Goal: Task Accomplishment & Management: Complete application form

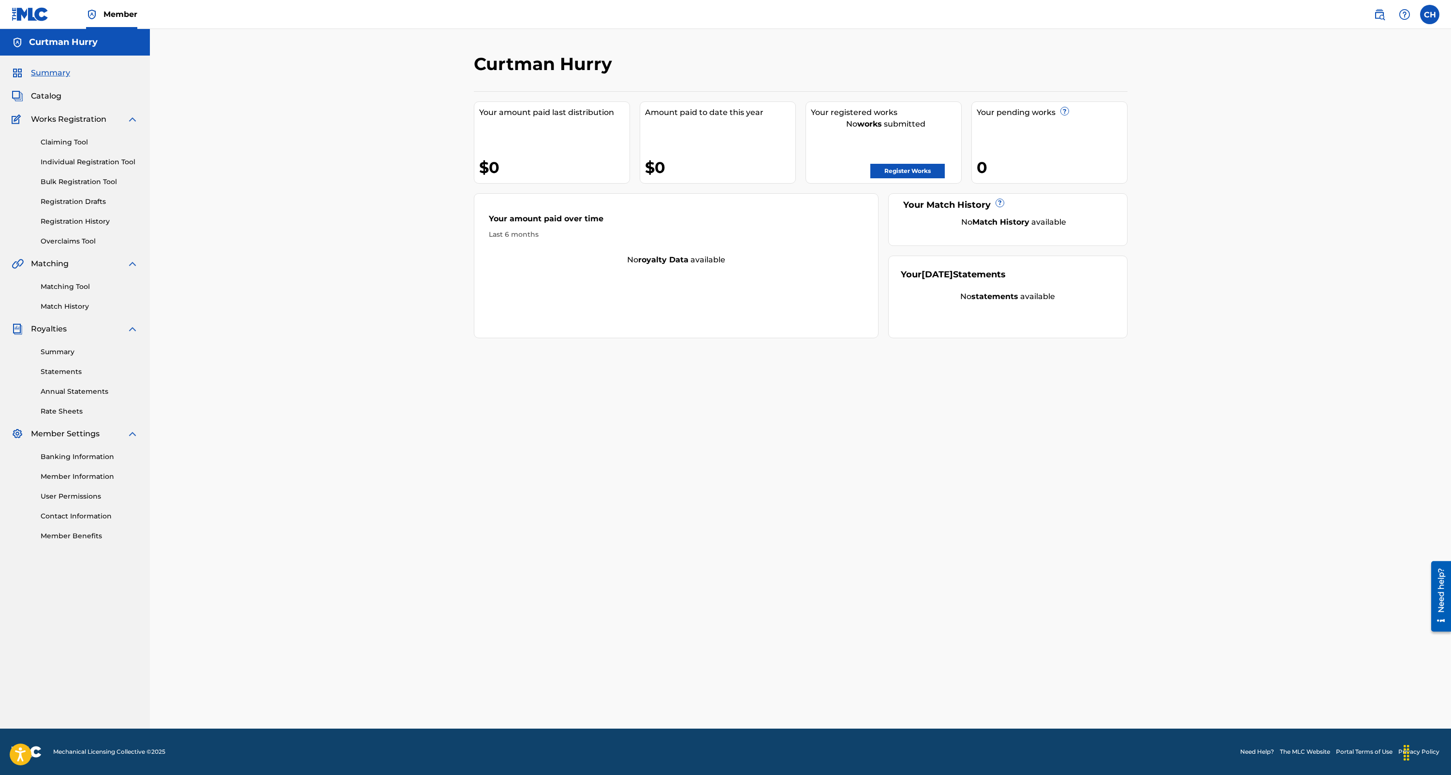
click at [45, 98] on span "Catalog" at bounding box center [46, 96] width 30 height 12
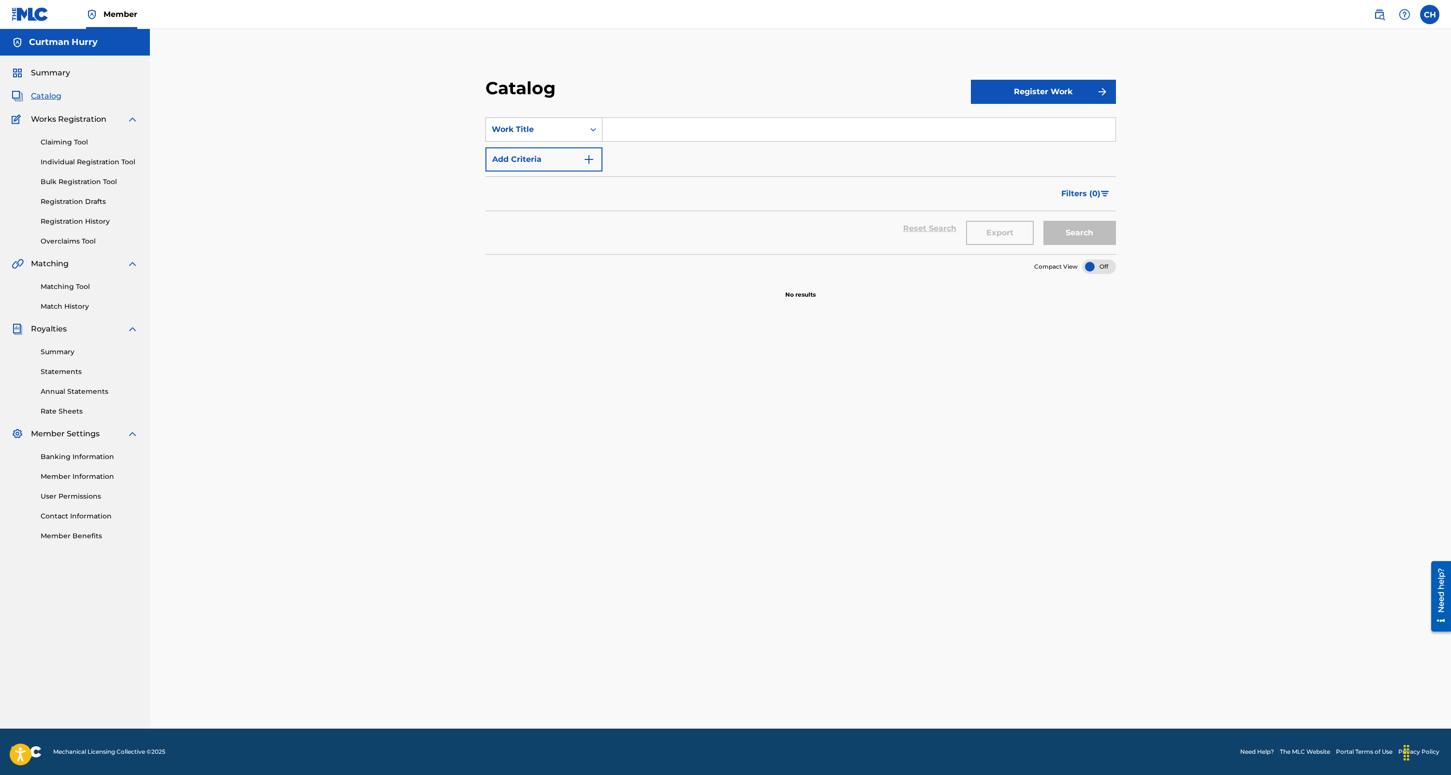
click at [592, 131] on icon "Search Form" at bounding box center [593, 130] width 10 height 10
click at [409, 166] on div "Catalog Register Work SearchWithCriteria3c896558-38a5-4286-8b24-320483ef3c42 ML…" at bounding box center [800, 379] width 1301 height 700
click at [1063, 88] on button "Register Work" at bounding box center [1043, 92] width 145 height 24
click at [996, 123] on link "Individual" at bounding box center [1043, 123] width 145 height 23
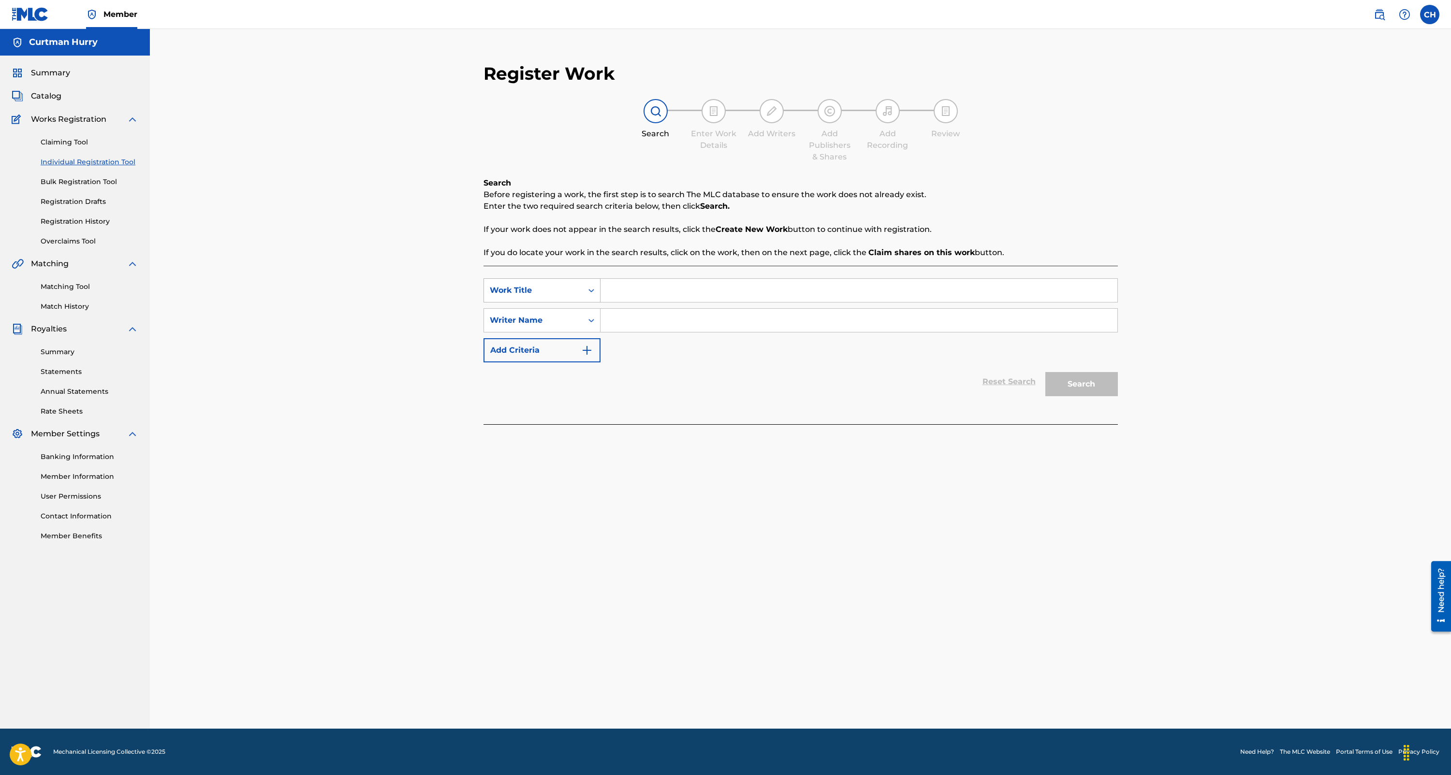
click at [588, 288] on icon "Search Form" at bounding box center [591, 291] width 10 height 10
click at [563, 364] on div "Publisher Name" at bounding box center [542, 363] width 116 height 24
drag, startPoint x: 619, startPoint y: 293, endPoint x: 628, endPoint y: 293, distance: 8.7
click at [619, 293] on input "Search Form" at bounding box center [858, 290] width 517 height 23
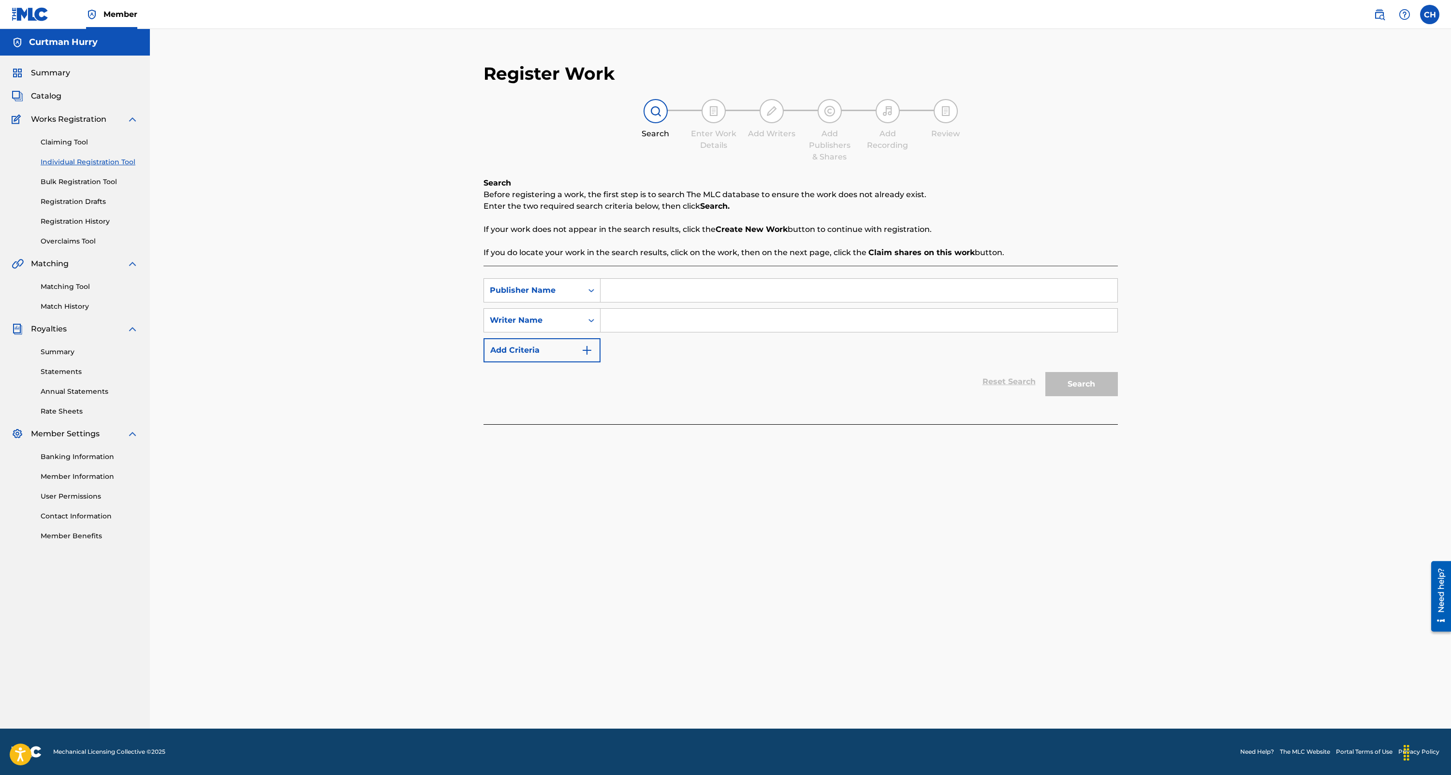
type input "p"
type input "Pyro Flow Music"
click at [618, 327] on input "Search Form" at bounding box center [858, 320] width 517 height 23
type input "[PERSON_NAME]"
click at [1072, 389] on button "Search" at bounding box center [1081, 384] width 73 height 24
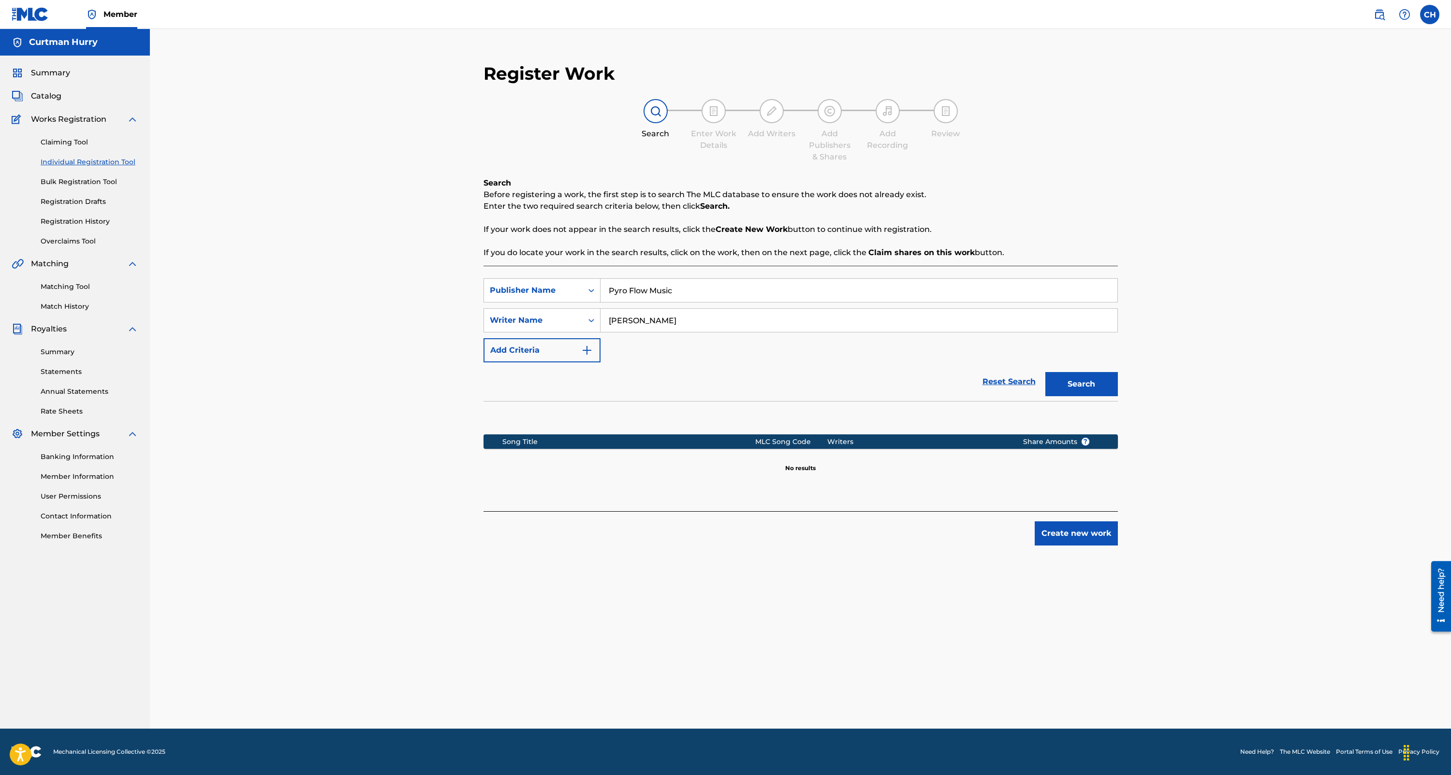
click at [1070, 542] on button "Create new work" at bounding box center [1076, 534] width 83 height 24
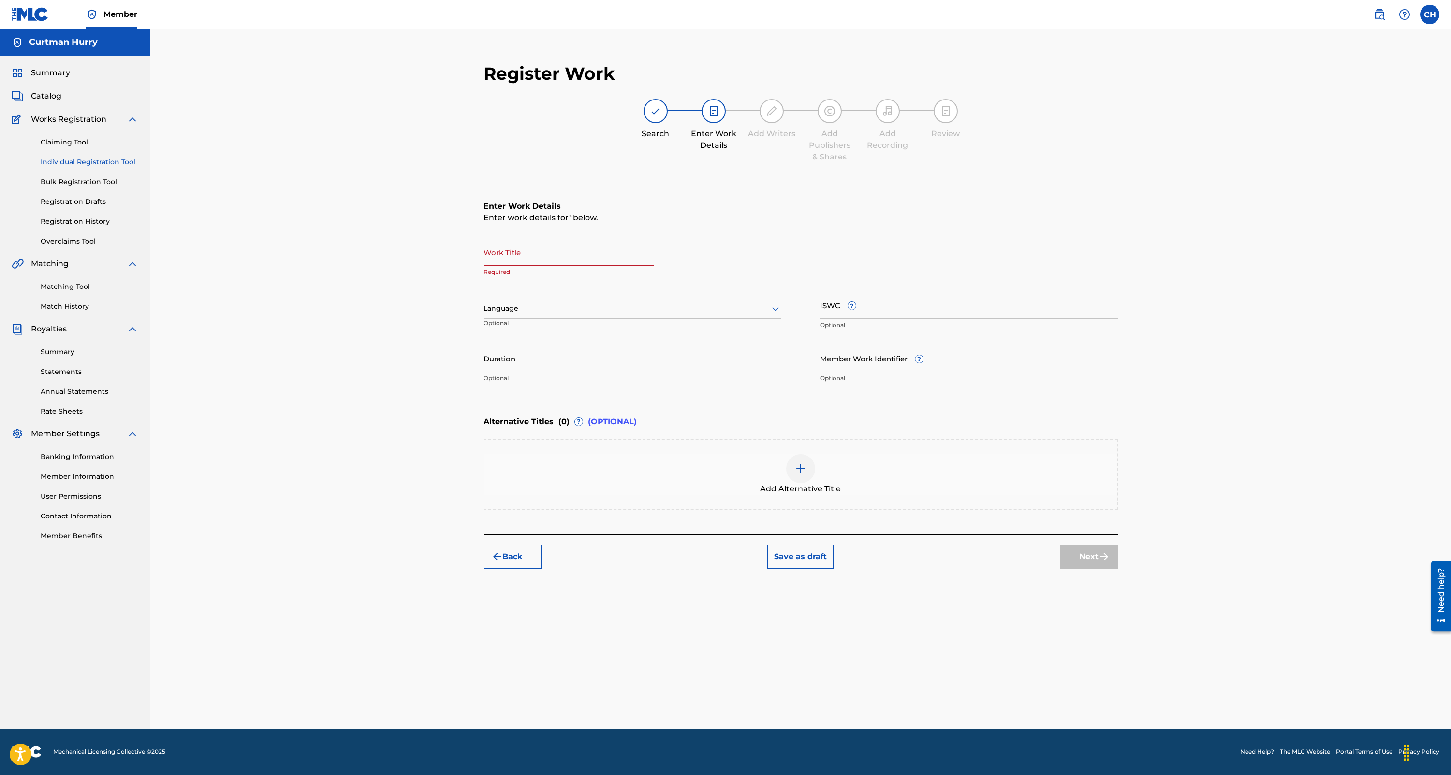
click at [518, 258] on input "Work Title" at bounding box center [568, 252] width 170 height 28
paste input "Katastrophic"
type input "Katastrophic"
click at [616, 311] on div at bounding box center [632, 309] width 298 height 12
click at [542, 327] on div "English" at bounding box center [632, 330] width 297 height 22
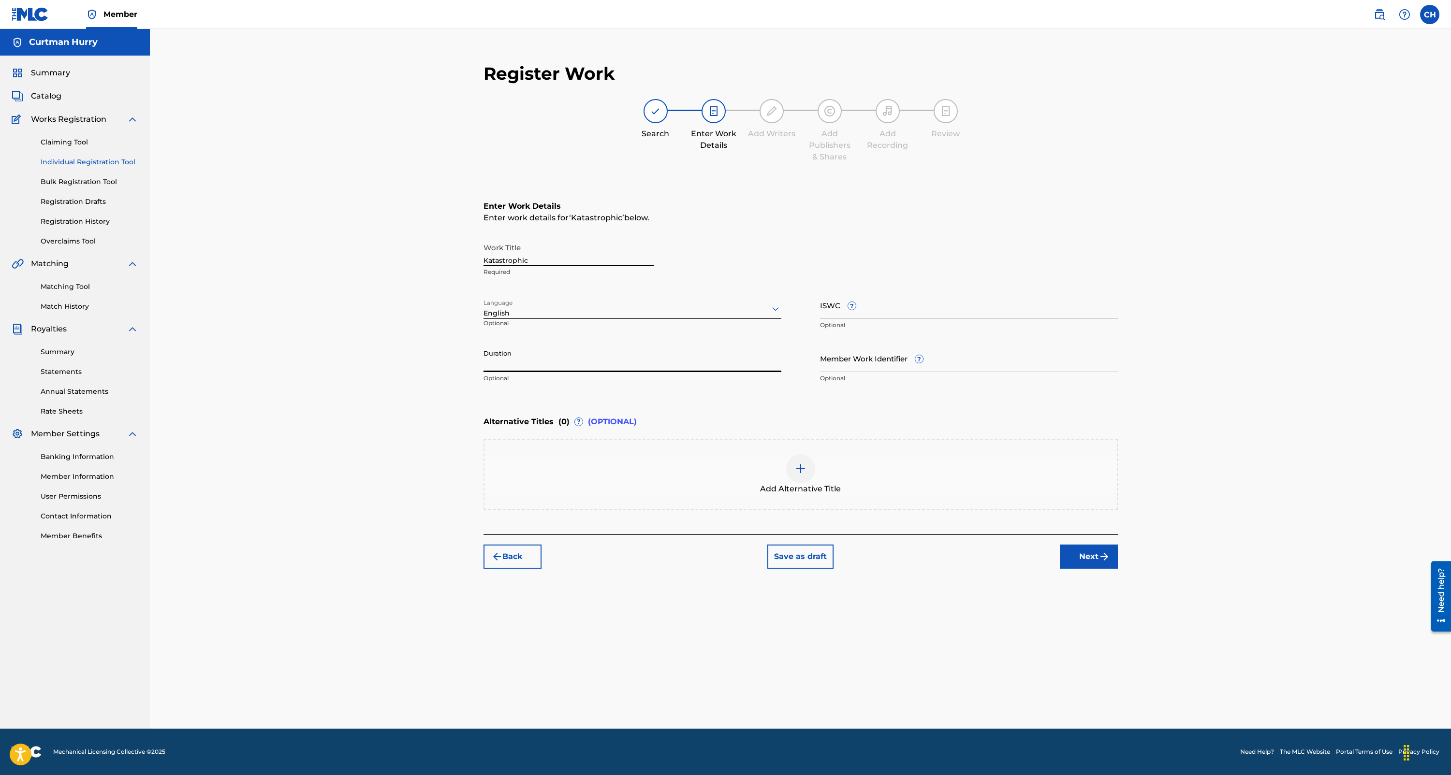
click at [537, 367] on input "Duration" at bounding box center [632, 359] width 298 height 28
type input "03:49"
click at [885, 302] on input "ISWC ?" at bounding box center [969, 306] width 298 height 28
click at [798, 468] on img at bounding box center [801, 469] width 12 height 12
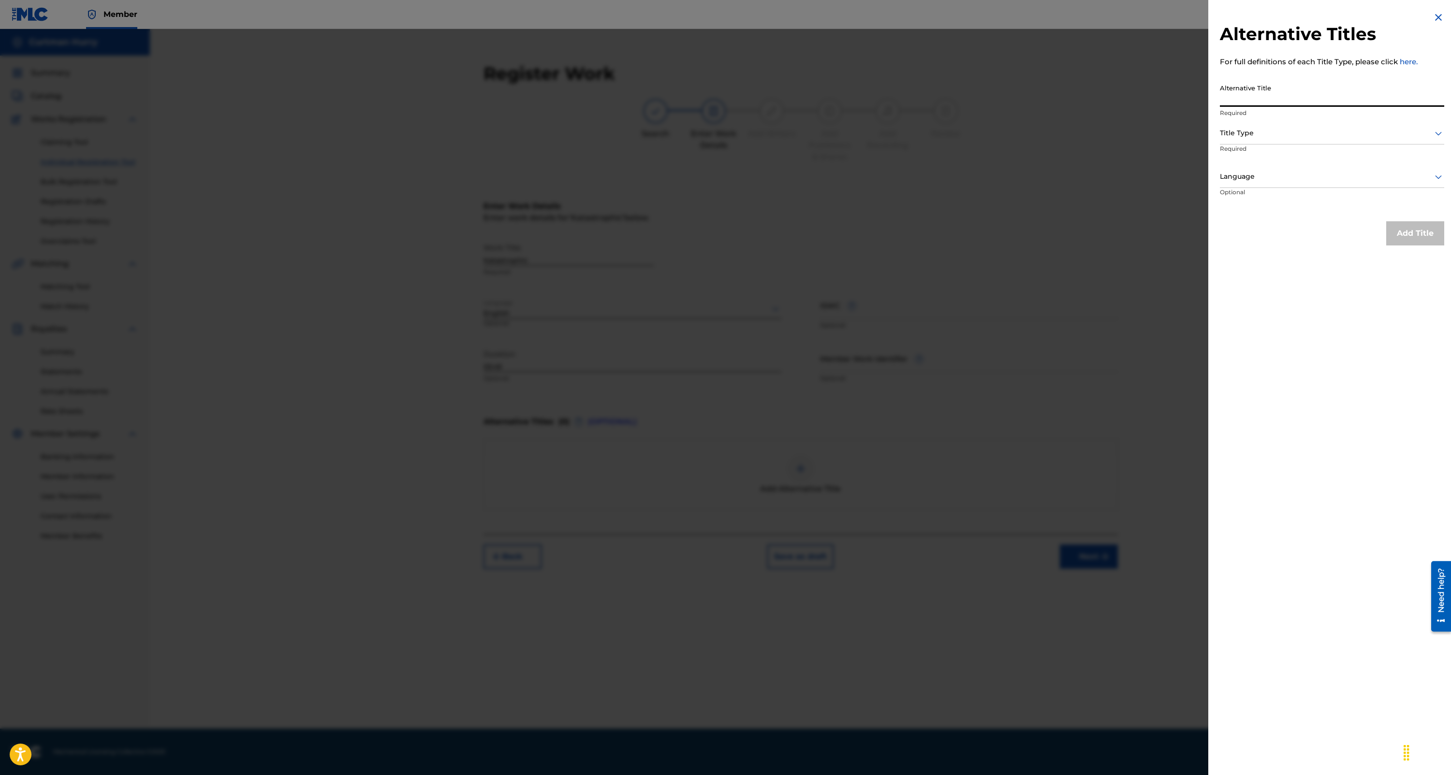
click at [1285, 97] on input "Alternative Title" at bounding box center [1332, 93] width 224 height 28
type input "Katistrophic"
click at [1346, 139] on div "Title Type" at bounding box center [1332, 134] width 224 height 22
click at [1259, 221] on div "Original Title" at bounding box center [1331, 221] width 223 height 22
click at [1319, 177] on div at bounding box center [1332, 177] width 224 height 12
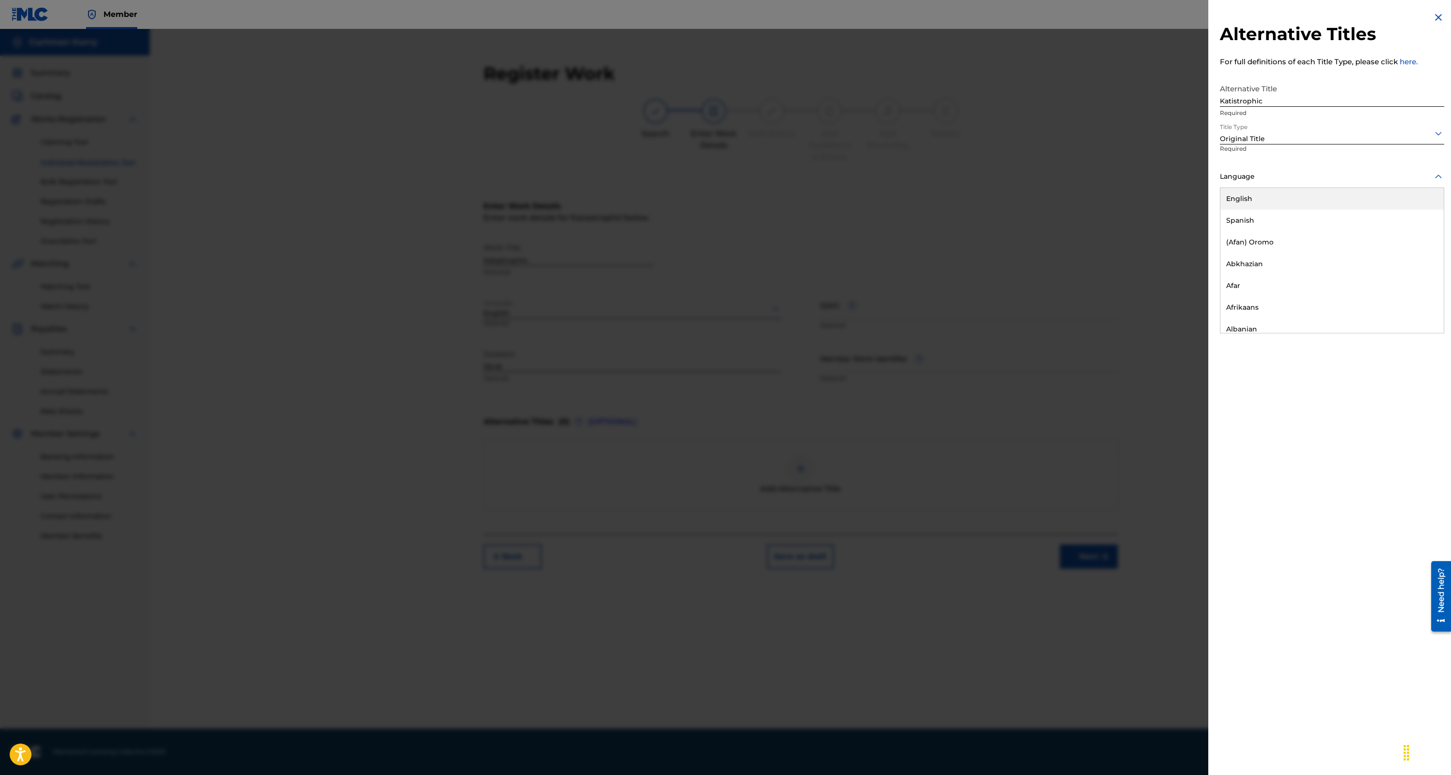
drag, startPoint x: 1260, startPoint y: 199, endPoint x: 1272, endPoint y: 198, distance: 12.2
click at [1260, 199] on div "English" at bounding box center [1331, 199] width 223 height 22
click at [1412, 234] on button "Add Title" at bounding box center [1415, 233] width 58 height 24
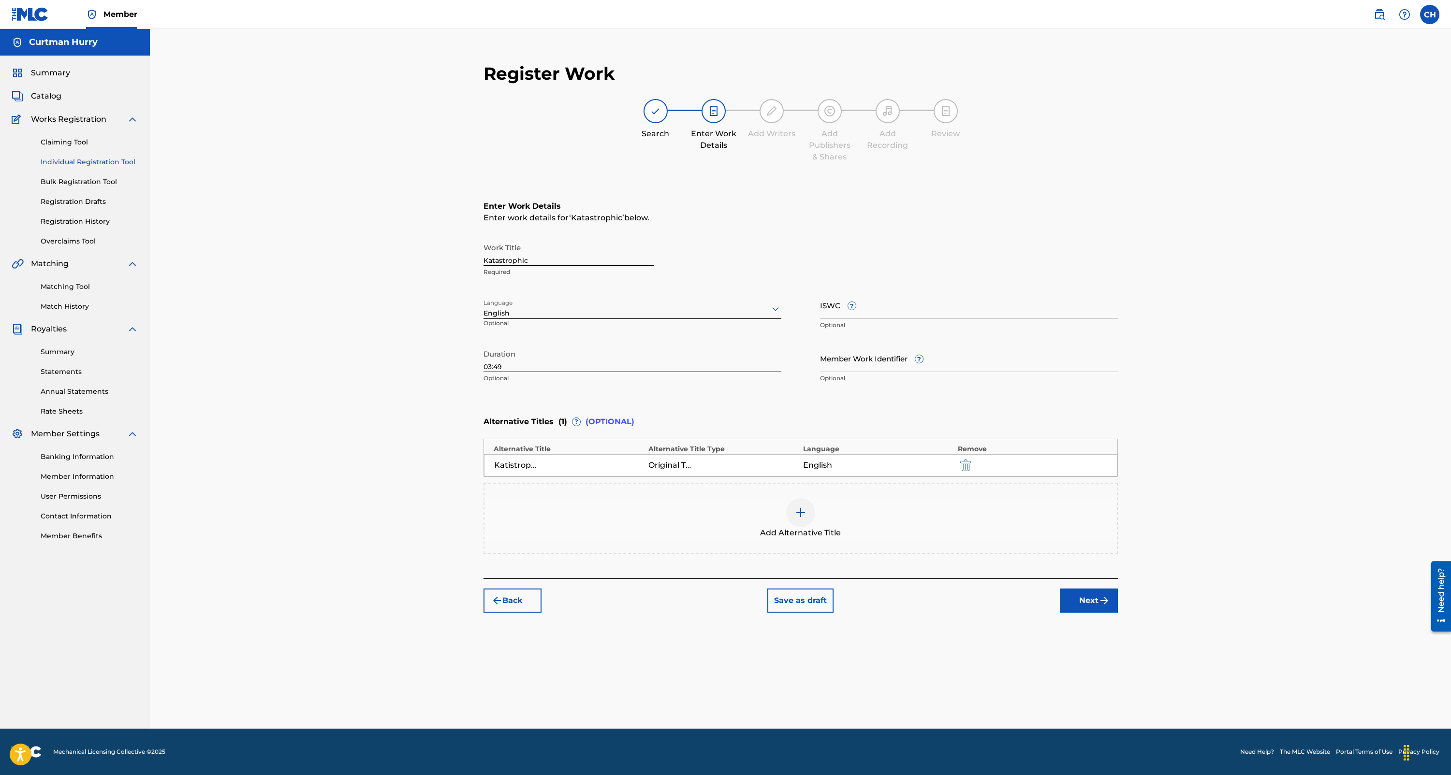
click at [1087, 603] on button "Next" at bounding box center [1089, 601] width 58 height 24
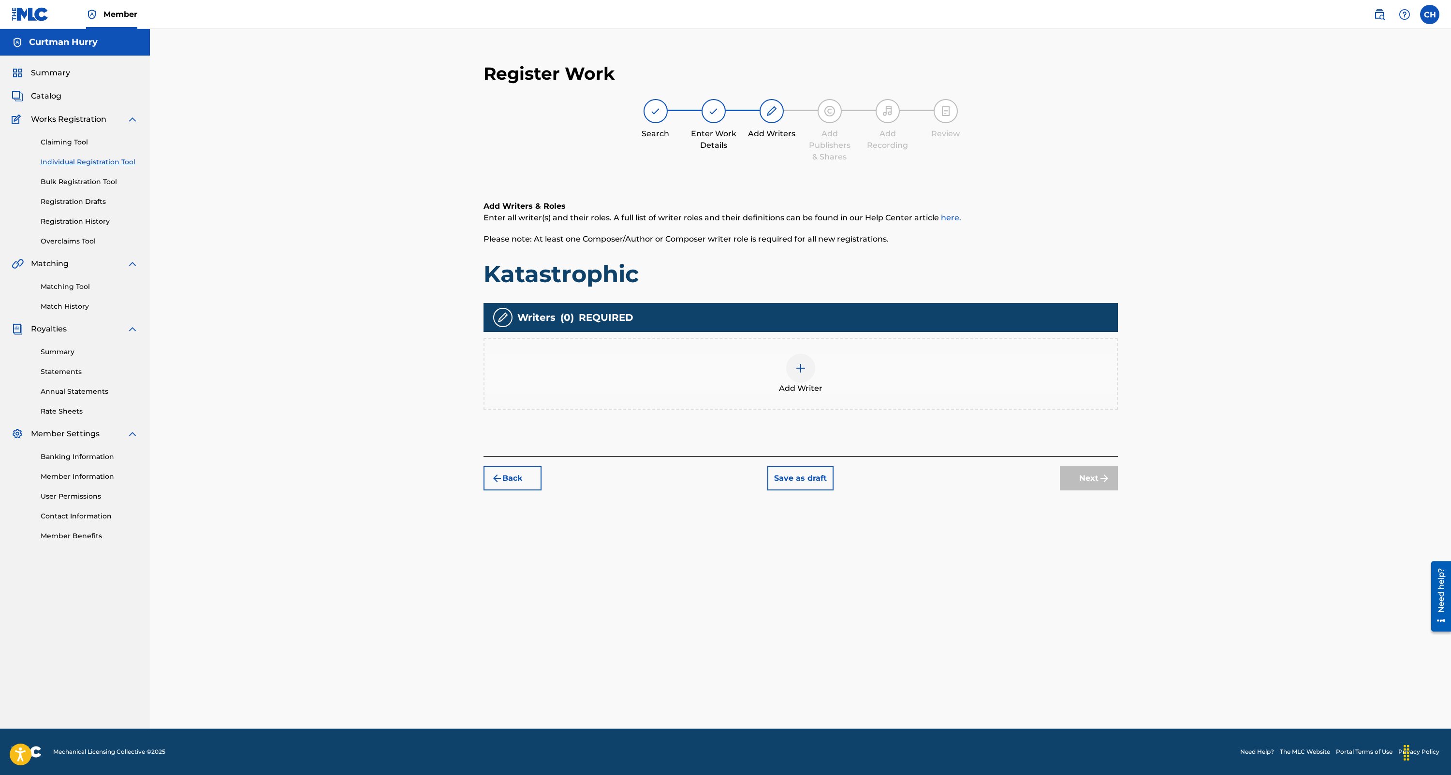
click at [799, 370] on img at bounding box center [801, 369] width 12 height 12
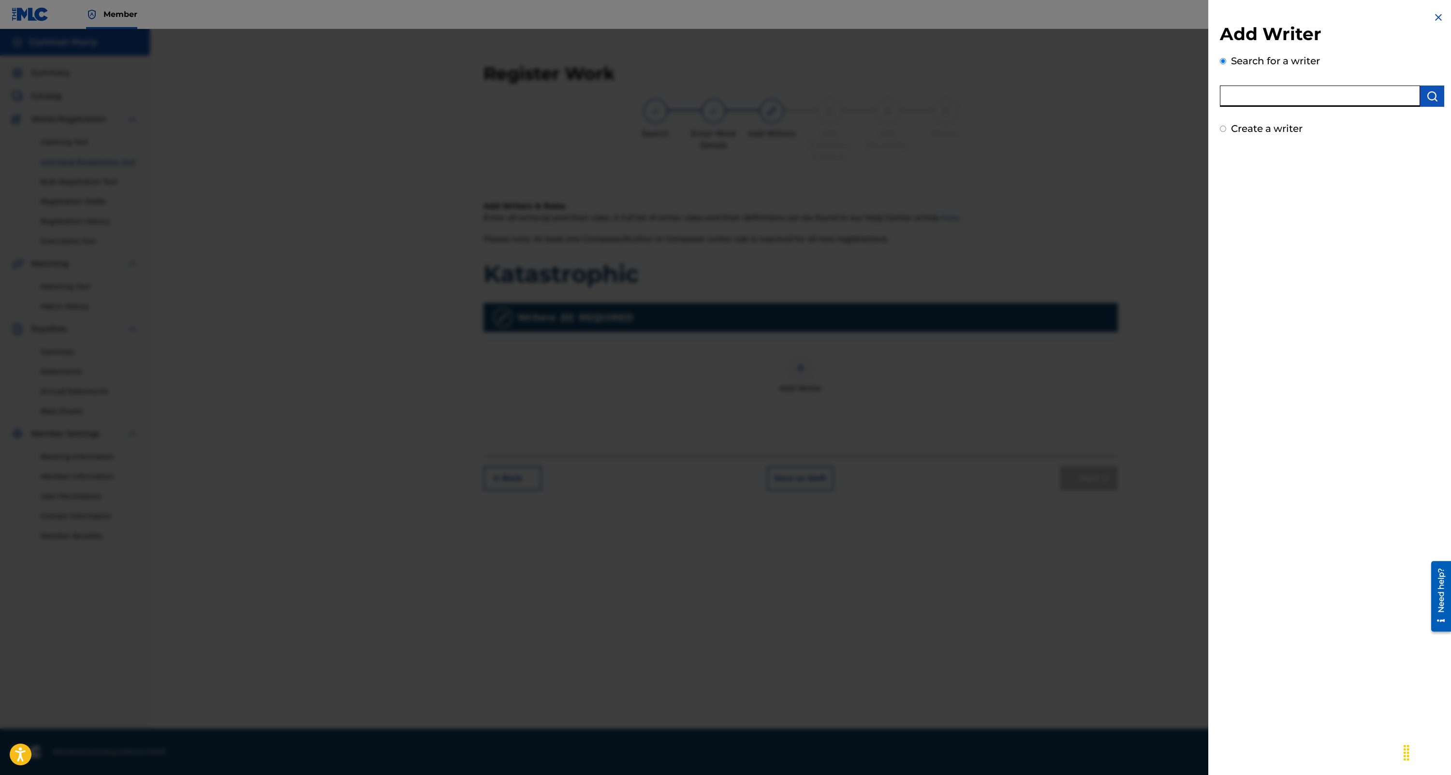
click at [1257, 98] on input "text" at bounding box center [1320, 96] width 200 height 21
paste input "00638290725"
type input "00638290725"
click at [1276, 503] on div "Add Writer Search for a writer 00638290725 Create a writer" at bounding box center [1332, 387] width 248 height 775
click at [1285, 256] on div "Add Writer Search for a writer 00638290725 Create a writer" at bounding box center [1332, 387] width 248 height 775
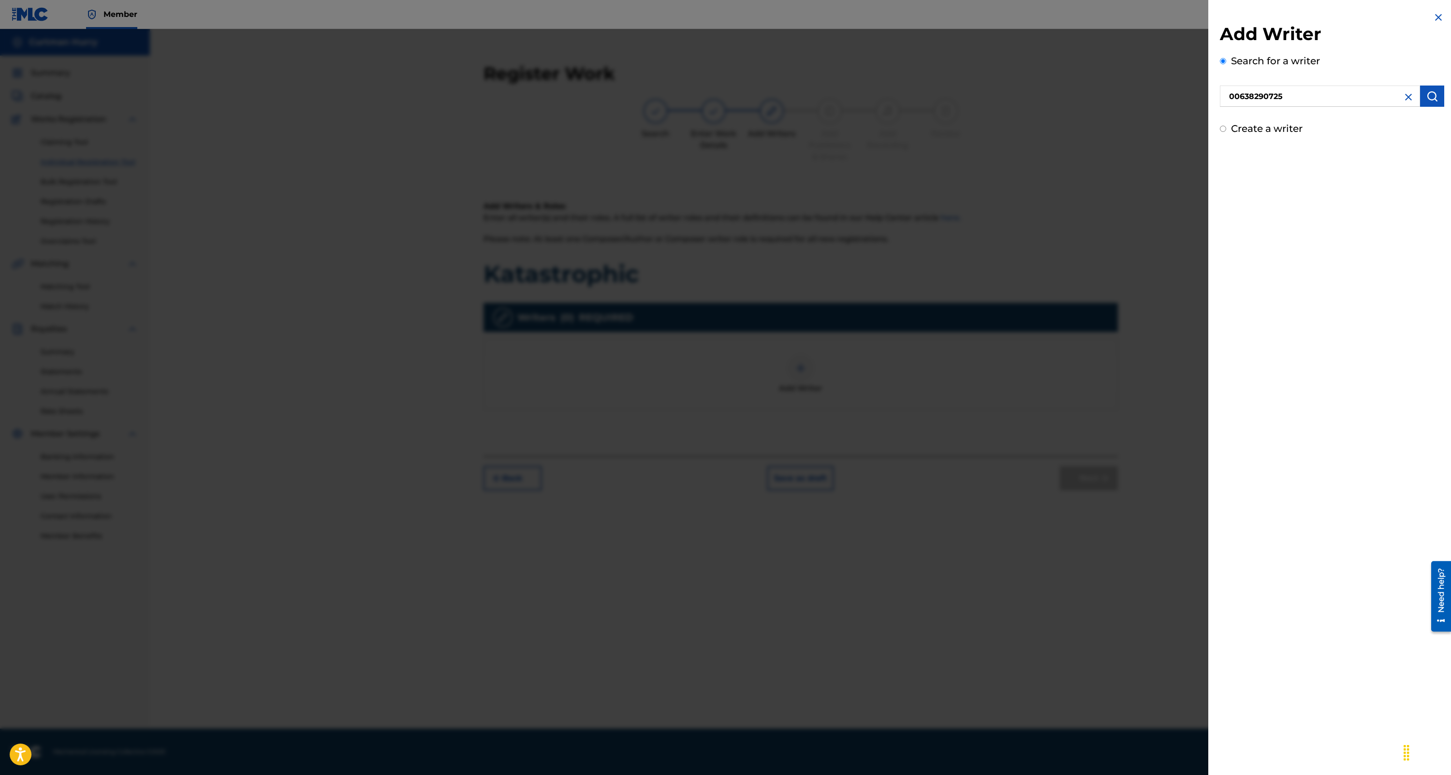
click at [1429, 95] on img "submit" at bounding box center [1432, 96] width 12 height 12
click at [1394, 145] on button "Add writer" at bounding box center [1409, 145] width 58 height 15
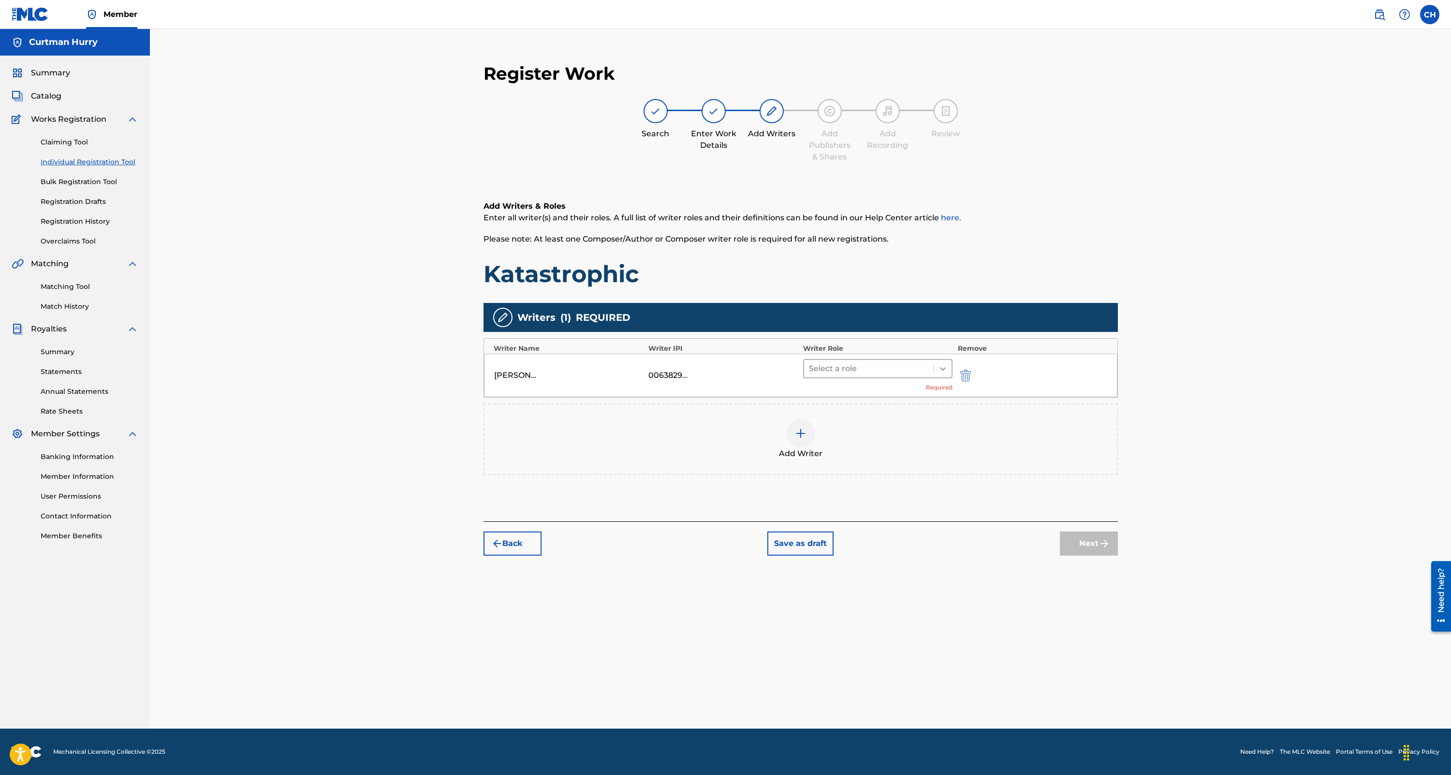
click at [940, 372] on icon at bounding box center [943, 369] width 10 height 10
click at [841, 394] on div "Composer/Author" at bounding box center [878, 393] width 150 height 19
click at [799, 421] on img at bounding box center [801, 419] width 12 height 12
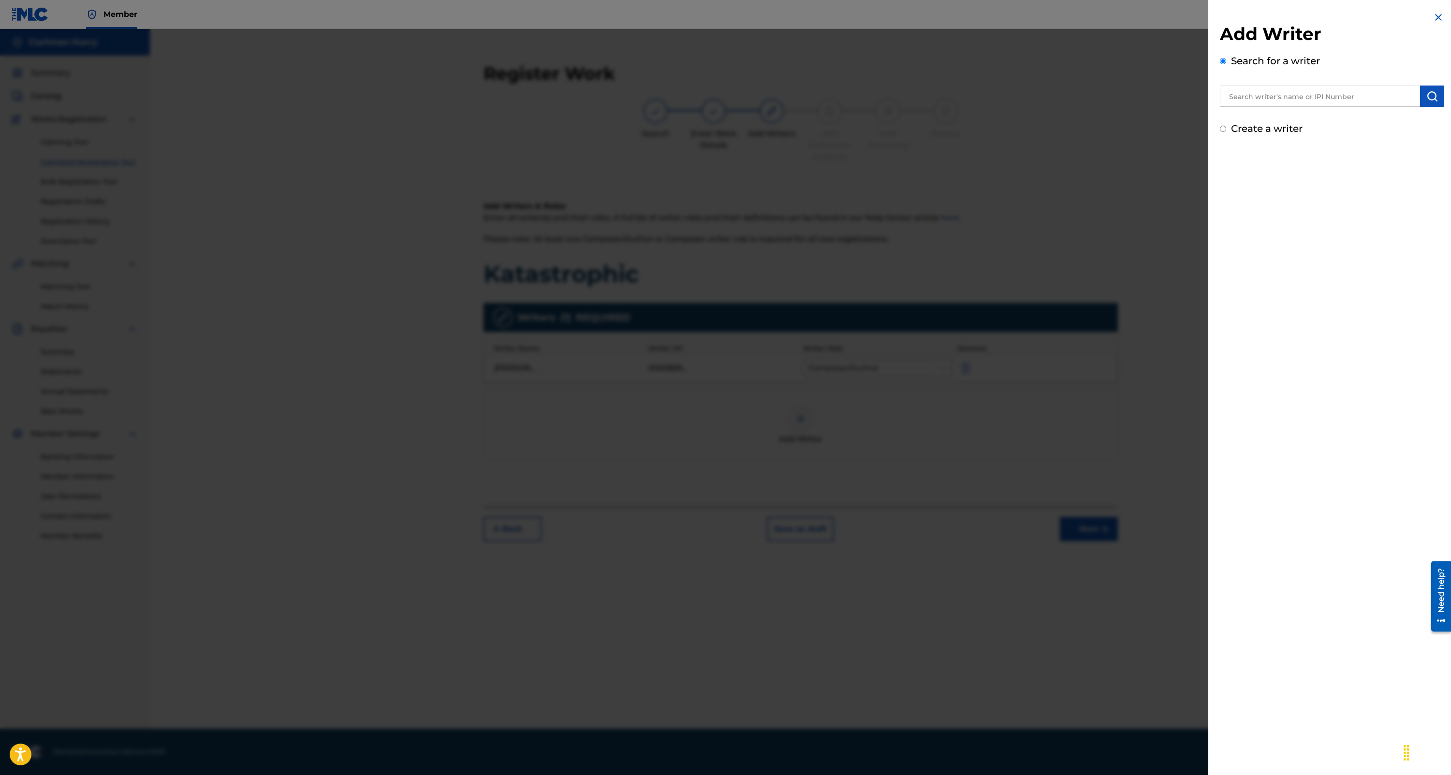
click at [1252, 98] on input "text" at bounding box center [1320, 96] width 200 height 21
type input "[PERSON_NAME]"
click at [1426, 97] on img "submit" at bounding box center [1432, 96] width 12 height 12
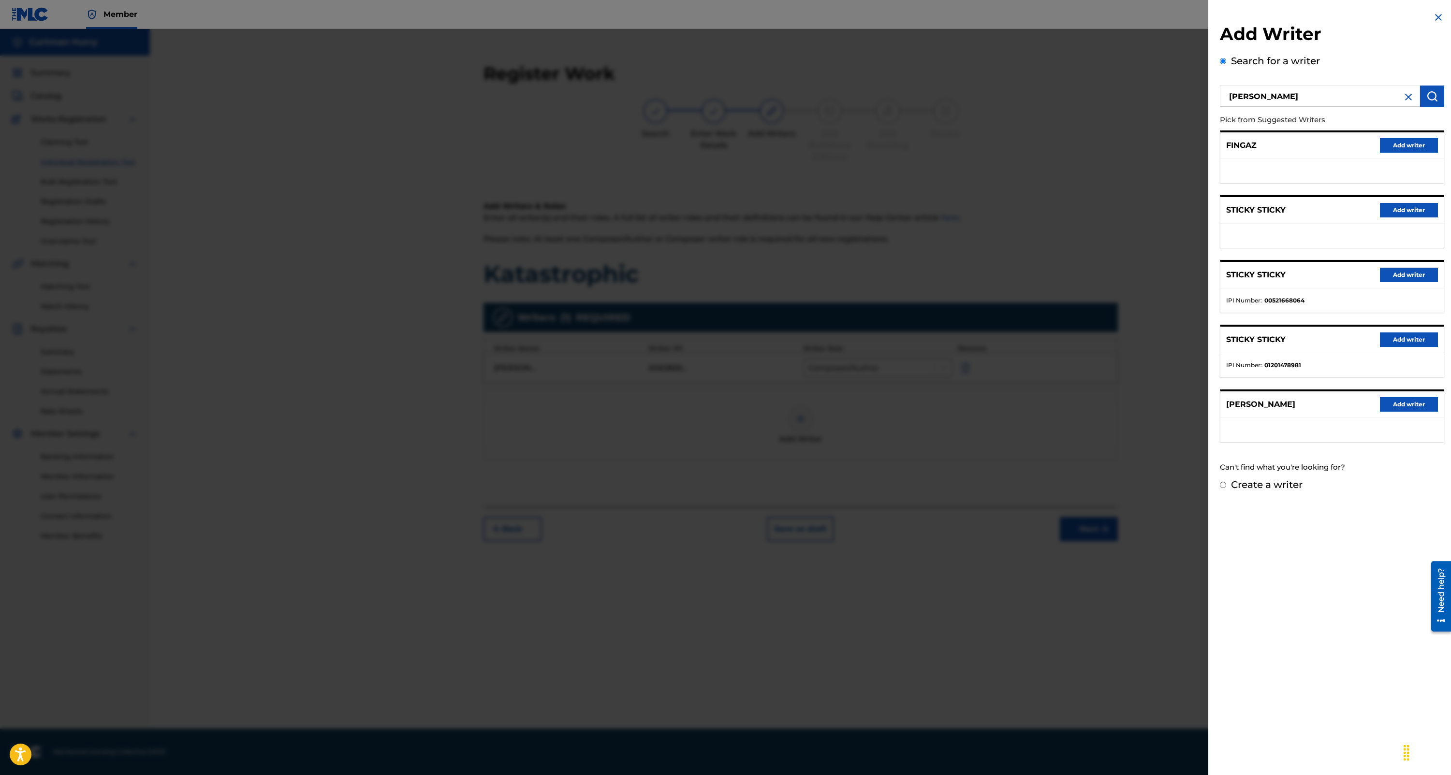
click at [1402, 405] on button "Add writer" at bounding box center [1409, 404] width 58 height 15
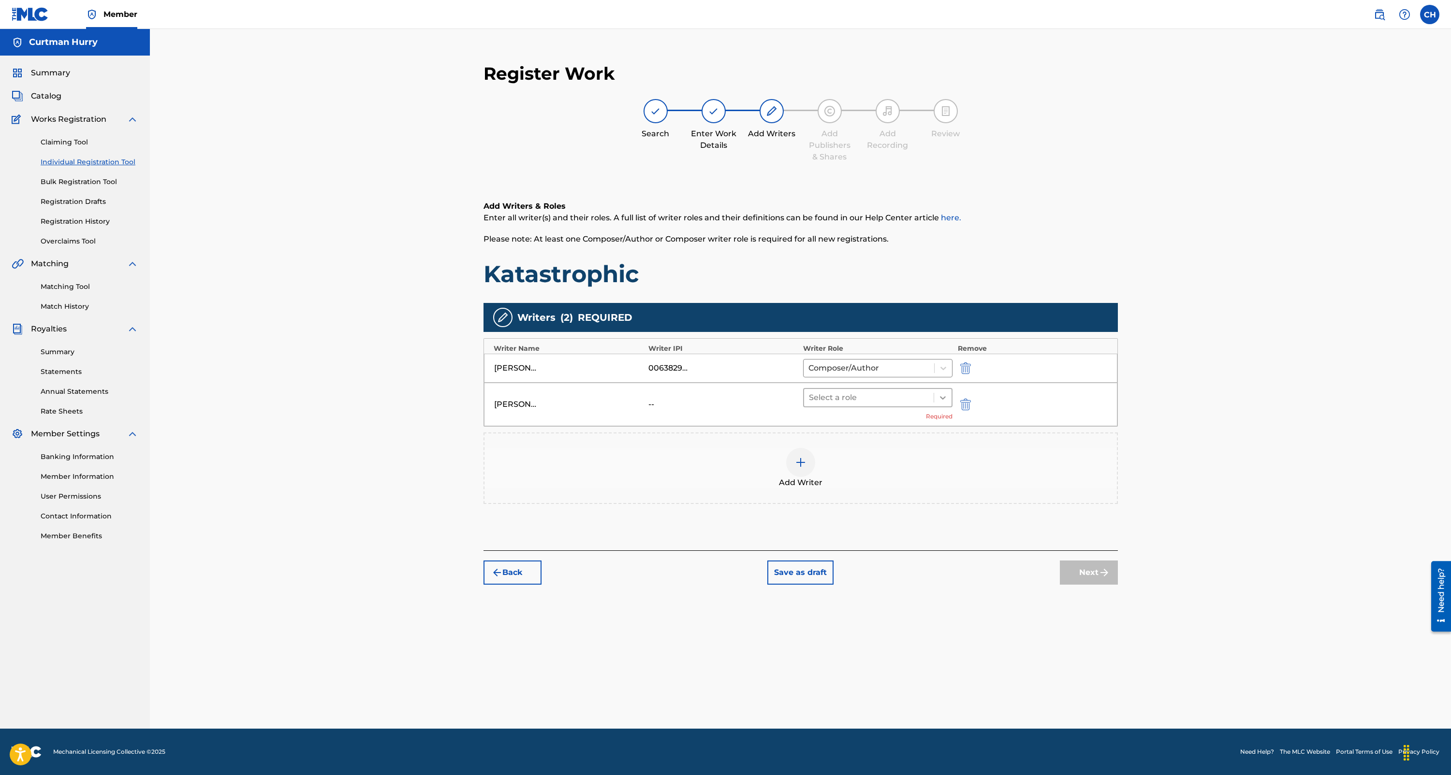
click at [943, 399] on icon at bounding box center [943, 398] width 10 height 10
click at [841, 439] on div "Author" at bounding box center [878, 442] width 150 height 19
click at [1086, 559] on button "Next" at bounding box center [1089, 558] width 58 height 24
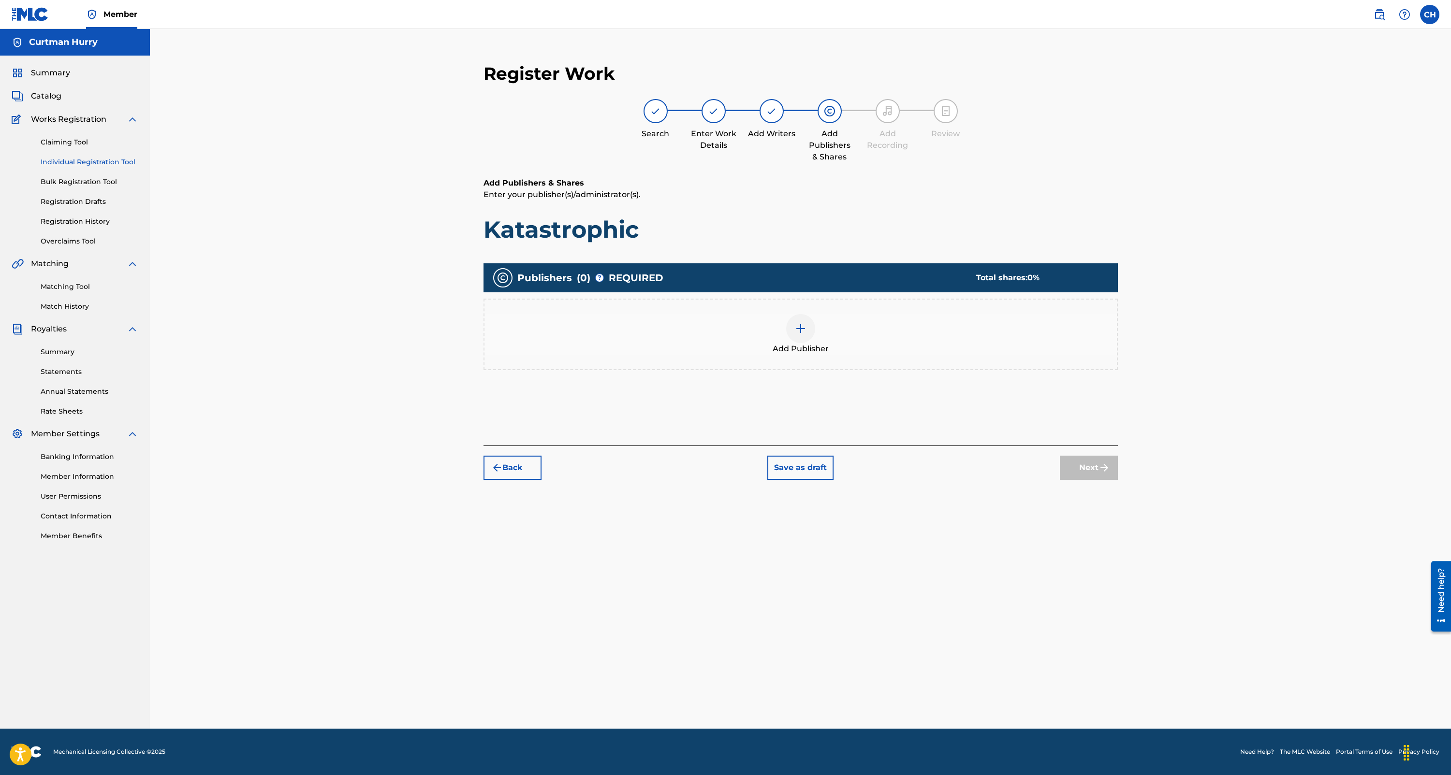
click at [797, 330] on img at bounding box center [801, 329] width 12 height 12
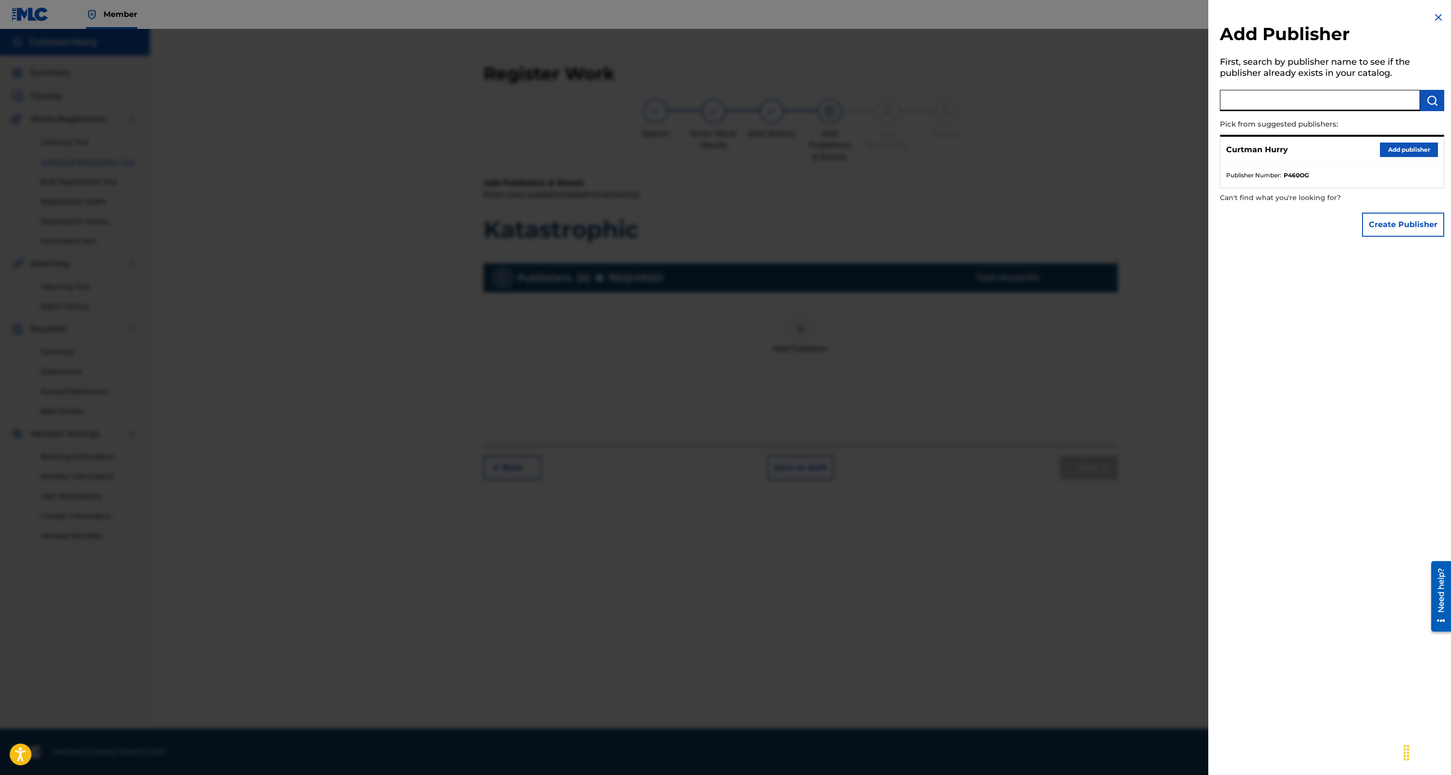
click at [1283, 94] on input "text" at bounding box center [1320, 100] width 200 height 21
type input "Pyro Flow Music"
click at [1431, 100] on img "submit" at bounding box center [1432, 101] width 12 height 12
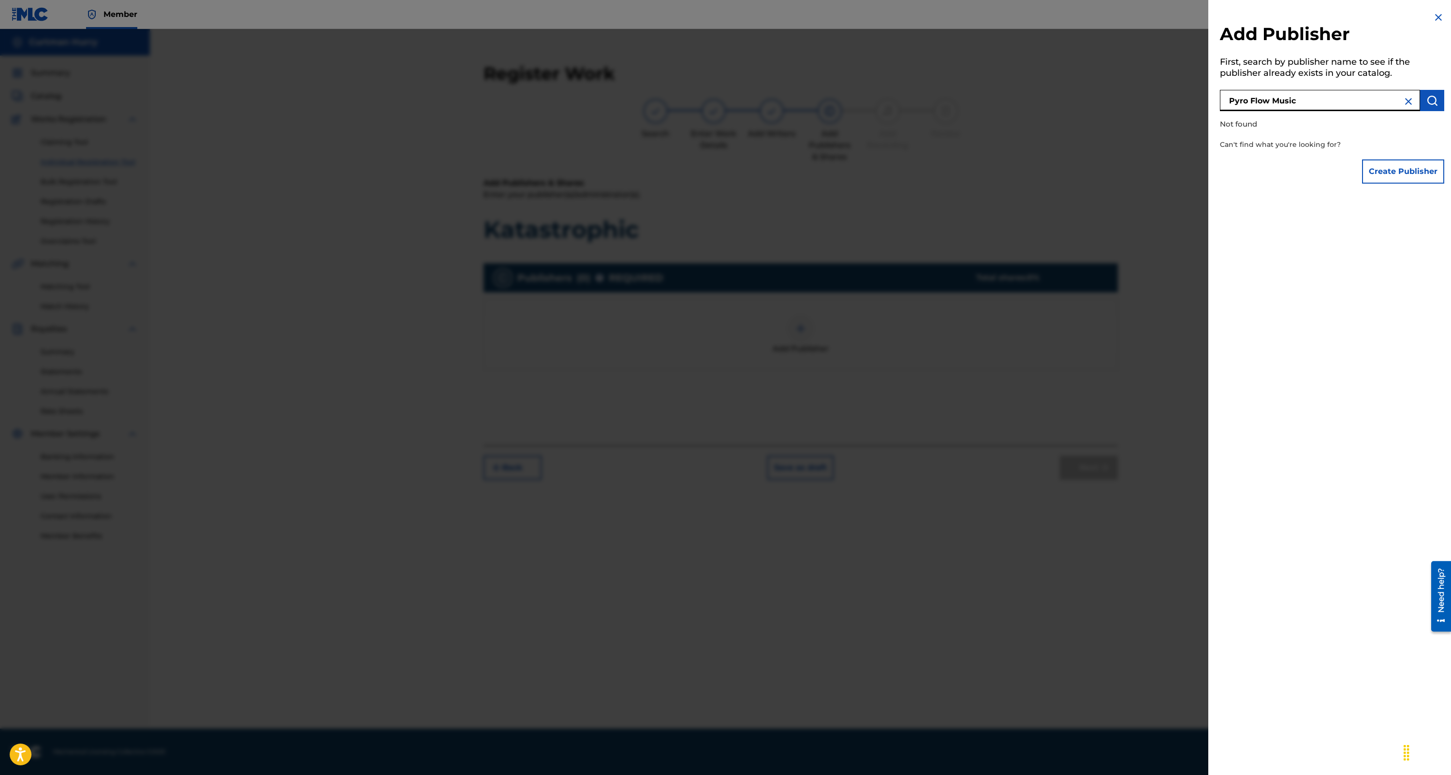
drag, startPoint x: 1300, startPoint y: 97, endPoint x: 1208, endPoint y: 96, distance: 91.9
click at [1208, 96] on div "Add Publisher First, search by publisher name to see if the publisher already e…" at bounding box center [1332, 100] width 248 height 200
paste input "PYRO FLOW MUSIC"
type input "PYRO FLOW MUSIC"
click at [1429, 100] on img "submit" at bounding box center [1432, 101] width 12 height 12
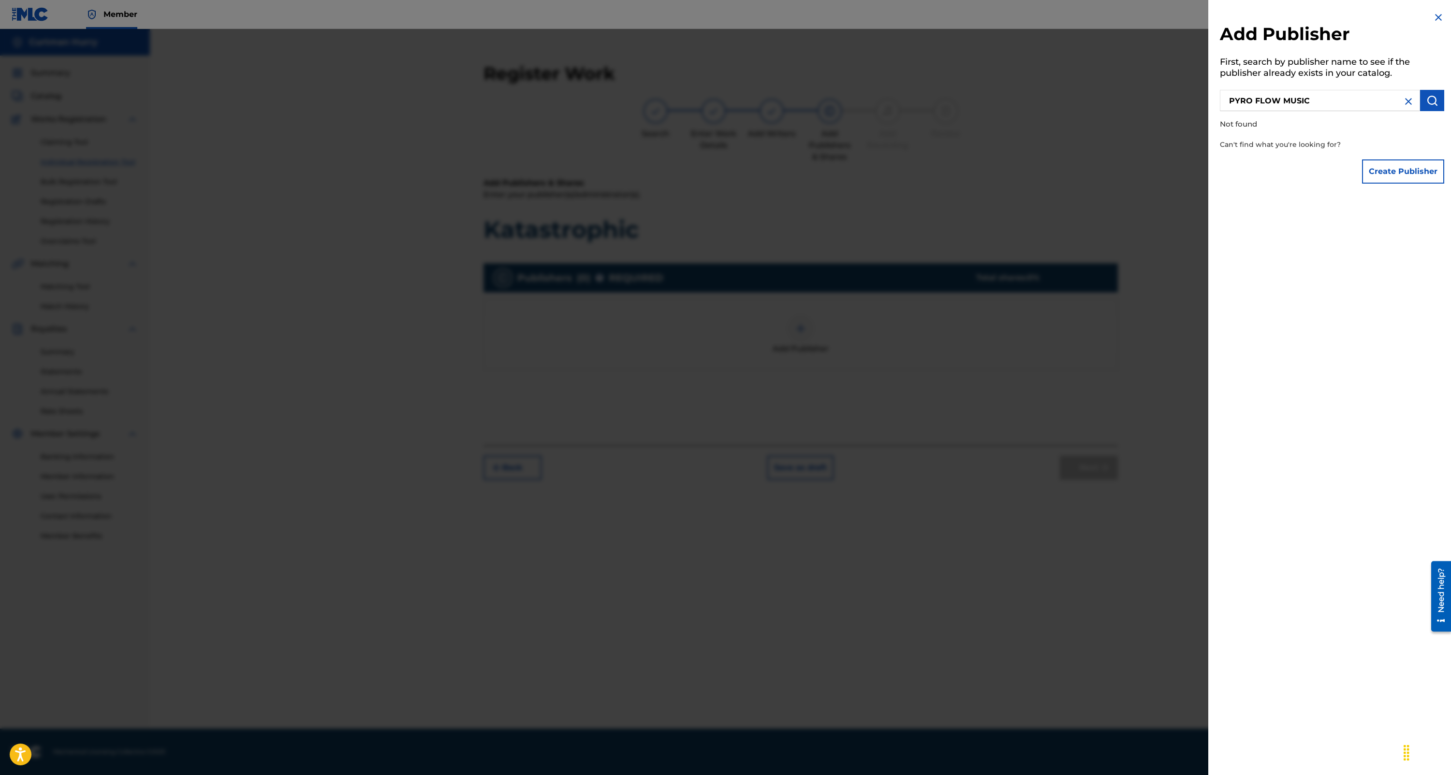
click at [1407, 102] on img at bounding box center [1409, 102] width 12 height 12
paste input "00769325600"
type input "00769325600"
click at [1426, 102] on img "submit" at bounding box center [1432, 101] width 12 height 12
drag, startPoint x: 1303, startPoint y: 101, endPoint x: 1410, endPoint y: 96, distance: 107.0
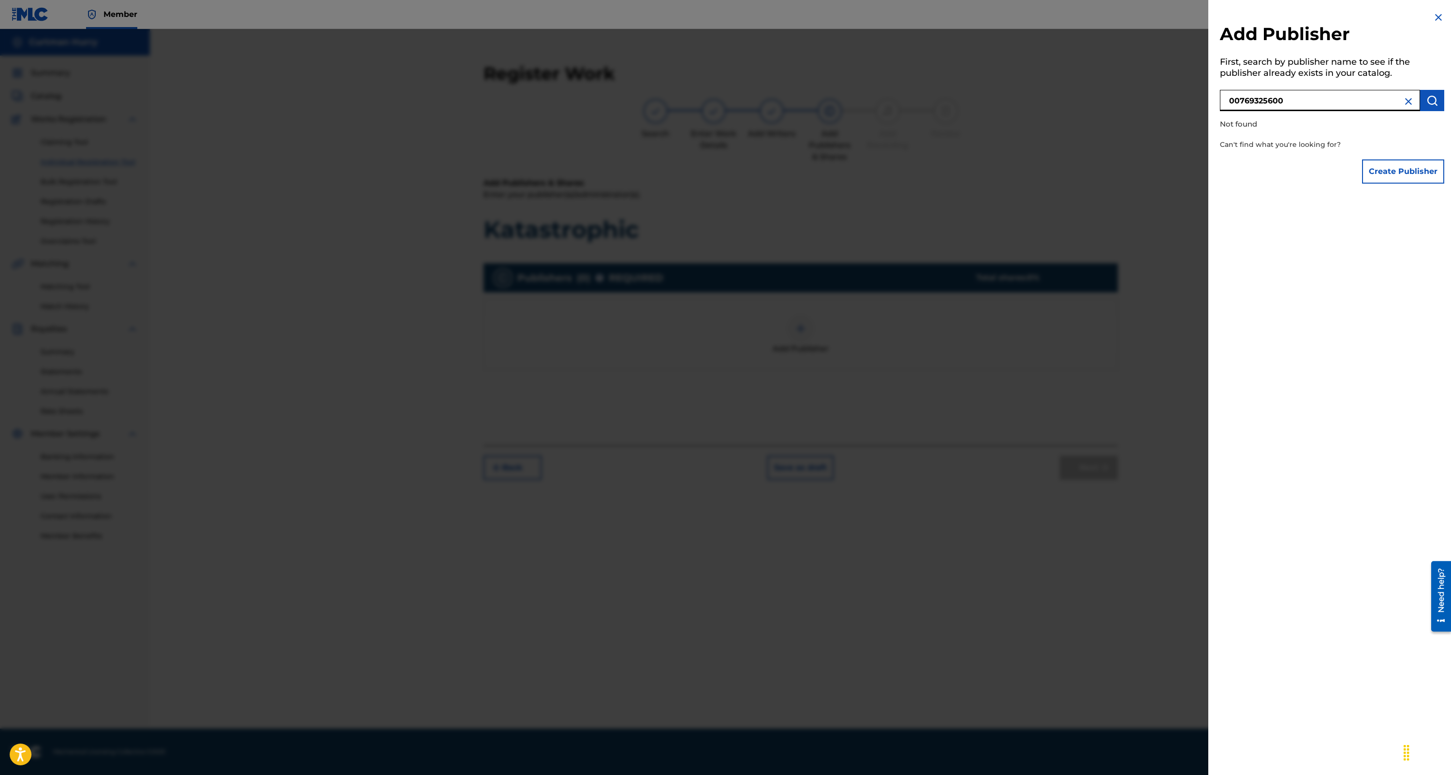
click at [1303, 101] on input "00769325600" at bounding box center [1320, 100] width 200 height 21
click at [1405, 102] on img at bounding box center [1409, 102] width 12 height 12
paste input "00769325600"
type input "00769325600"
click at [1431, 101] on img "submit" at bounding box center [1432, 101] width 12 height 12
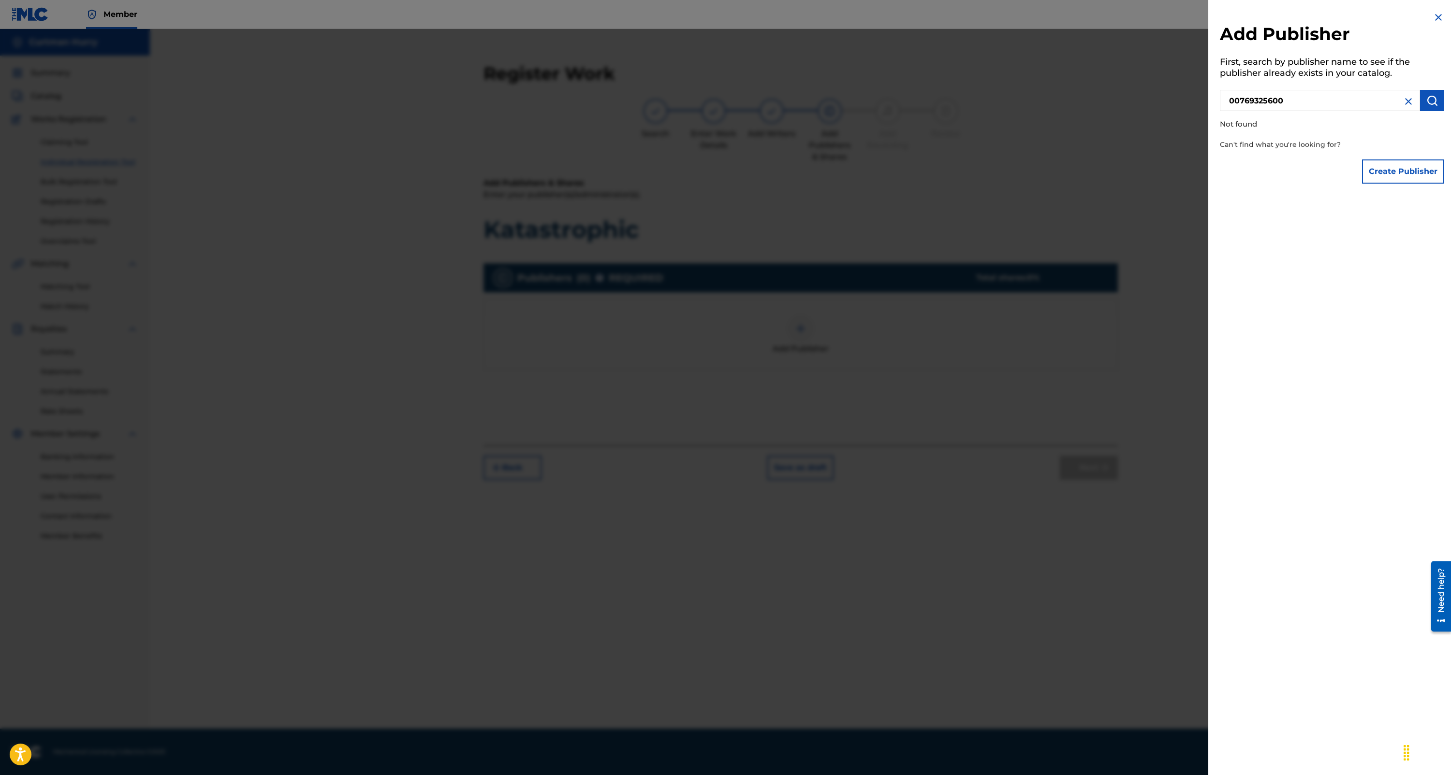
click at [1410, 173] on button "Create Publisher" at bounding box center [1403, 172] width 82 height 24
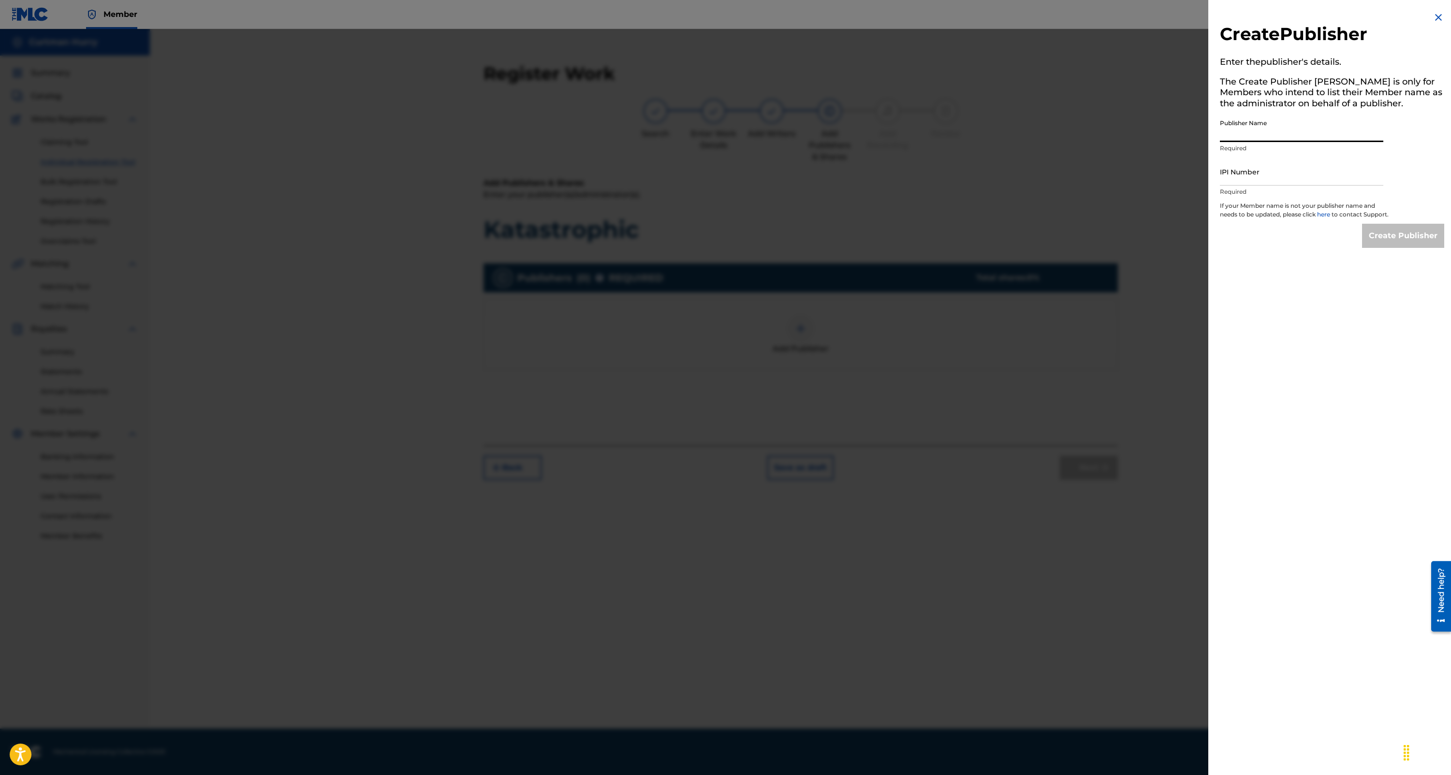
click at [1252, 131] on input "Publisher Name" at bounding box center [1301, 129] width 163 height 28
type input "Pyro Flow Music"
click at [1242, 177] on input "IPI Number" at bounding box center [1301, 172] width 163 height 28
paste input "00769325600"
type input "00769325600"
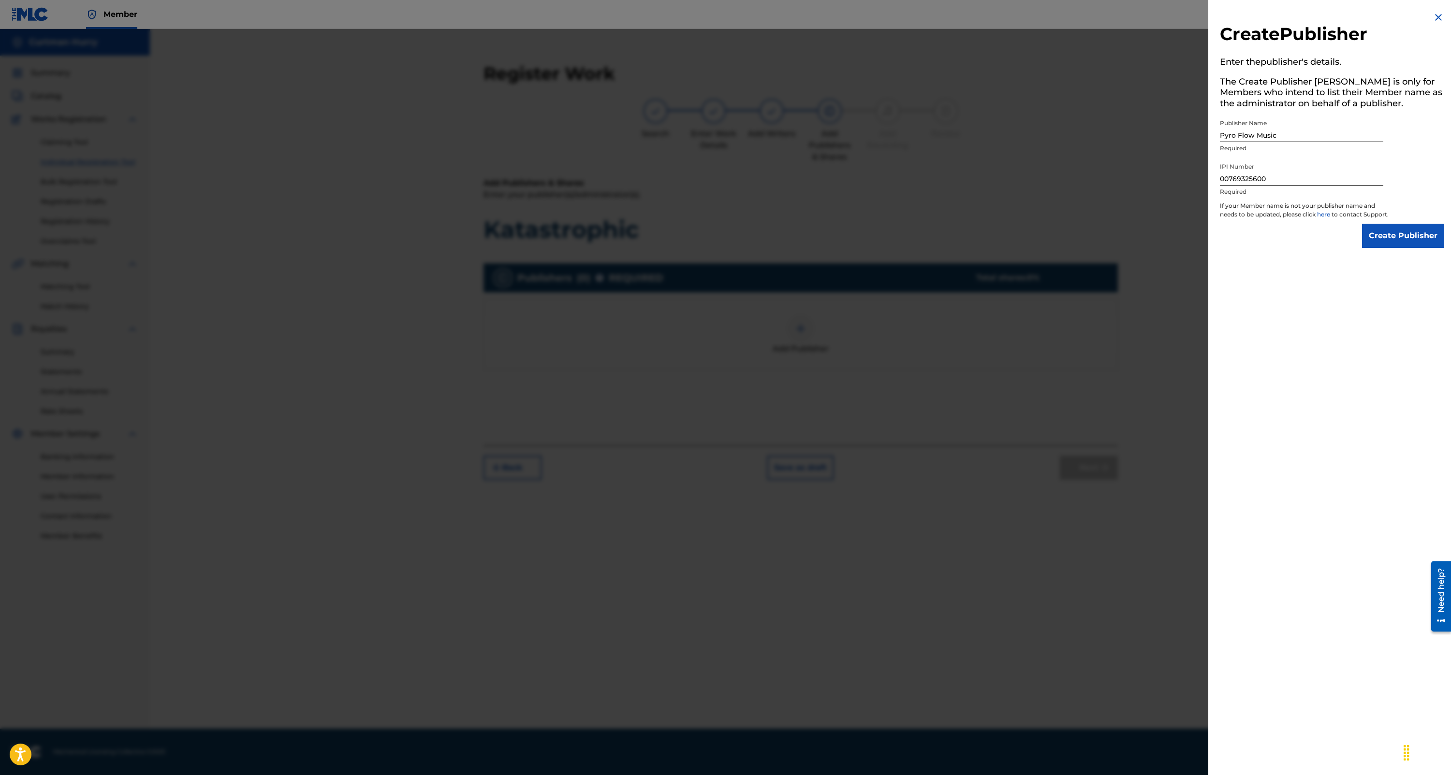
click at [1390, 246] on input "Create Publisher" at bounding box center [1403, 236] width 82 height 24
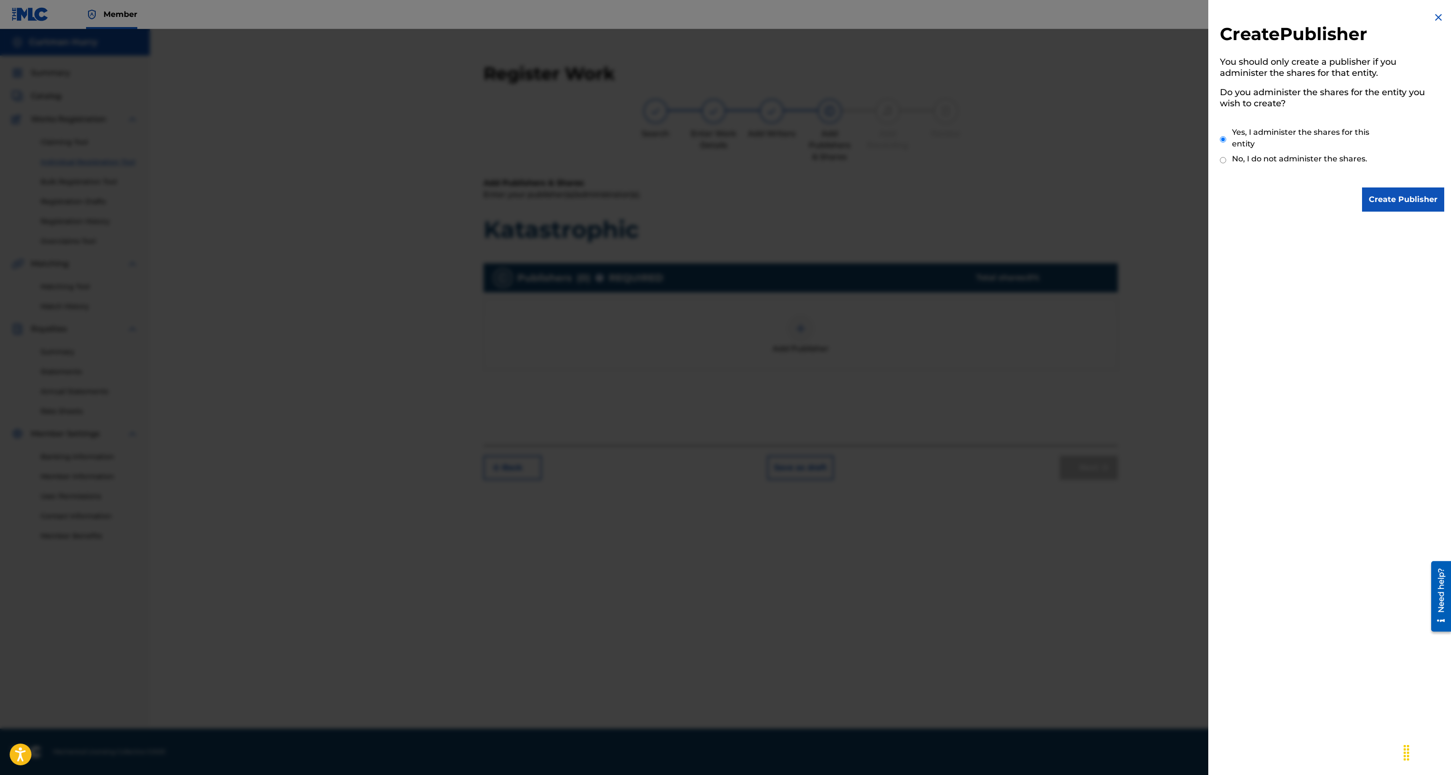
click at [1398, 202] on input "Create Publisher" at bounding box center [1403, 200] width 82 height 24
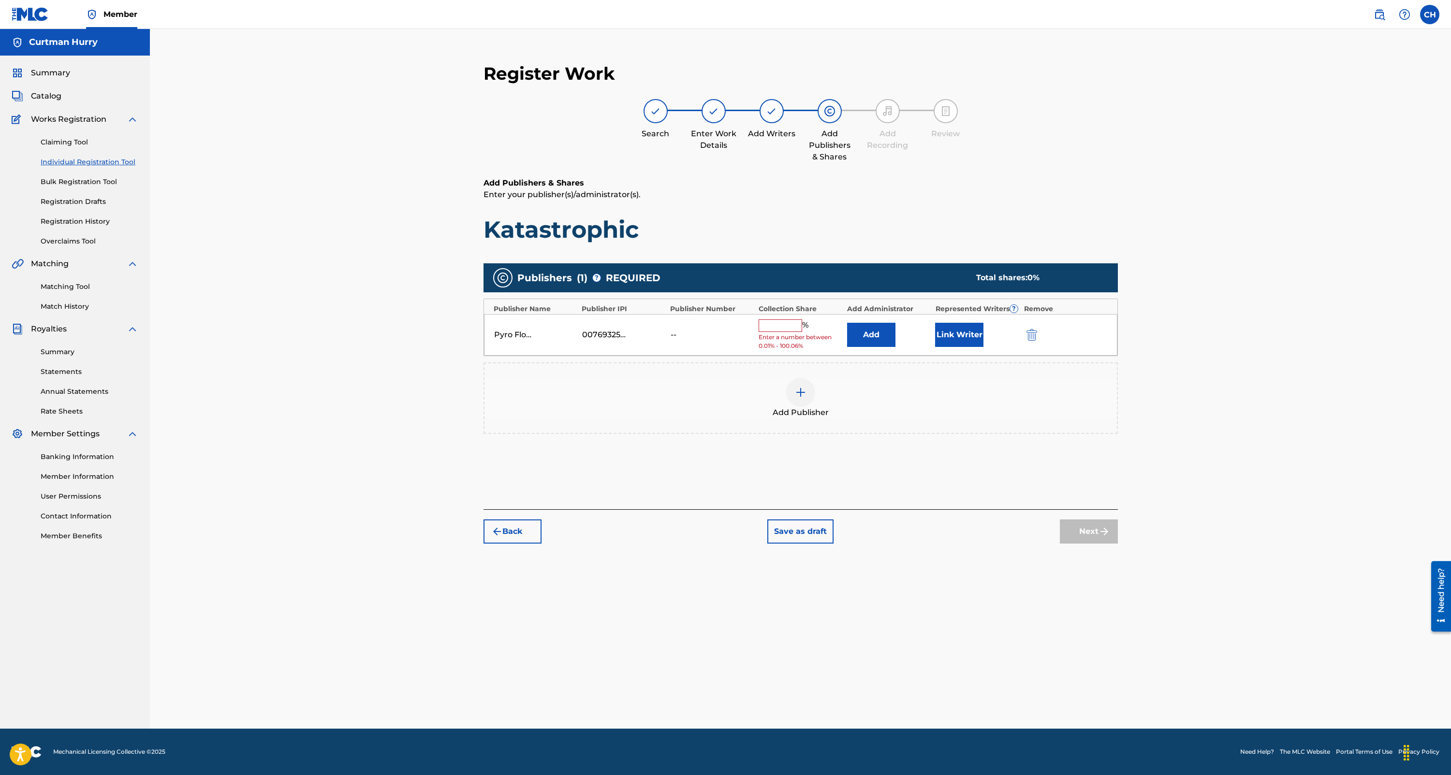
drag, startPoint x: 774, startPoint y: 325, endPoint x: 780, endPoint y: 325, distance: 6.3
click at [774, 325] on input "text" at bounding box center [781, 326] width 44 height 13
type input "75"
click at [871, 332] on button "Add" at bounding box center [871, 332] width 48 height 24
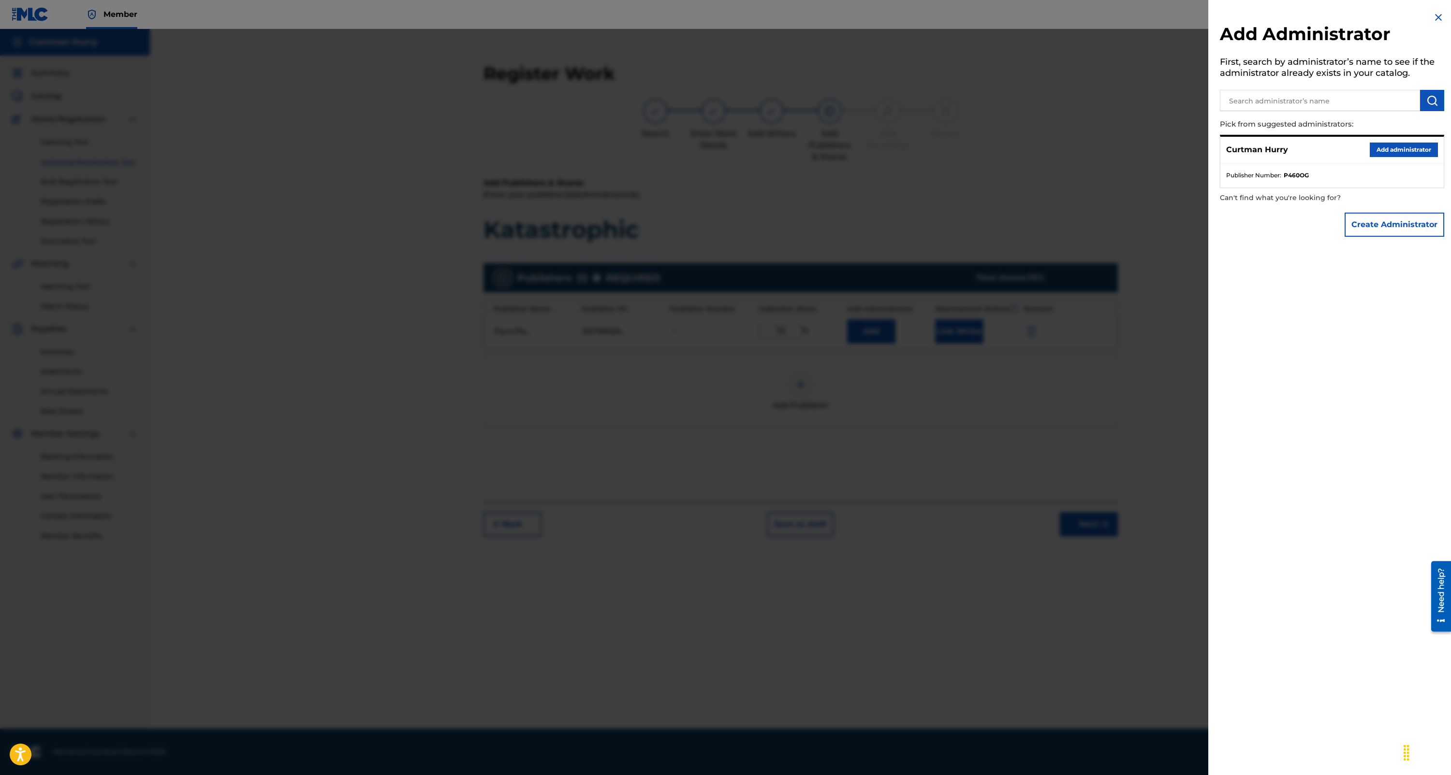
click at [1385, 150] on button "Add administrator" at bounding box center [1404, 150] width 68 height 15
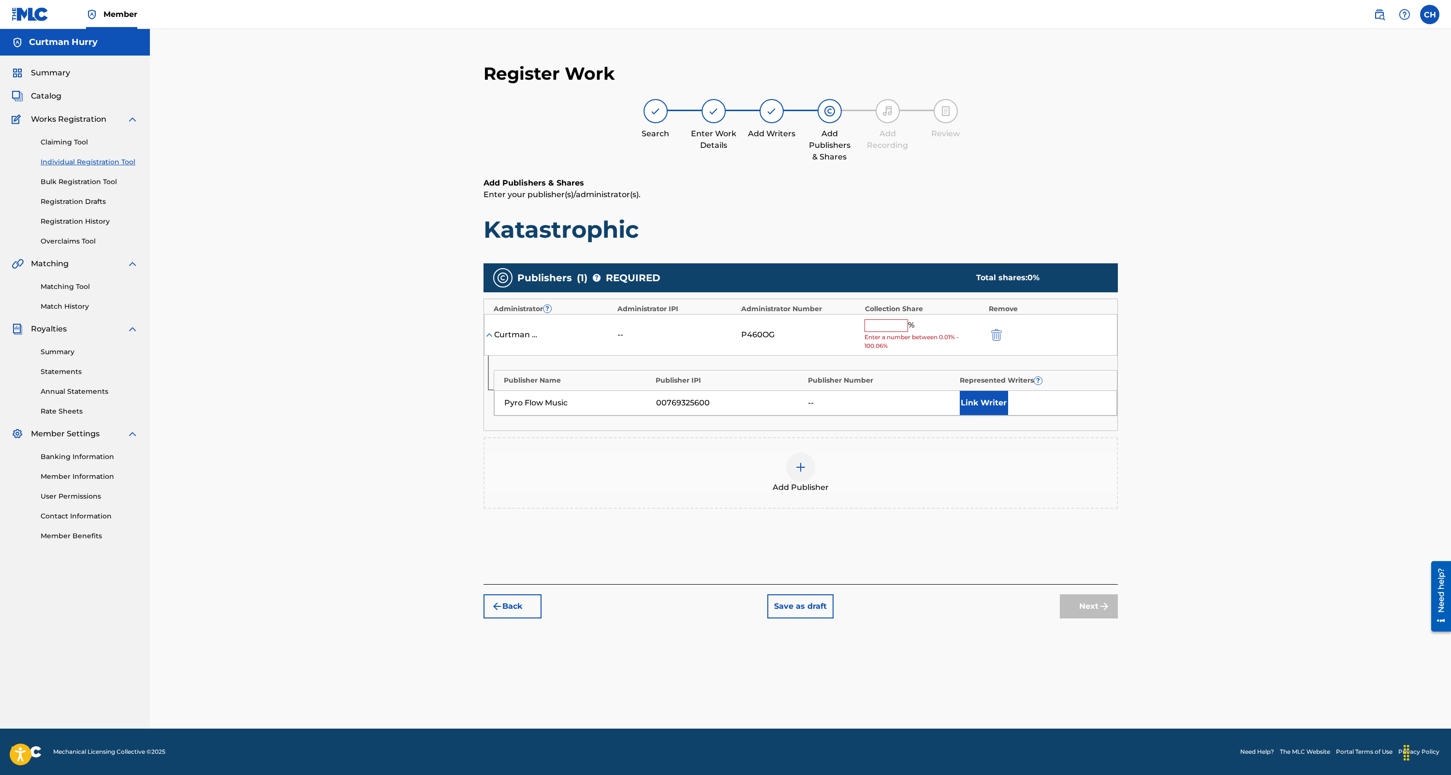
drag, startPoint x: 879, startPoint y: 325, endPoint x: 890, endPoint y: 325, distance: 11.1
click at [879, 325] on input "text" at bounding box center [886, 326] width 44 height 13
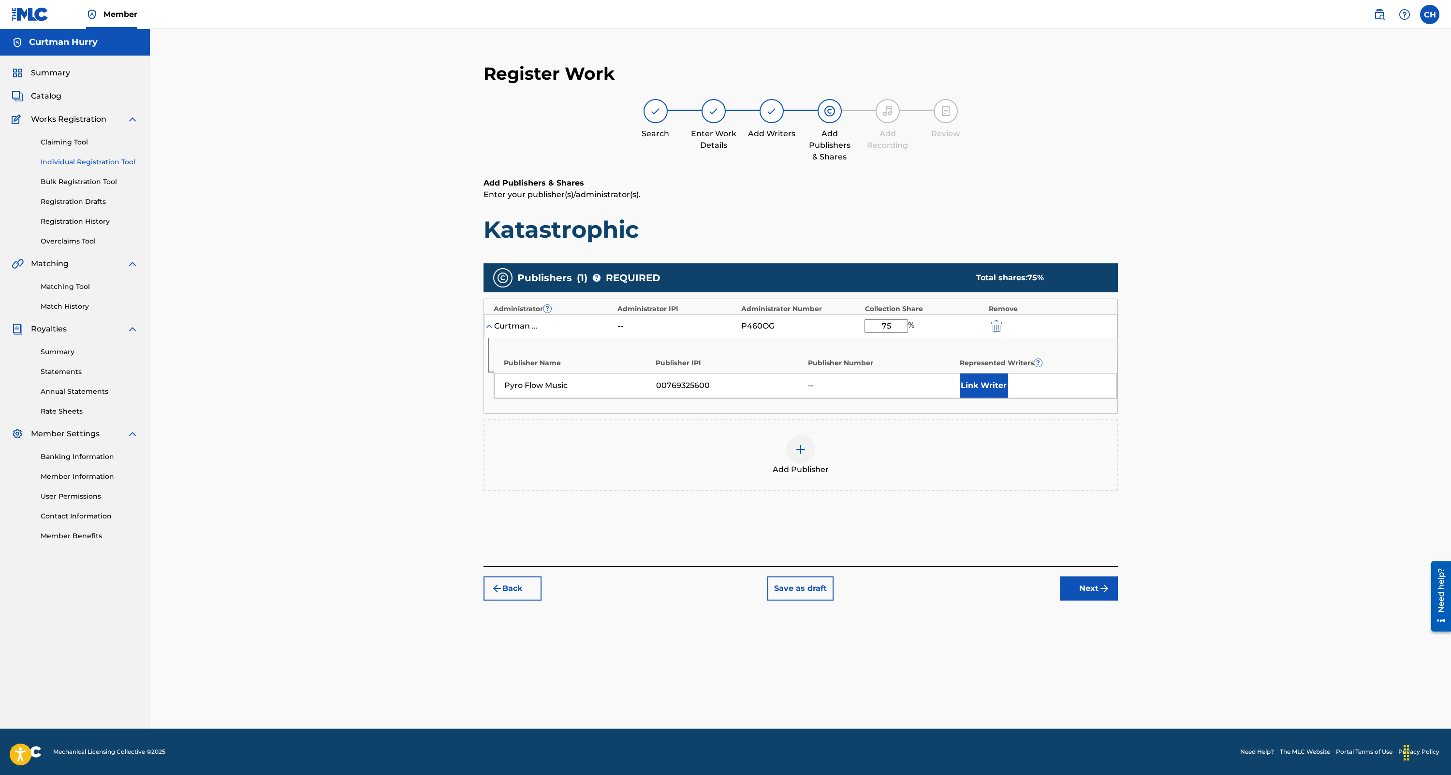
type input "75"
click at [969, 387] on button "Link Writer" at bounding box center [984, 386] width 48 height 24
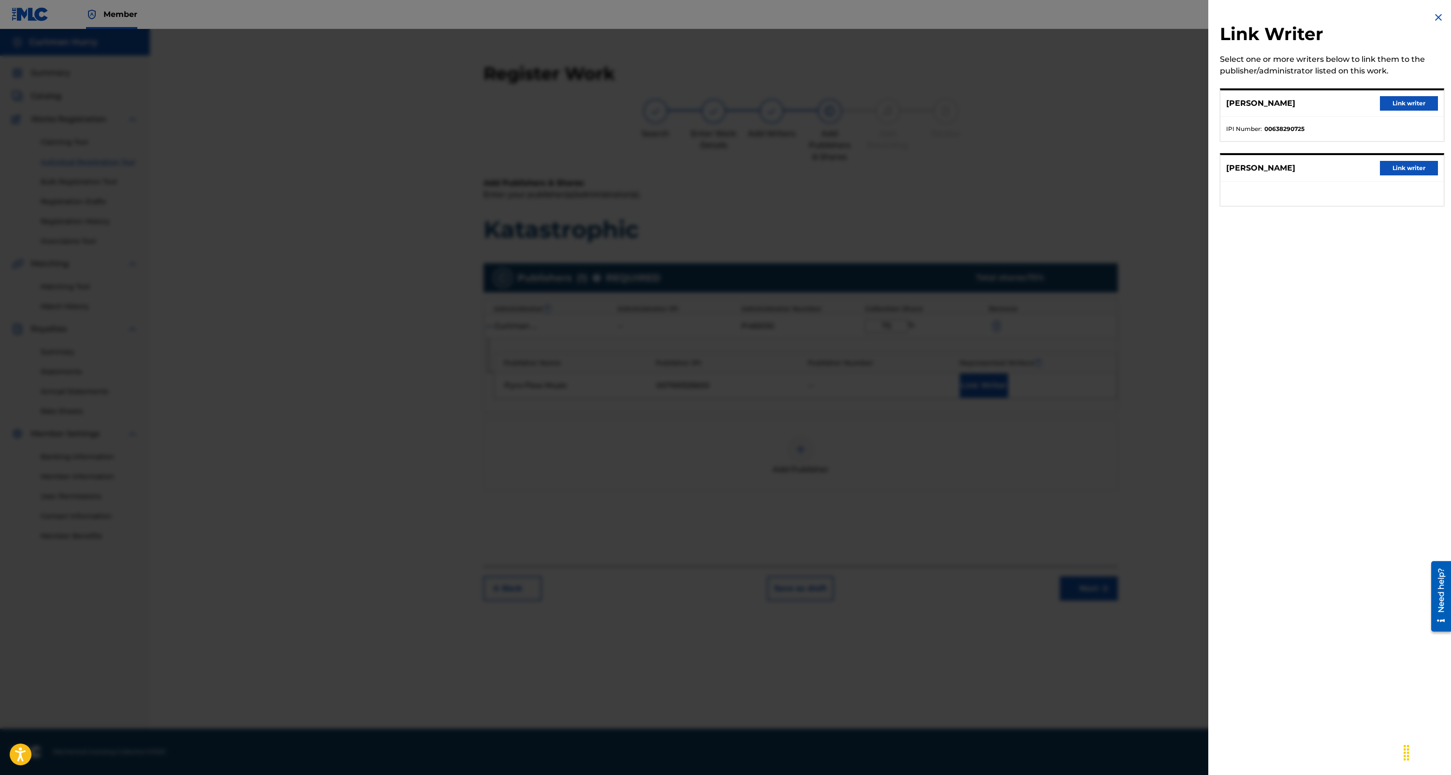
click at [1402, 104] on button "Link writer" at bounding box center [1409, 103] width 58 height 15
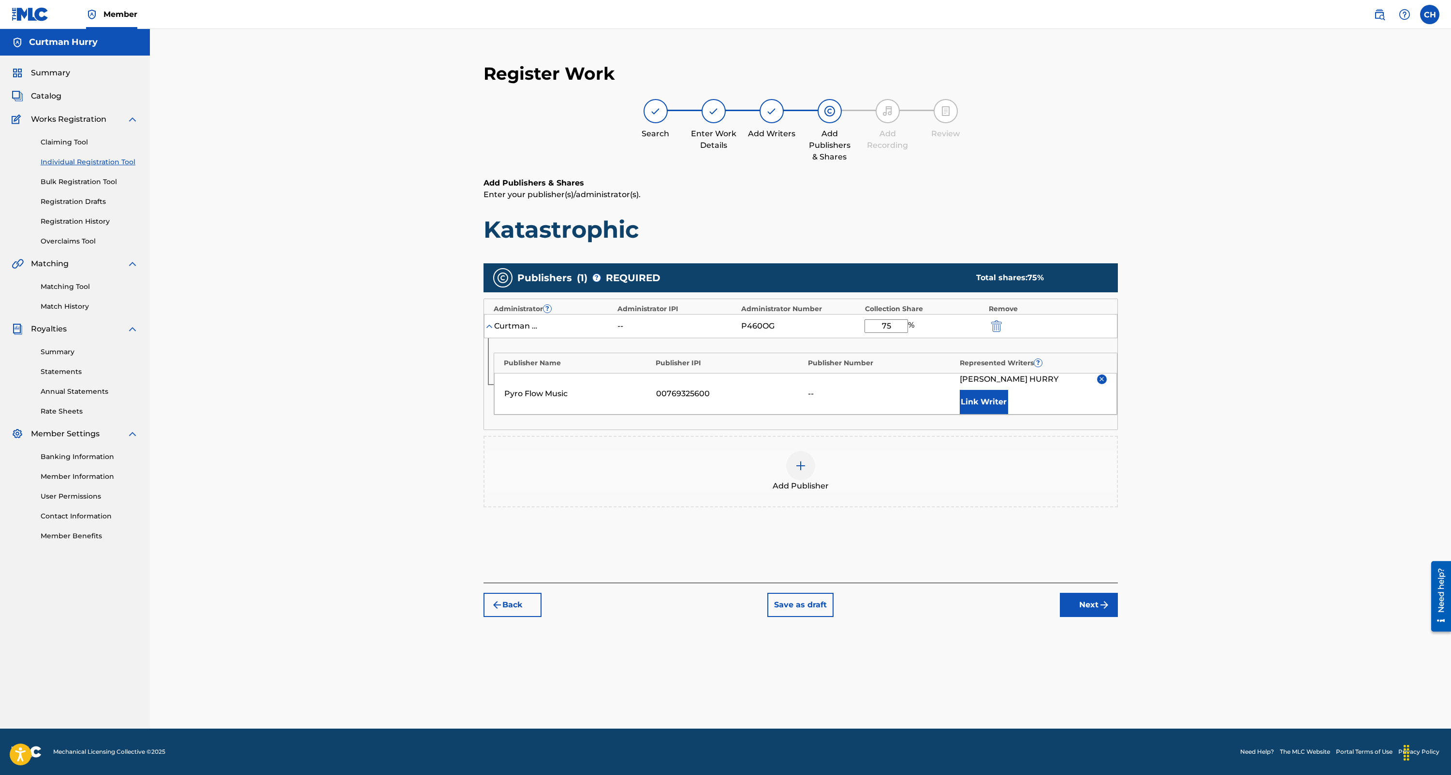
click at [1093, 605] on button "Next" at bounding box center [1089, 605] width 58 height 24
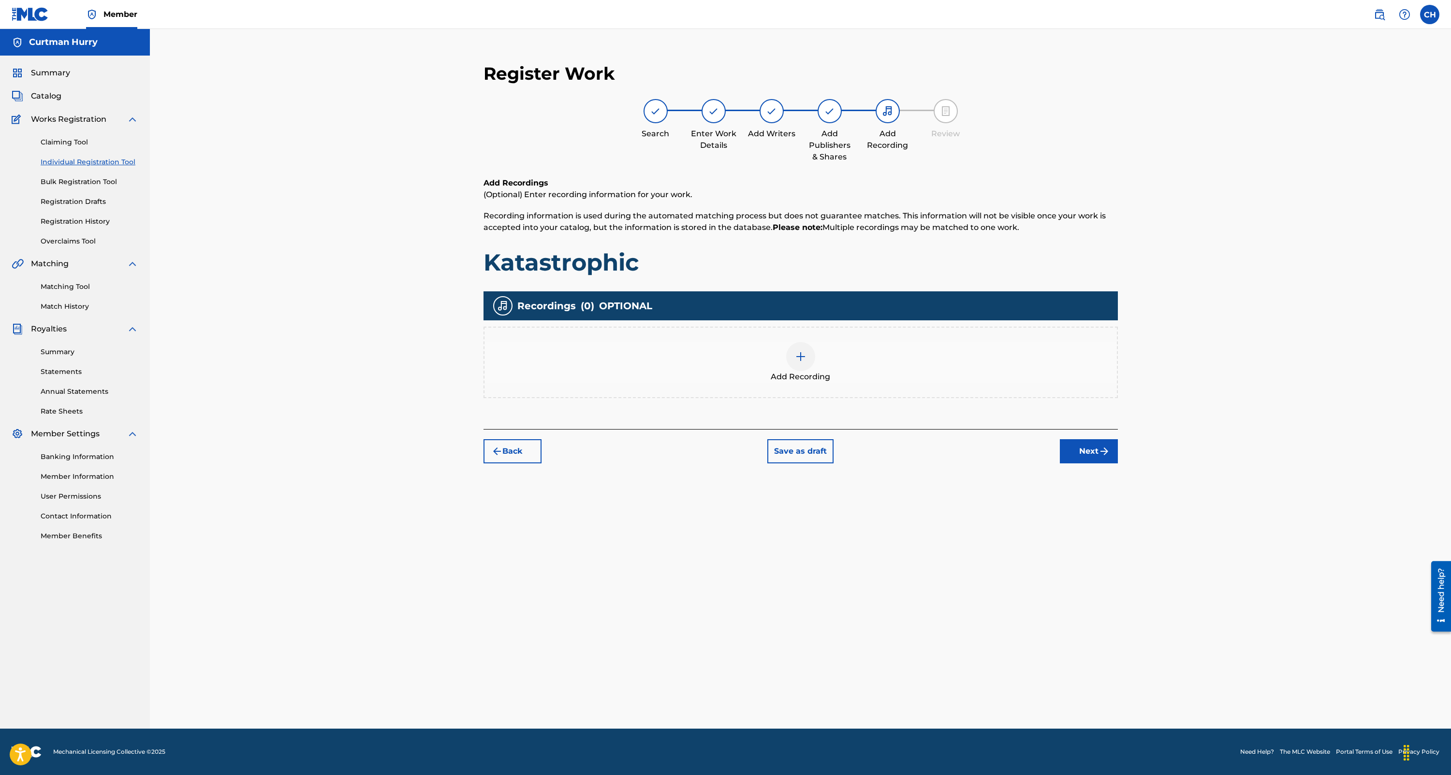
click at [799, 356] on img at bounding box center [801, 357] width 12 height 12
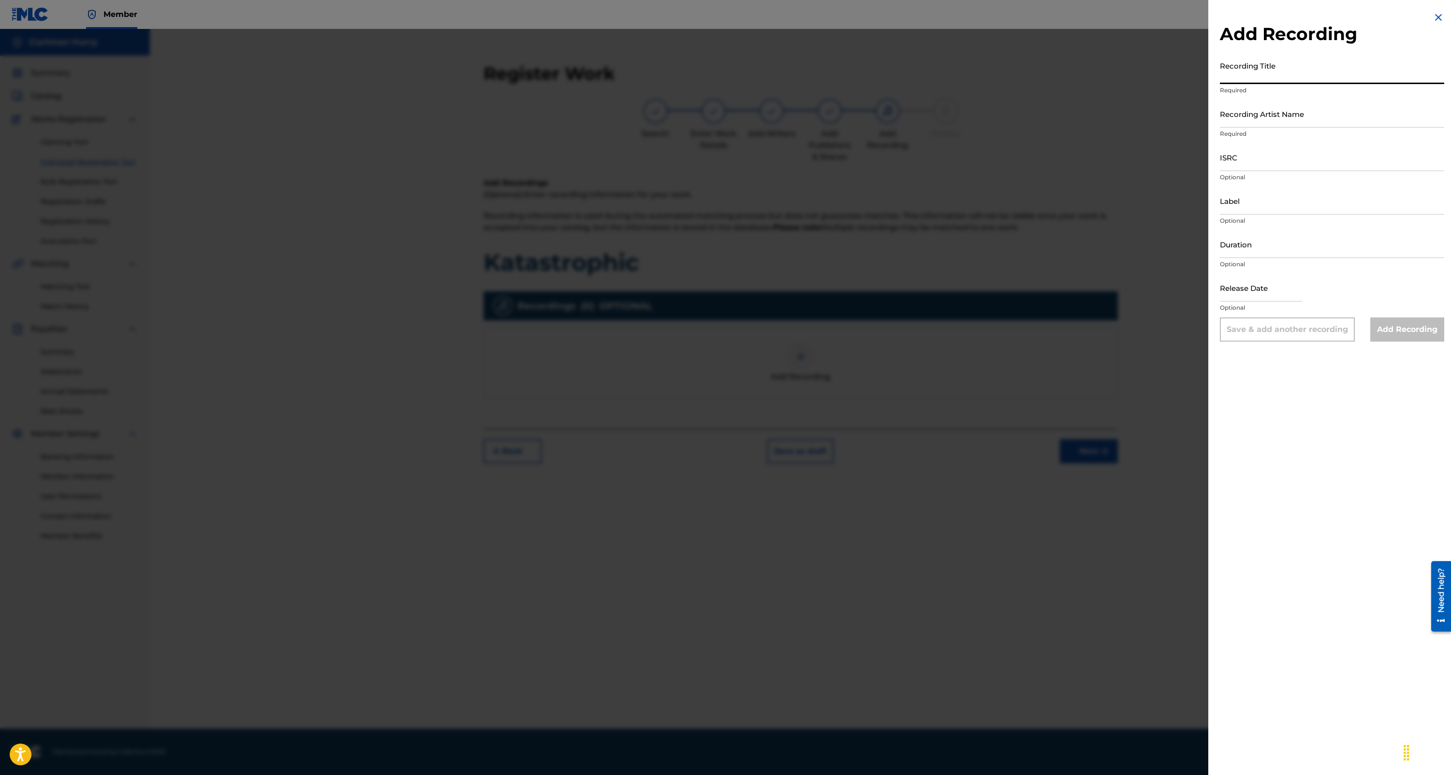
click at [1244, 74] on input "Recording Title" at bounding box center [1332, 71] width 224 height 28
type input "Katastrophic"
click at [1239, 117] on input "Recording Artist Name" at bounding box center [1332, 114] width 224 height 28
type input "[PERSON_NAME] Dog"
click at [1249, 168] on input "ISRC" at bounding box center [1332, 158] width 224 height 28
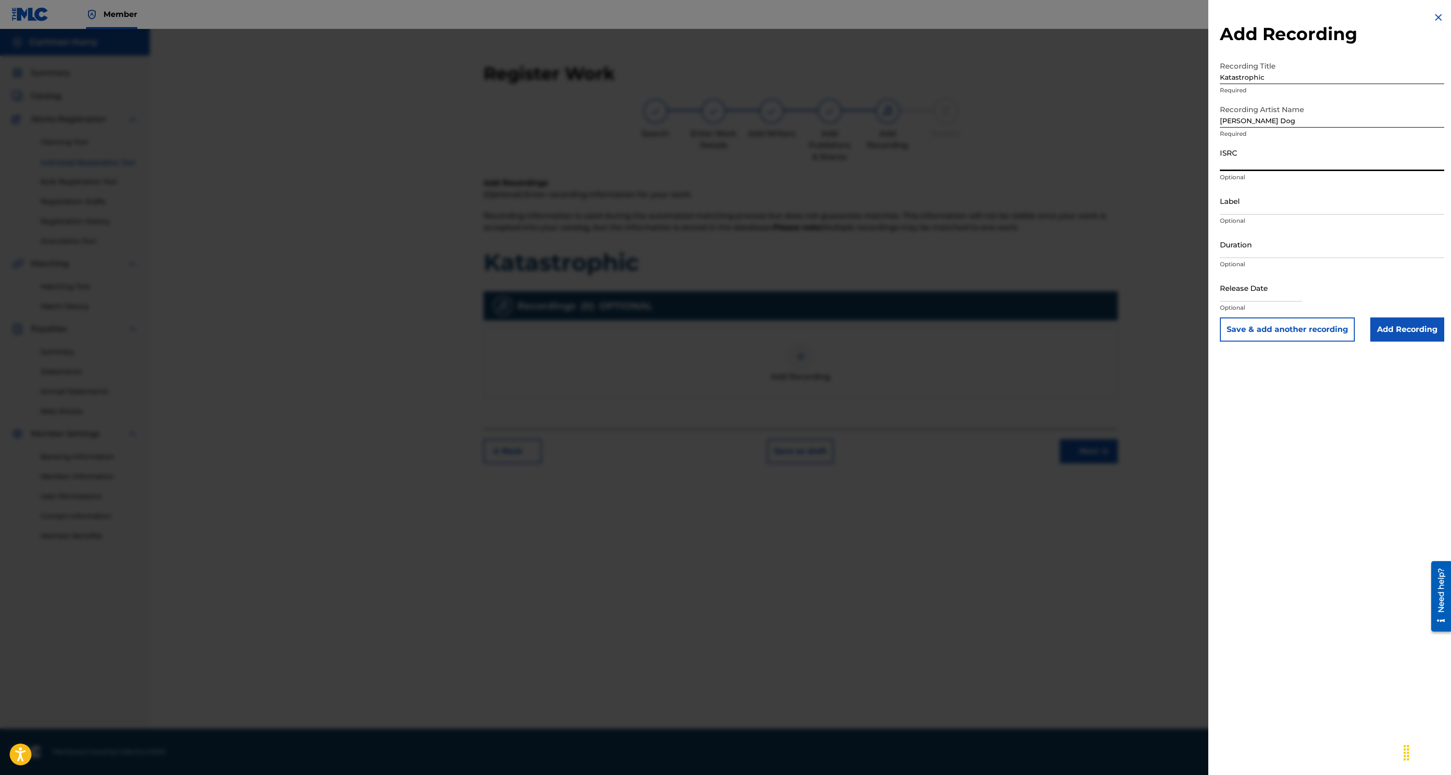
paste input "ISRC TCAGL2206195"
drag, startPoint x: 1235, startPoint y: 163, endPoint x: 1207, endPoint y: 162, distance: 28.5
click at [1207, 162] on div "Add Recording Recording Title Katastrophic Required Recording Artist Name [PERS…" at bounding box center [725, 402] width 1451 height 746
type input "TCAGL2206195"
click at [1246, 204] on input "Label" at bounding box center [1332, 201] width 224 height 28
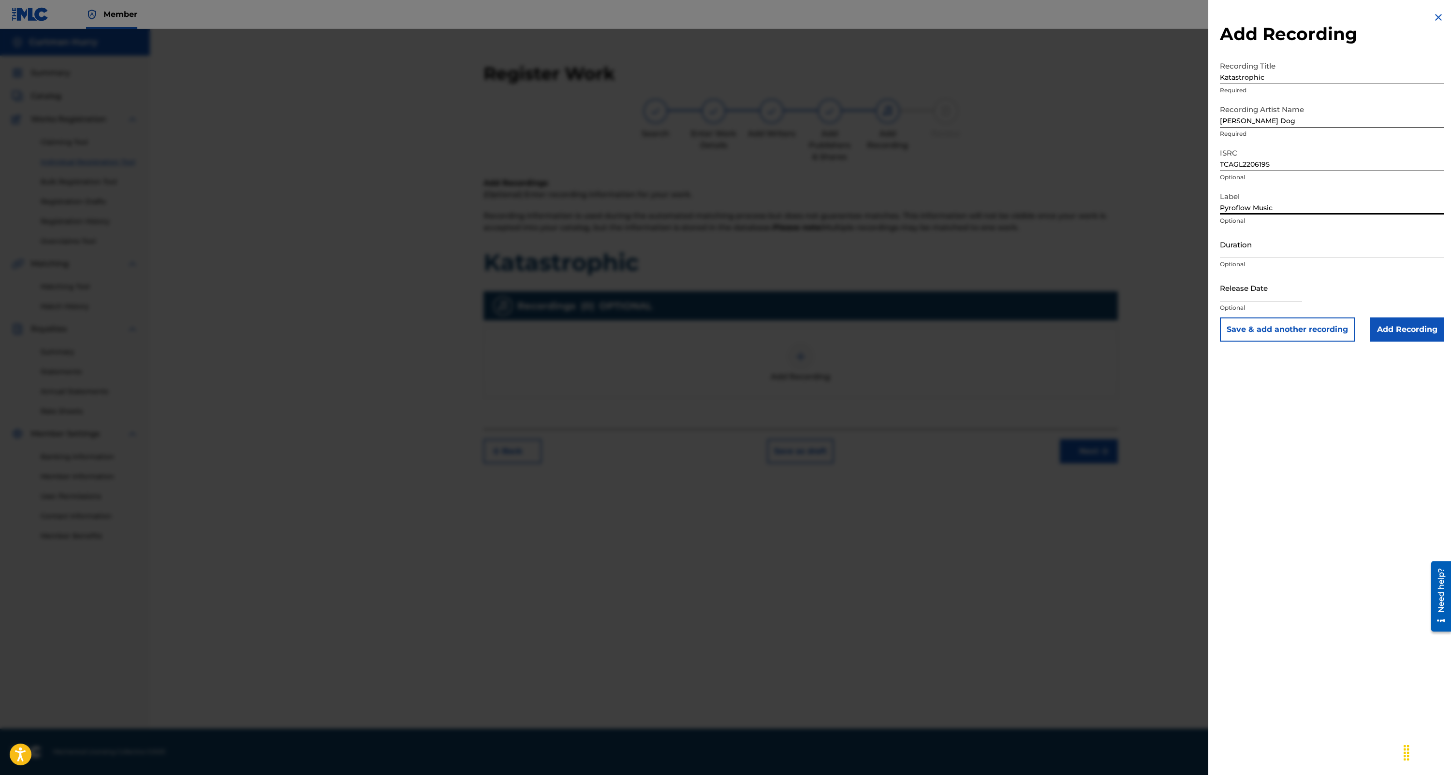
type input "Pyroflow Music"
click at [1236, 249] on input "Duration" at bounding box center [1332, 245] width 224 height 28
type input "03:45"
click at [1238, 290] on input "text" at bounding box center [1261, 288] width 82 height 28
select select "7"
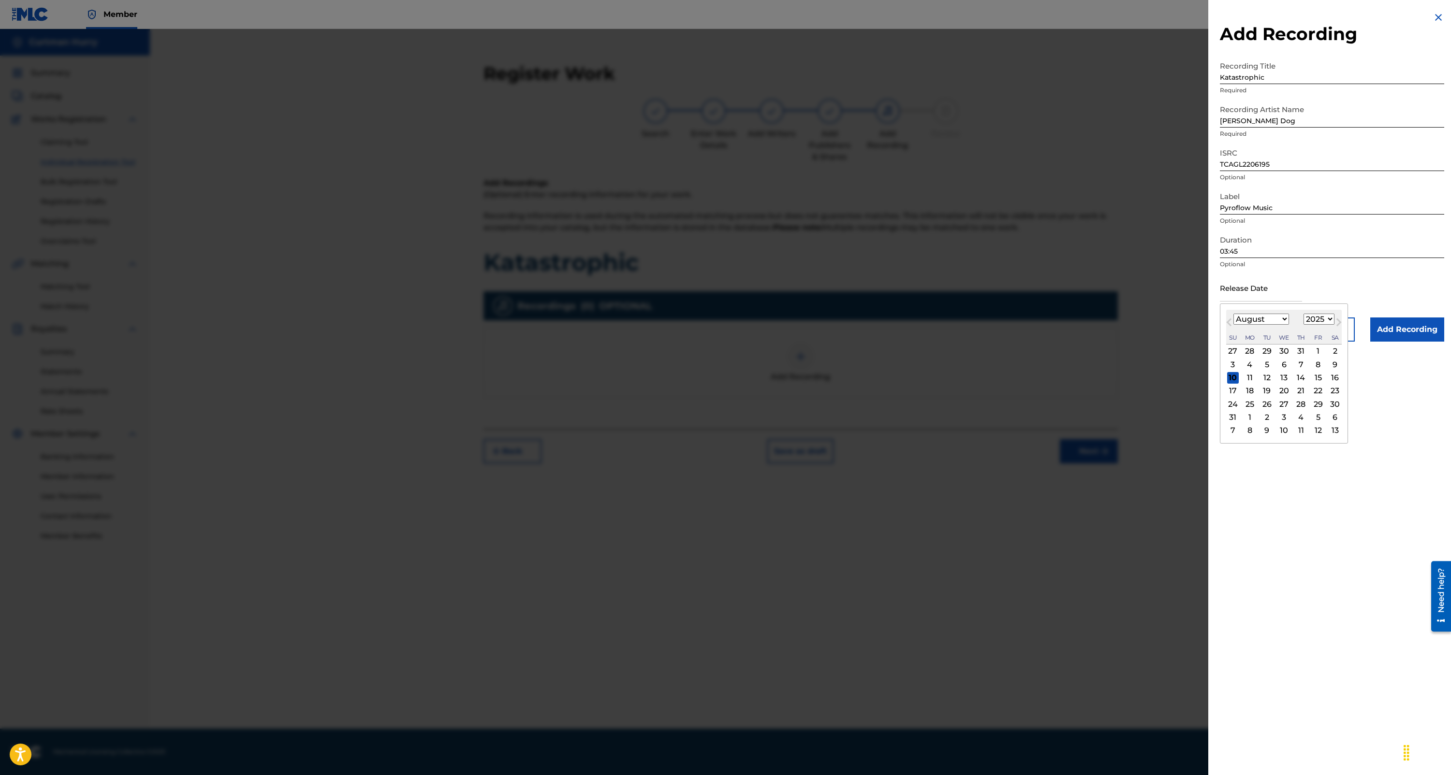
click at [1324, 318] on select "1899 1900 1901 1902 1903 1904 1905 1906 1907 1908 1909 1910 1911 1912 1913 1914…" at bounding box center [1318, 319] width 31 height 11
select select "2023"
click at [1267, 402] on div "29" at bounding box center [1267, 404] width 12 height 12
type input "[DATE]"
click at [1387, 332] on input "Add Recording" at bounding box center [1407, 330] width 74 height 24
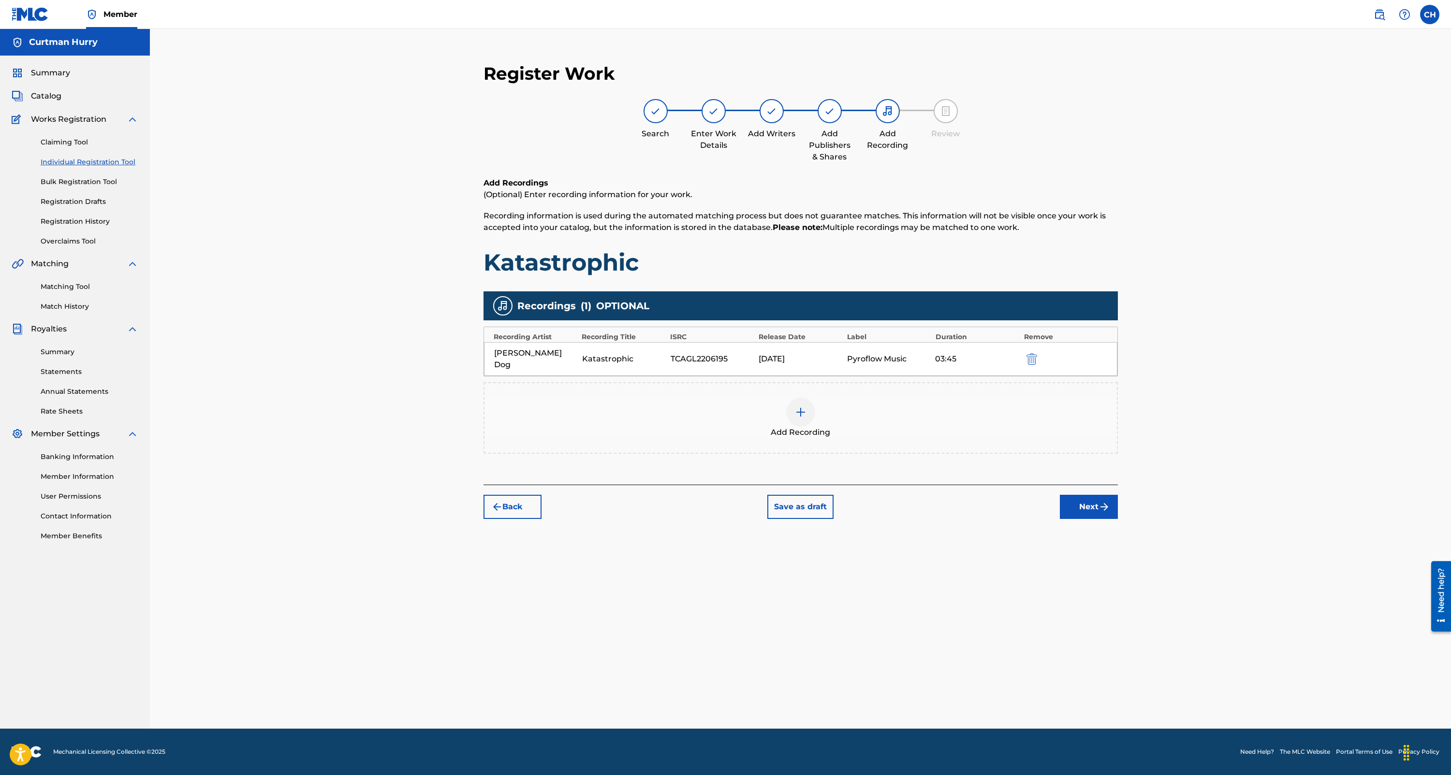
click at [1095, 496] on button "Next" at bounding box center [1089, 507] width 58 height 24
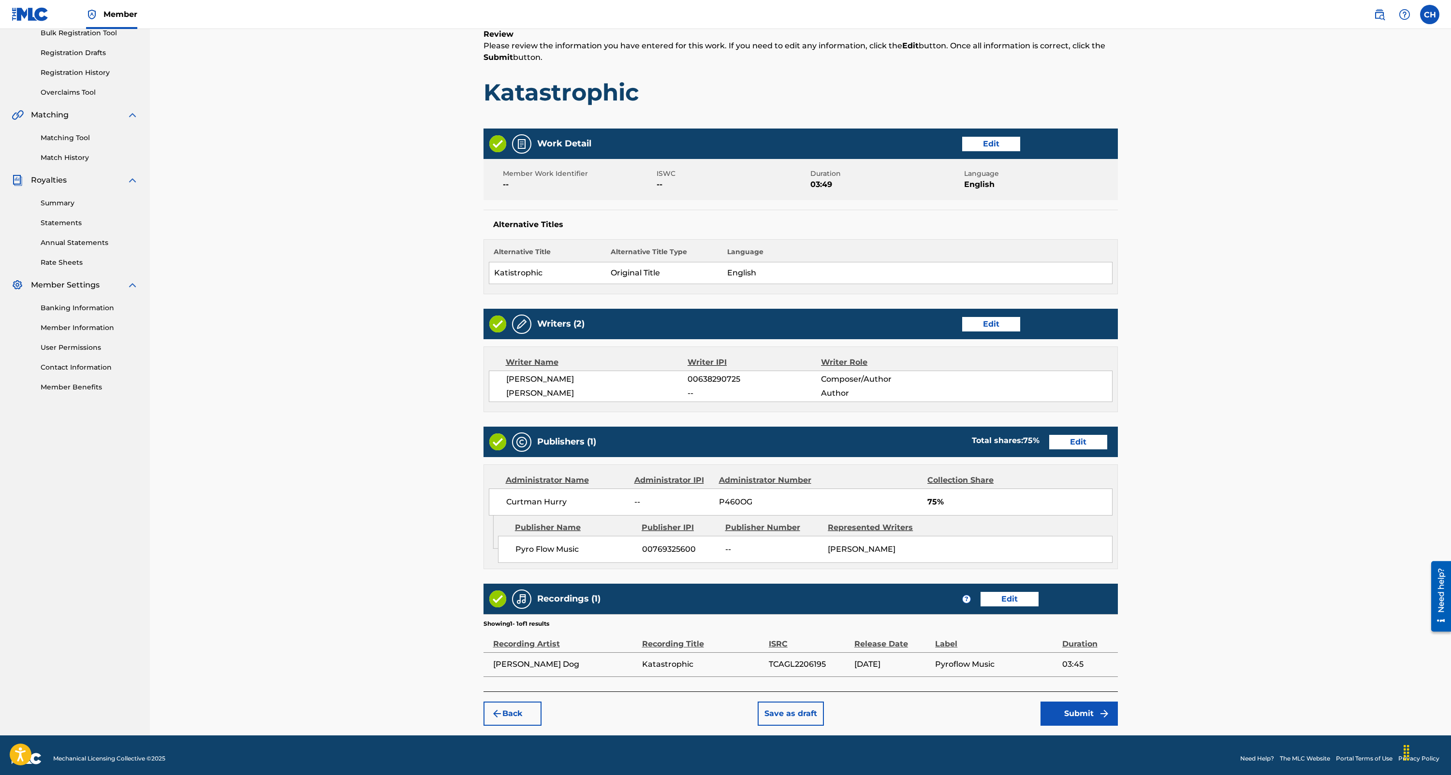
scroll to position [154, 0]
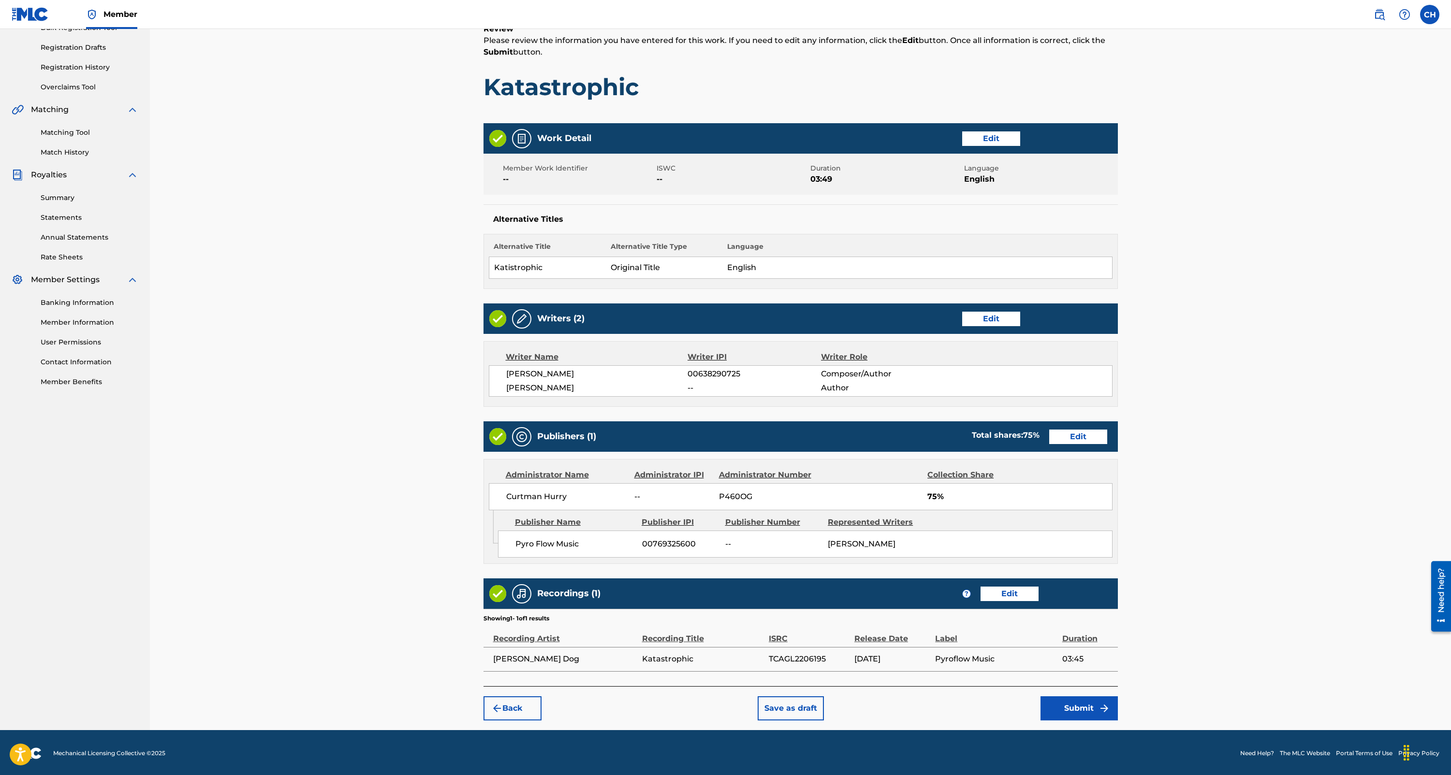
click at [1077, 708] on button "Submit" at bounding box center [1078, 709] width 77 height 24
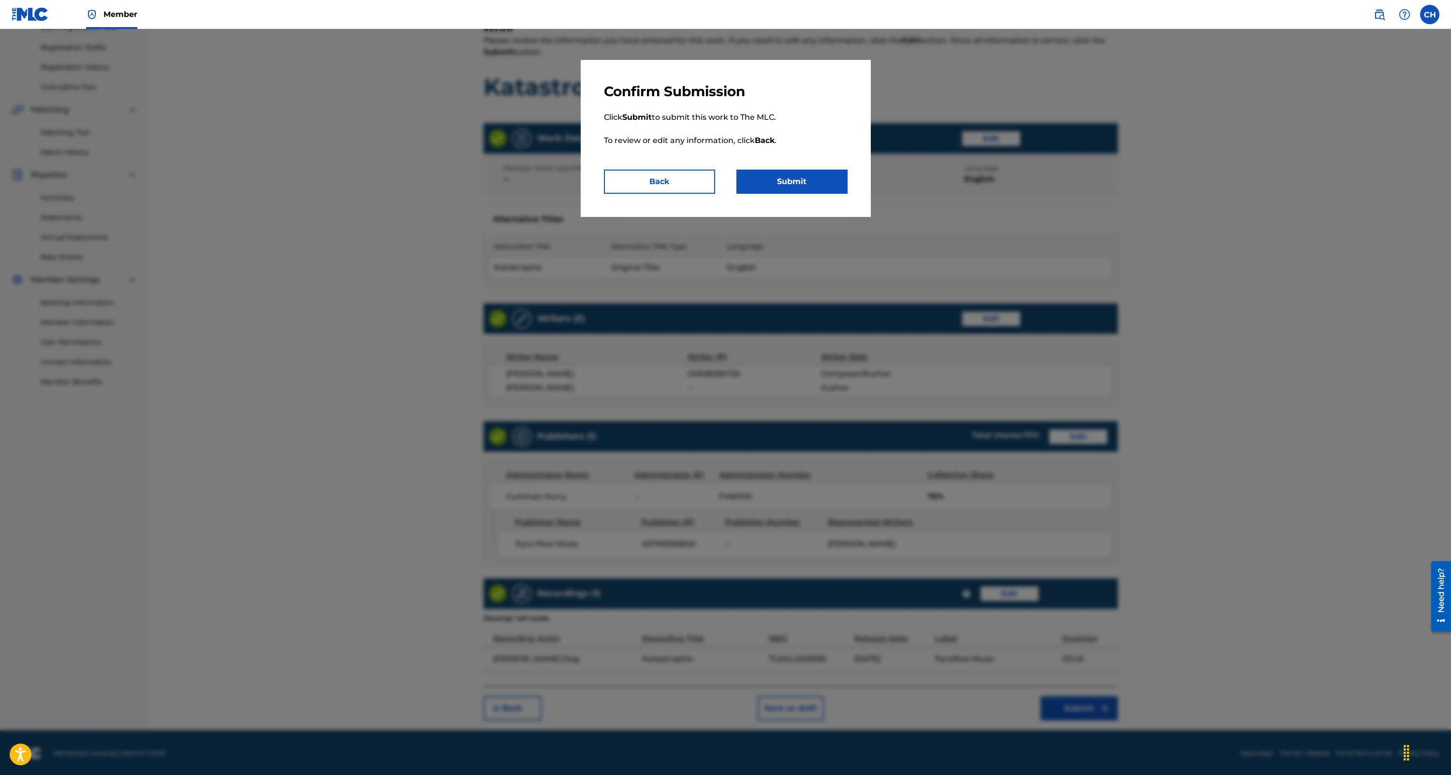
click at [775, 182] on button "Submit" at bounding box center [791, 182] width 111 height 24
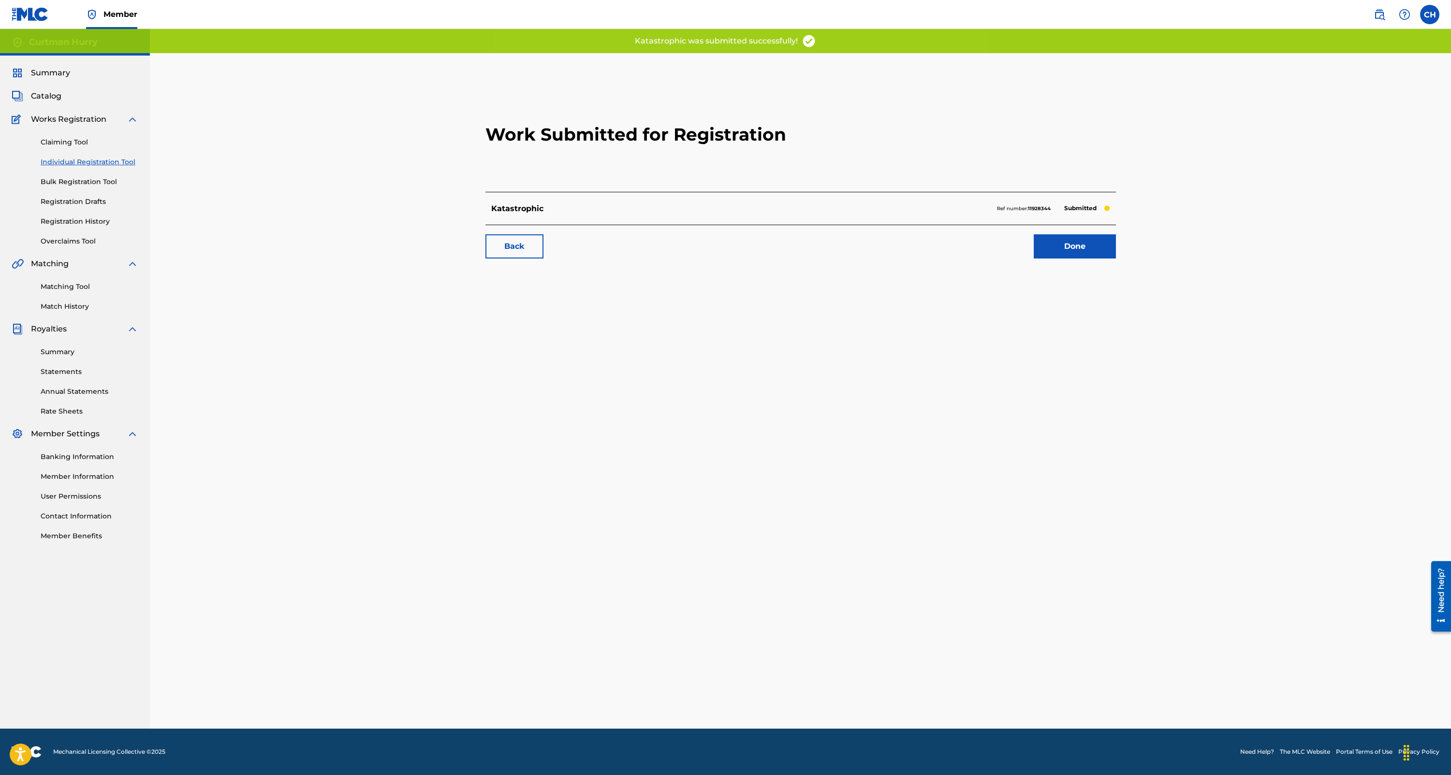
click at [1073, 249] on link "Done" at bounding box center [1075, 246] width 82 height 24
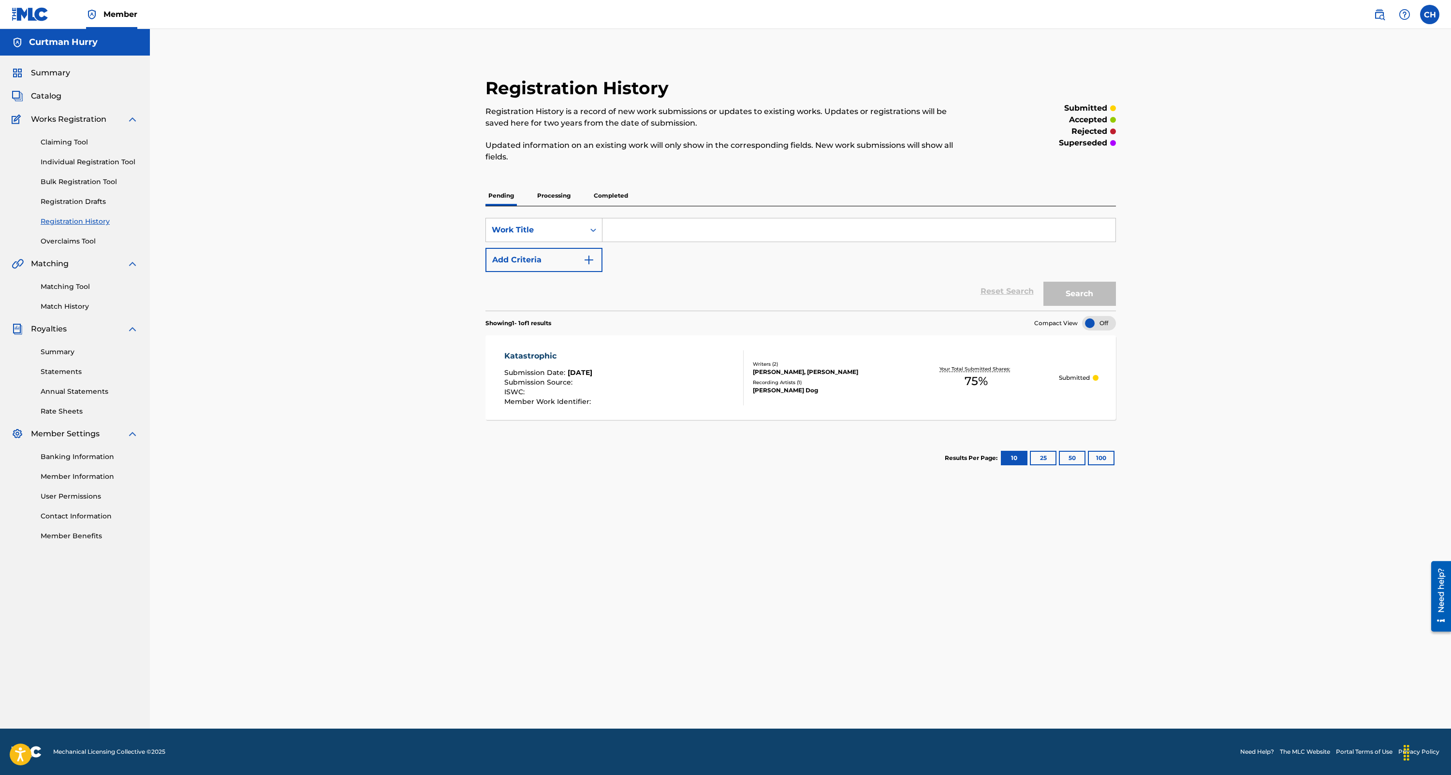
click at [63, 142] on link "Claiming Tool" at bounding box center [90, 142] width 98 height 10
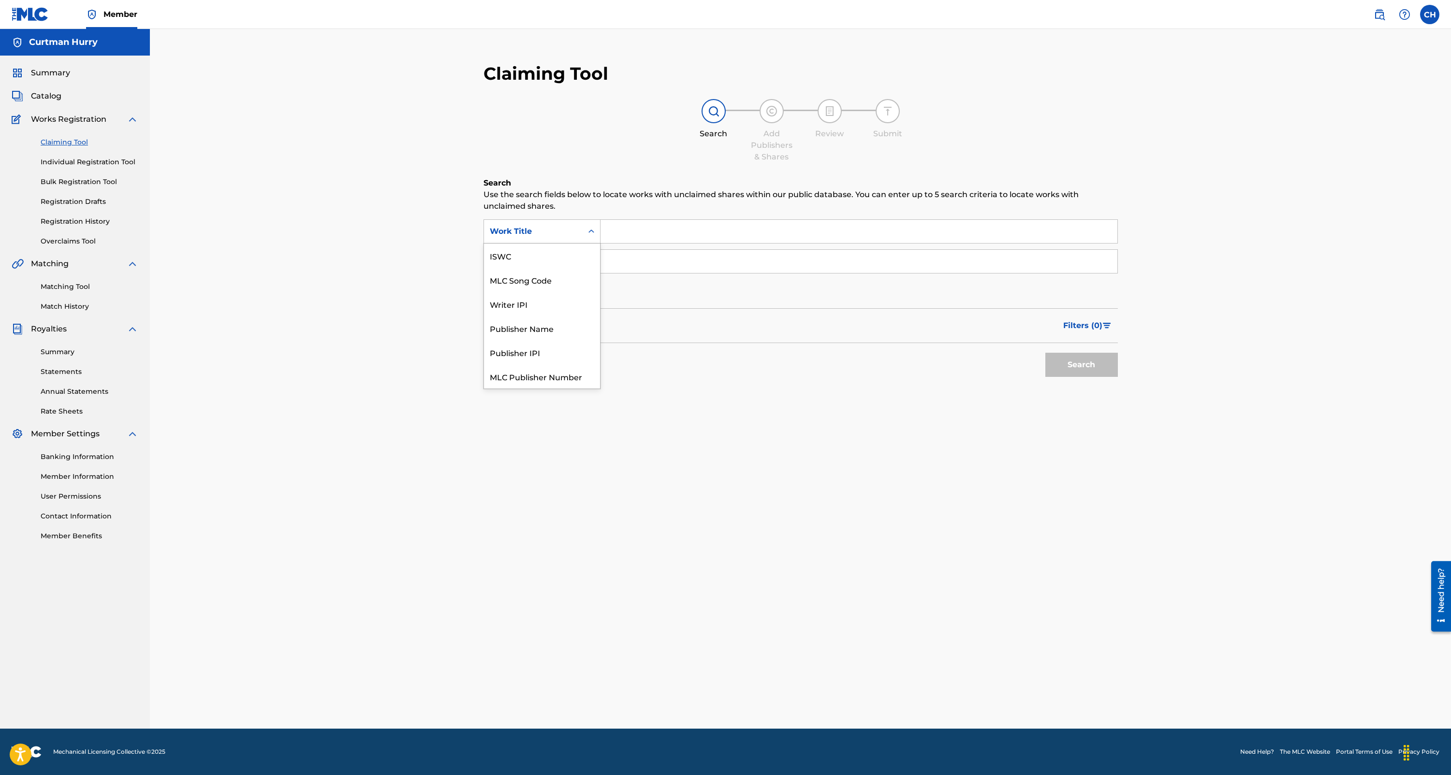
click at [586, 233] on icon "Search Form" at bounding box center [591, 232] width 10 height 10
click at [532, 308] on div "Publisher Name" at bounding box center [542, 304] width 116 height 24
click at [638, 236] on input "Search Form" at bounding box center [858, 231] width 517 height 23
type input "PYRO FLOW MUSIC"
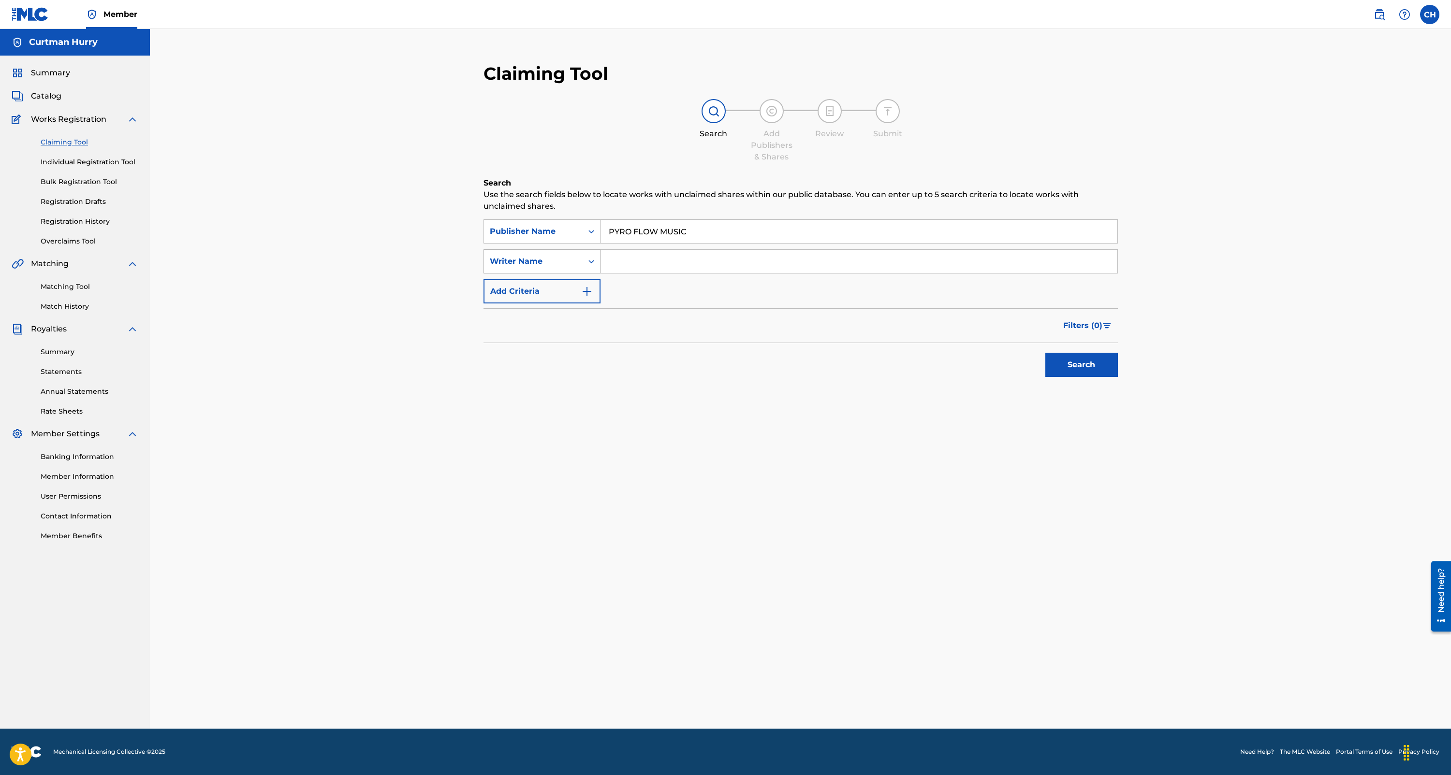
click at [587, 262] on icon "Search Form" at bounding box center [591, 262] width 10 height 10
click at [629, 266] on input "Search Form" at bounding box center [858, 261] width 517 height 23
click at [1081, 364] on button "Search" at bounding box center [1081, 365] width 73 height 24
drag, startPoint x: 669, startPoint y: 260, endPoint x: 568, endPoint y: 262, distance: 101.1
click at [568, 262] on div "SearchWithCriteria8be45efe-5859-4026-8ae4-7fcb53fa5457 Writer Name [PERSON_NAME]" at bounding box center [800, 261] width 634 height 24
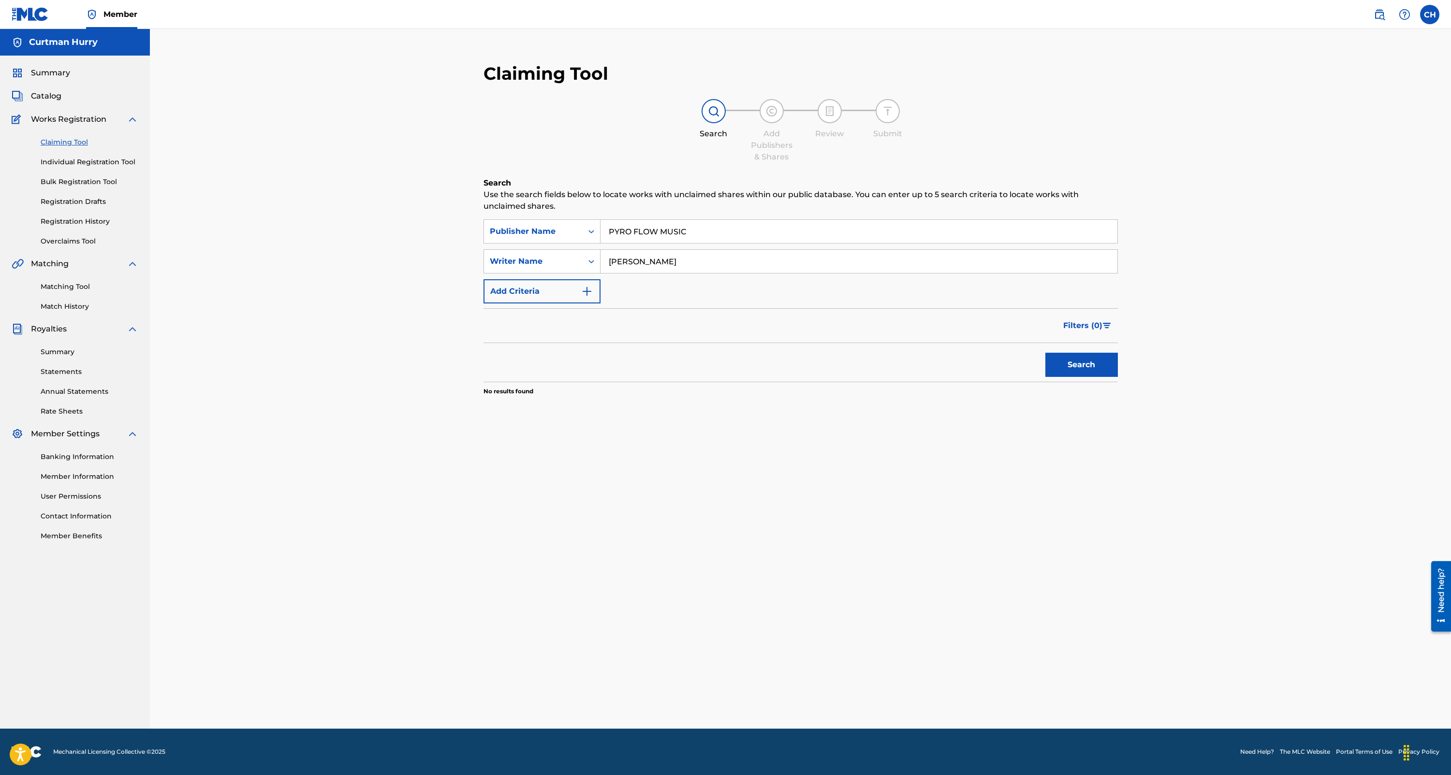
type input "[PERSON_NAME]"
click at [1063, 367] on button "Search" at bounding box center [1081, 365] width 73 height 24
drag, startPoint x: 693, startPoint y: 229, endPoint x: 552, endPoint y: 215, distance: 141.4
click at [552, 215] on div "Search Use the search fields below to locate works with unclaimed shares within…" at bounding box center [800, 310] width 634 height 267
type input "PYROFLOW MUSIC"
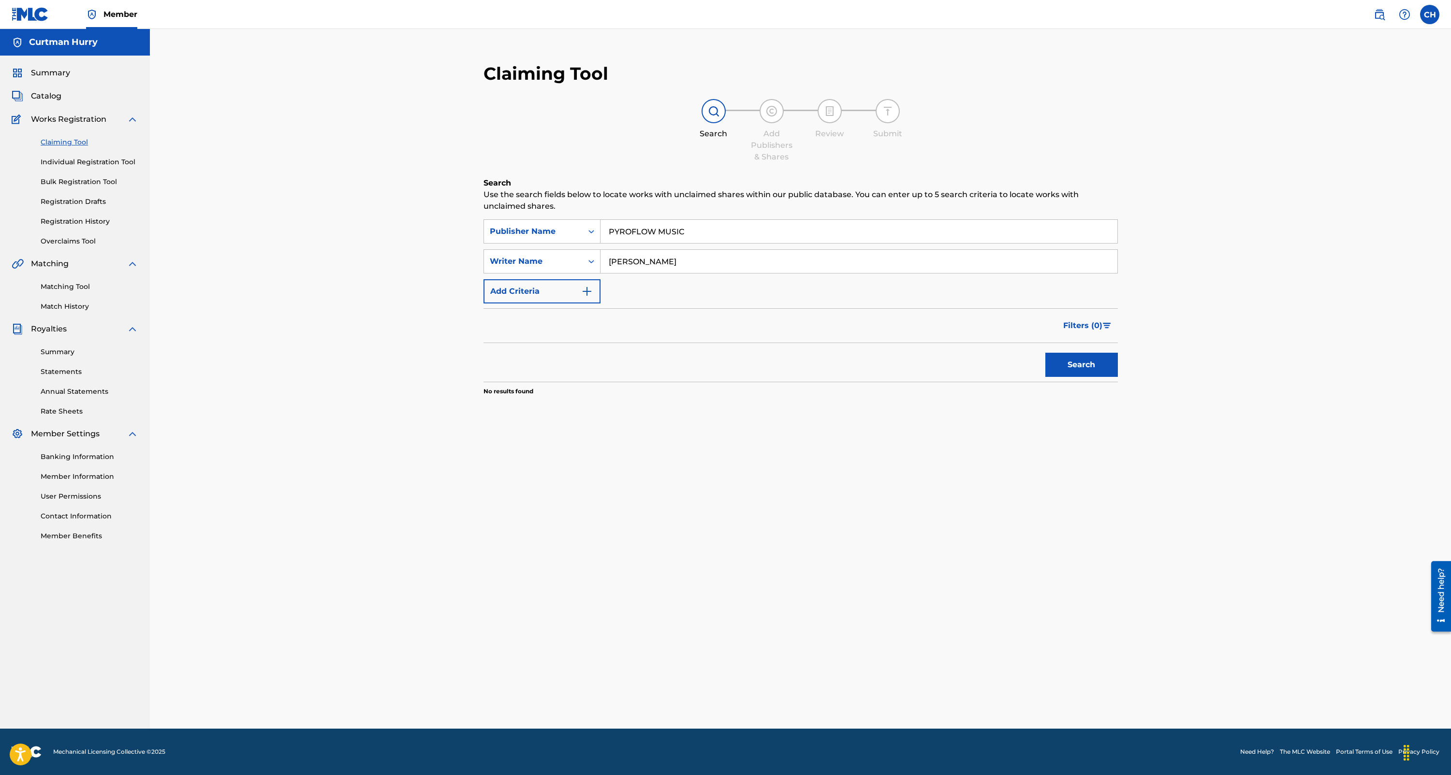
click at [1074, 360] on button "Search" at bounding box center [1081, 365] width 73 height 24
click at [74, 163] on link "Individual Registration Tool" at bounding box center [90, 162] width 98 height 10
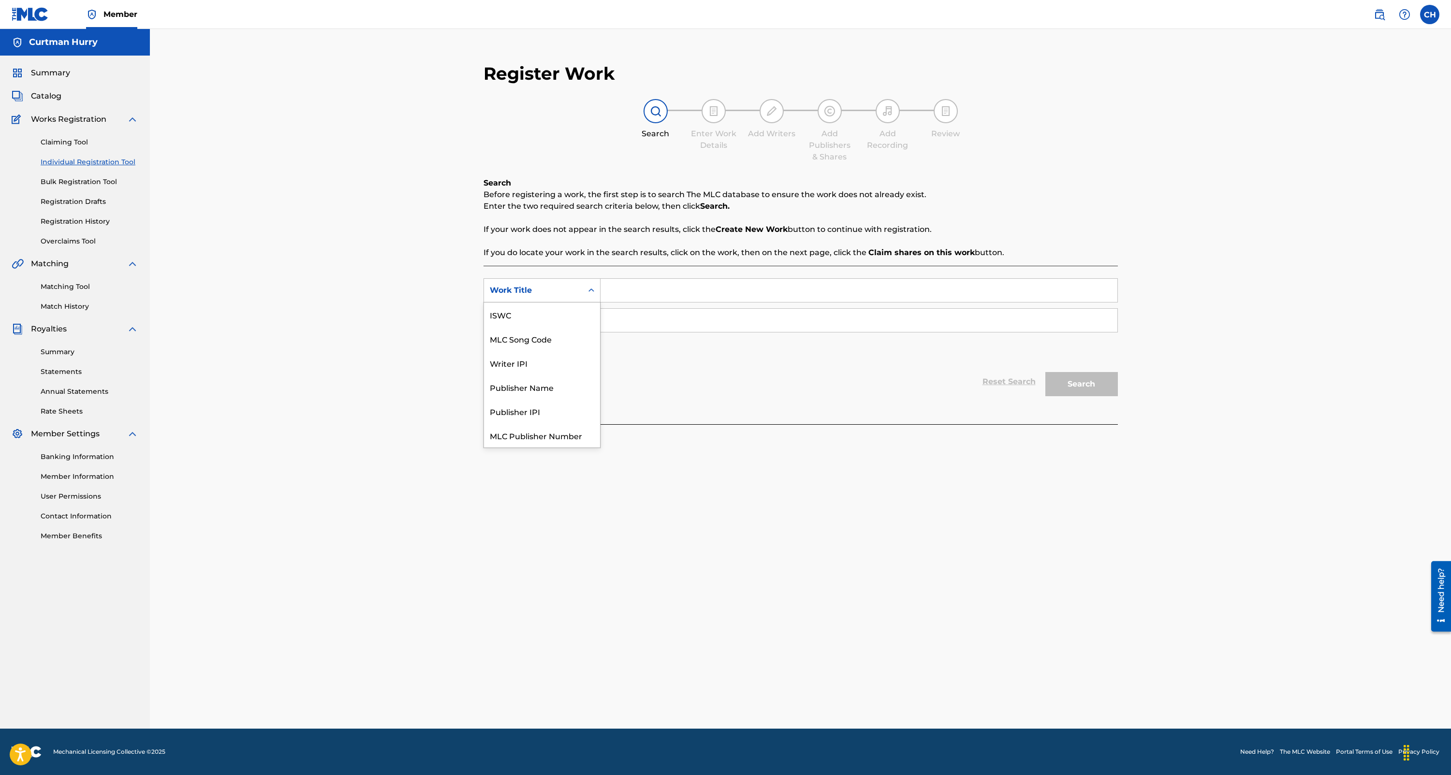
click at [590, 293] on icon "Search Form" at bounding box center [591, 291] width 10 height 10
click at [634, 295] on input "Search Form" at bounding box center [858, 290] width 517 height 23
type input "MY NIGGA"
click at [623, 320] on input "Search Form" at bounding box center [858, 320] width 517 height 23
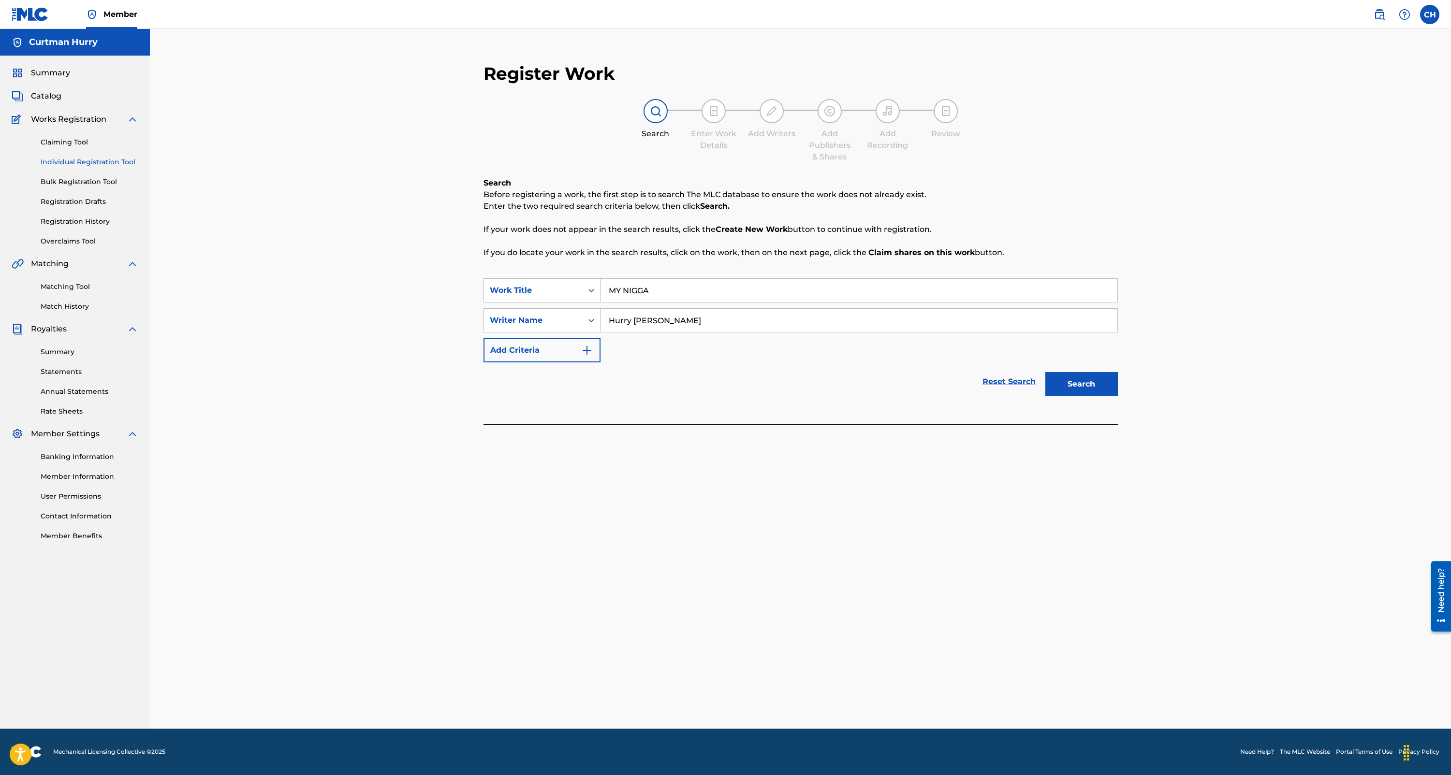
click at [1073, 383] on button "Search" at bounding box center [1081, 384] width 73 height 24
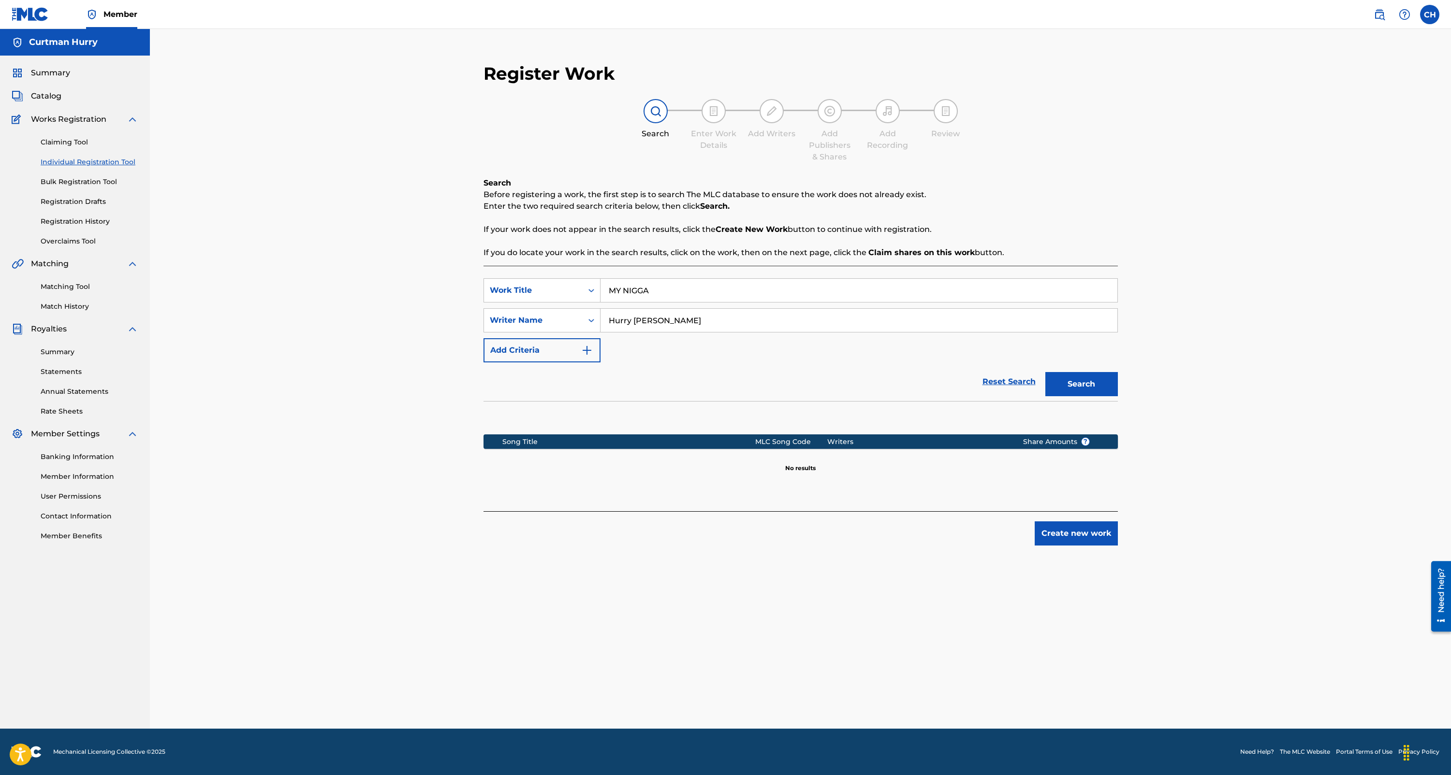
drag, startPoint x: 689, startPoint y: 322, endPoint x: 605, endPoint y: 318, distance: 84.3
click at [605, 318] on input "Hurry [PERSON_NAME]" at bounding box center [858, 320] width 517 height 23
click at [1065, 386] on button "Search" at bounding box center [1081, 384] width 73 height 24
drag, startPoint x: 657, startPoint y: 320, endPoint x: 580, endPoint y: 308, distance: 77.7
click at [580, 308] on div "SearchWithCriteria8be45efe-5859-4026-8ae4-7fcb53fa5457 Writer Name [PERSON_NAME]" at bounding box center [800, 320] width 634 height 24
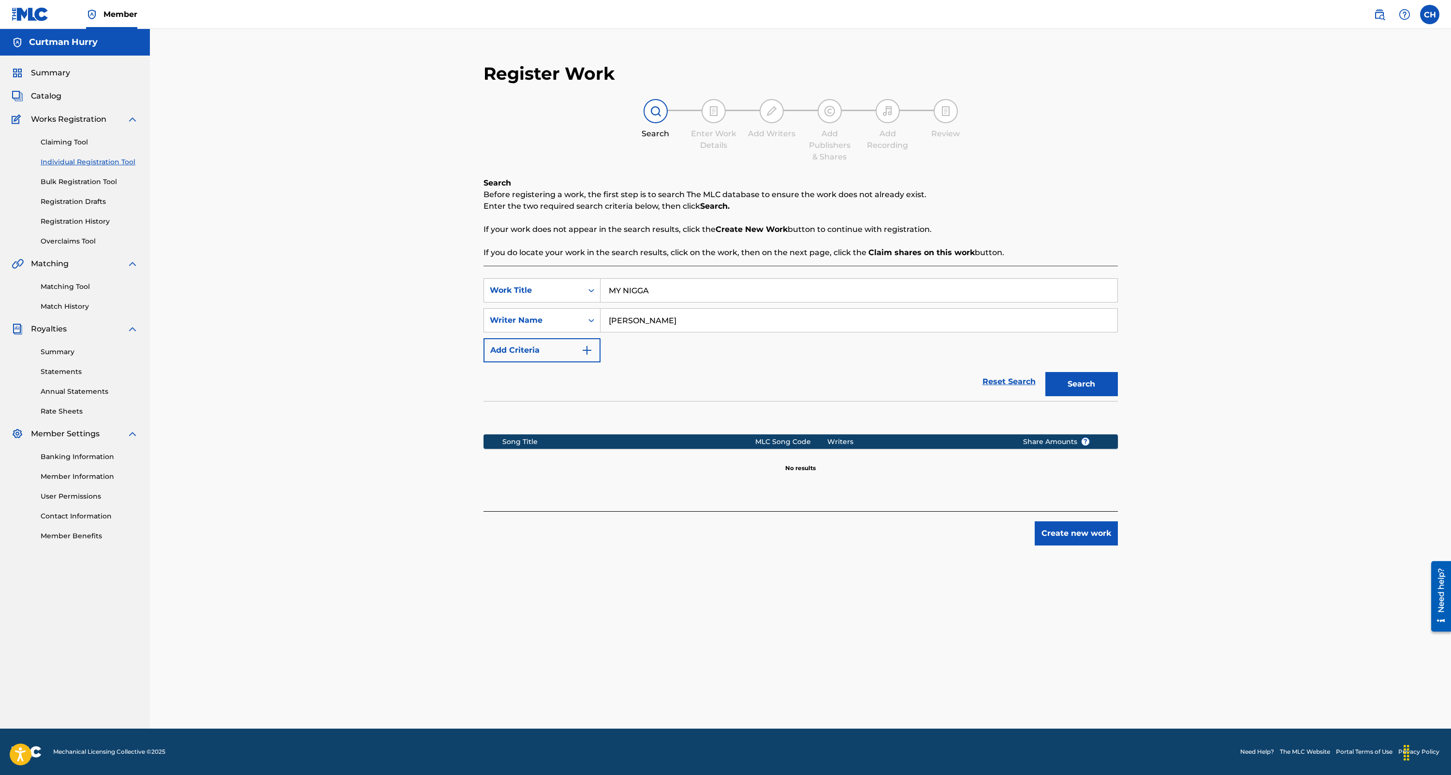
type input "[PERSON_NAME]"
click at [1063, 385] on button "Search" at bounding box center [1081, 384] width 73 height 24
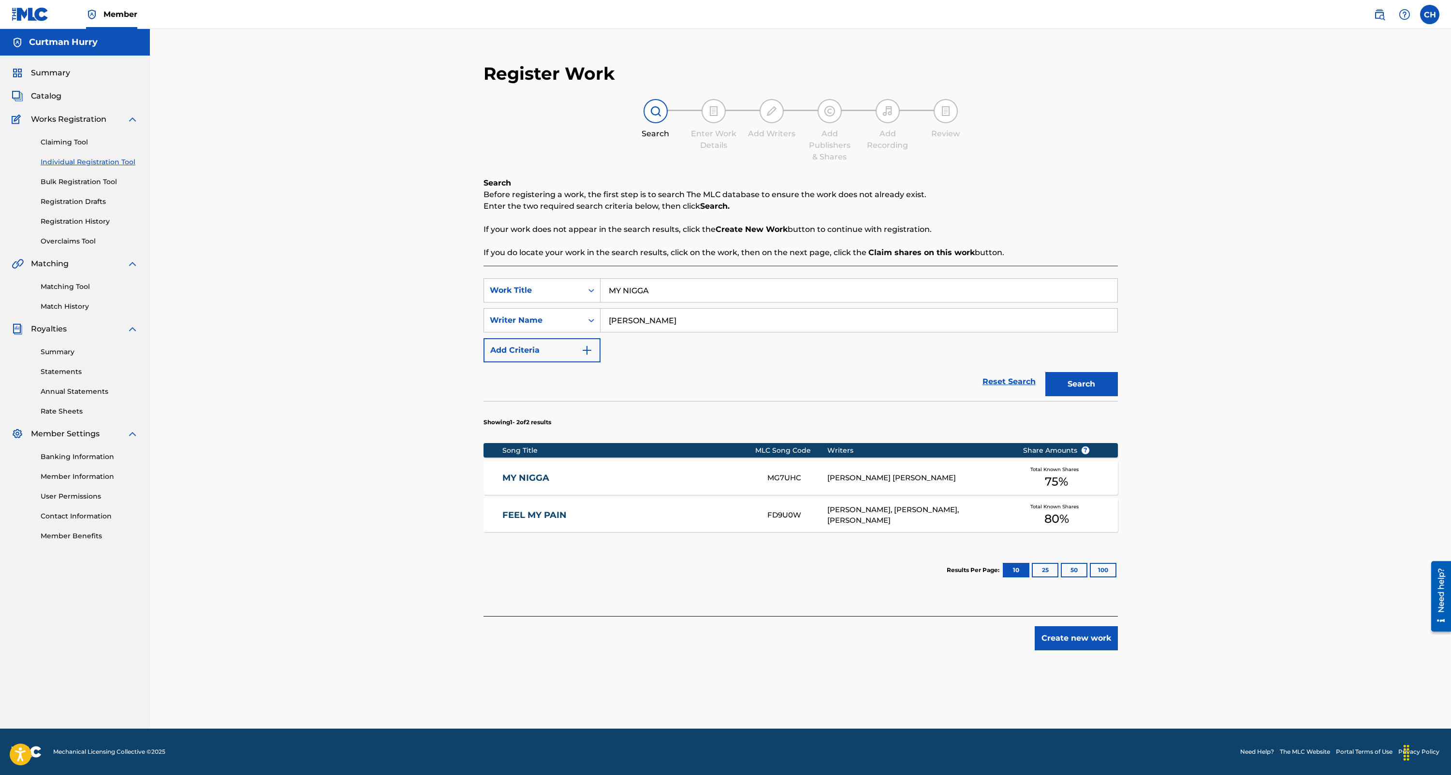
click at [883, 480] on div "[PERSON_NAME] [PERSON_NAME]" at bounding box center [917, 478] width 181 height 11
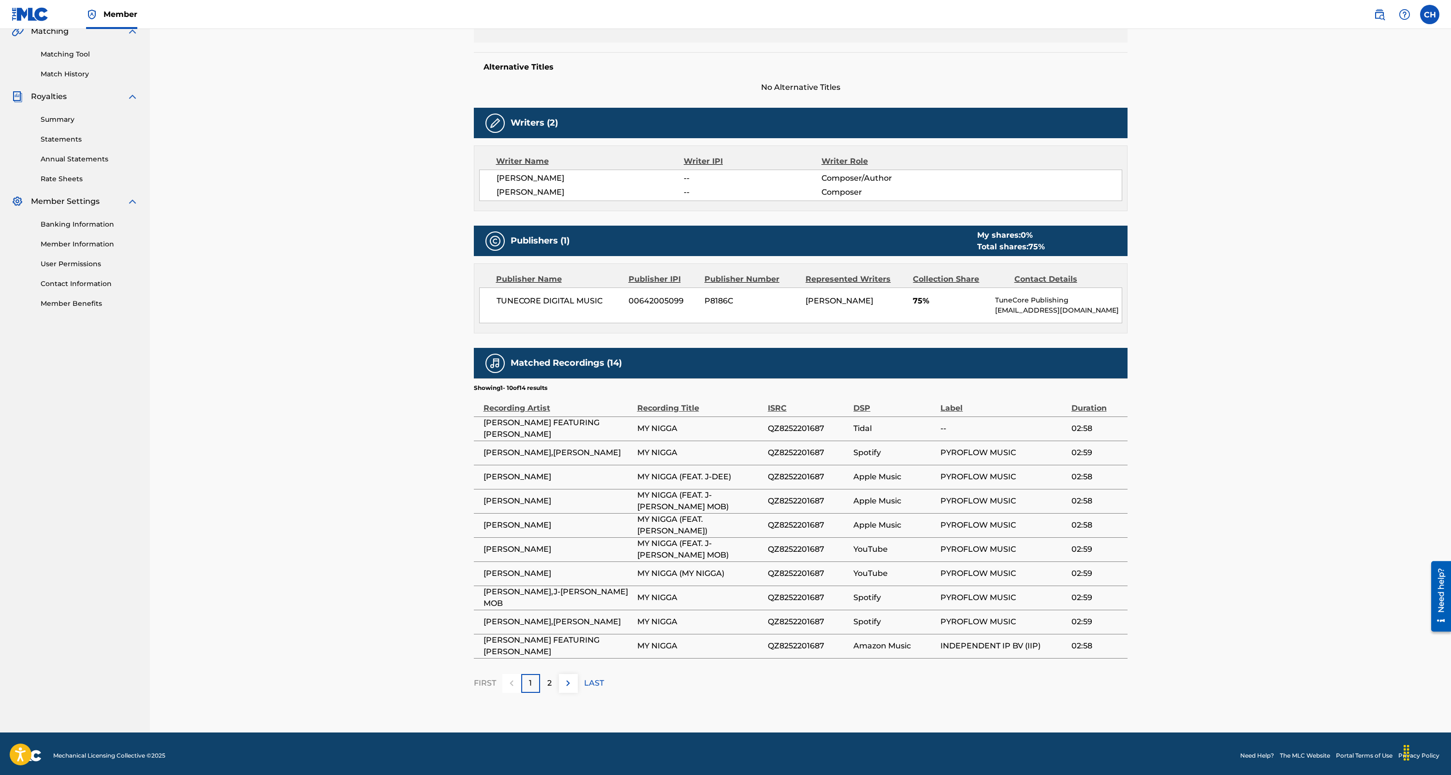
scroll to position [235, 0]
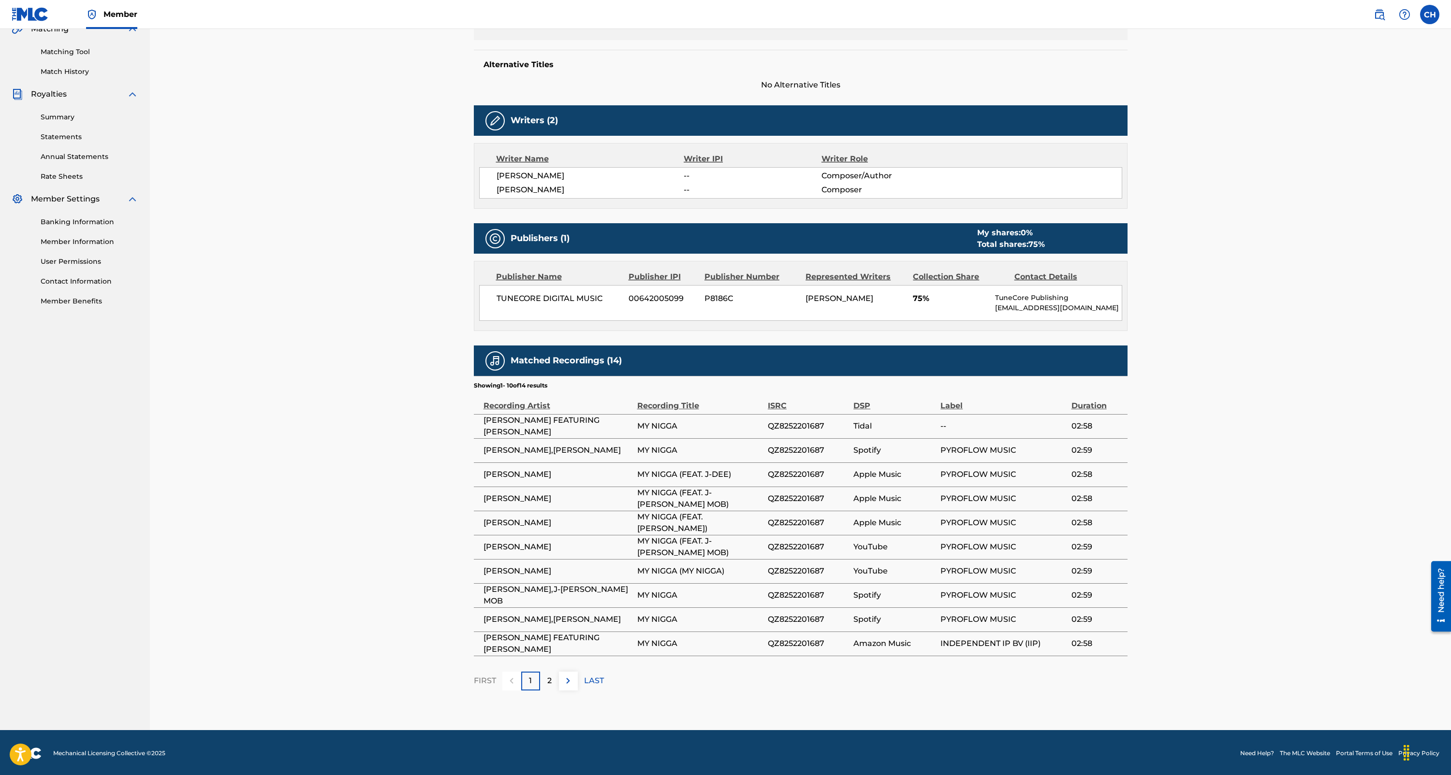
click at [549, 681] on p "2" at bounding box center [549, 681] width 4 height 12
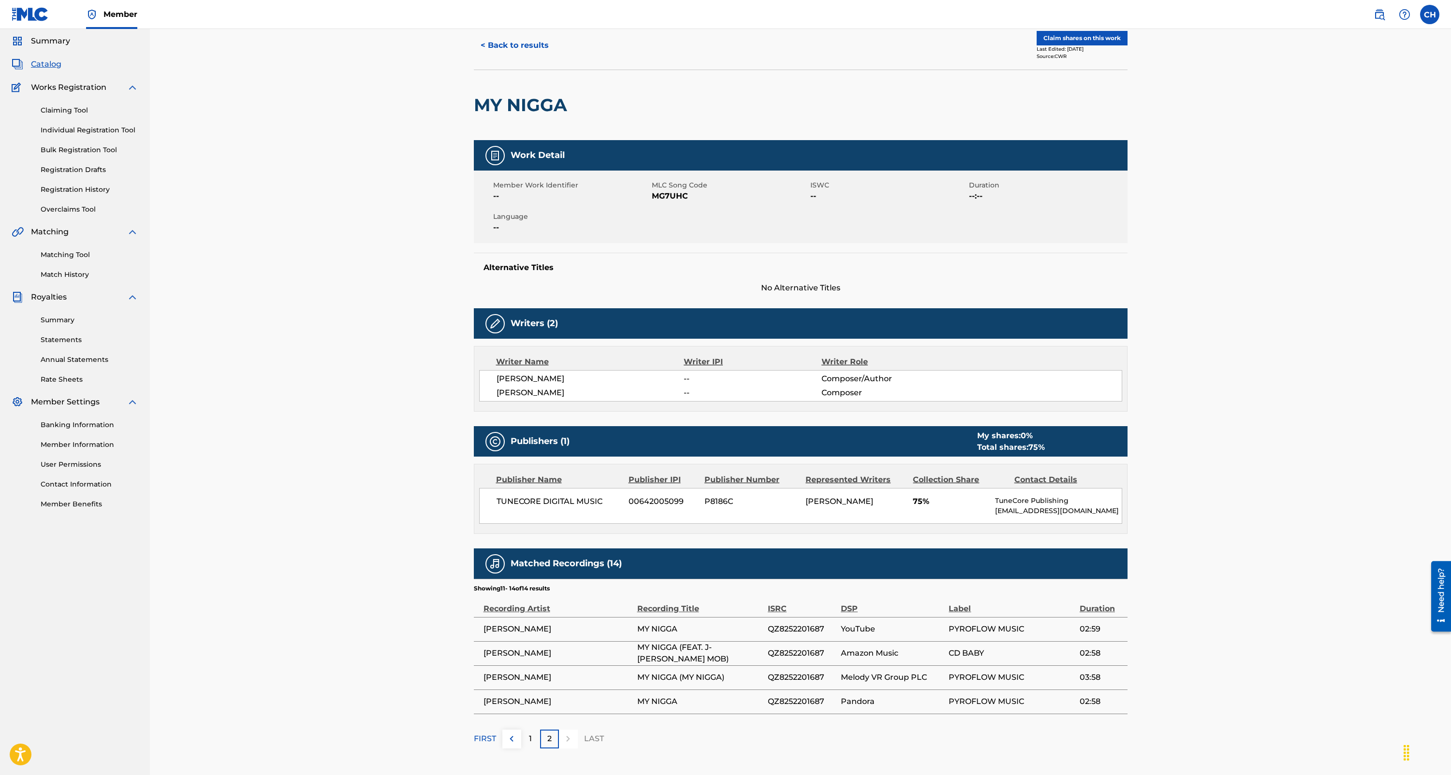
scroll to position [33, 0]
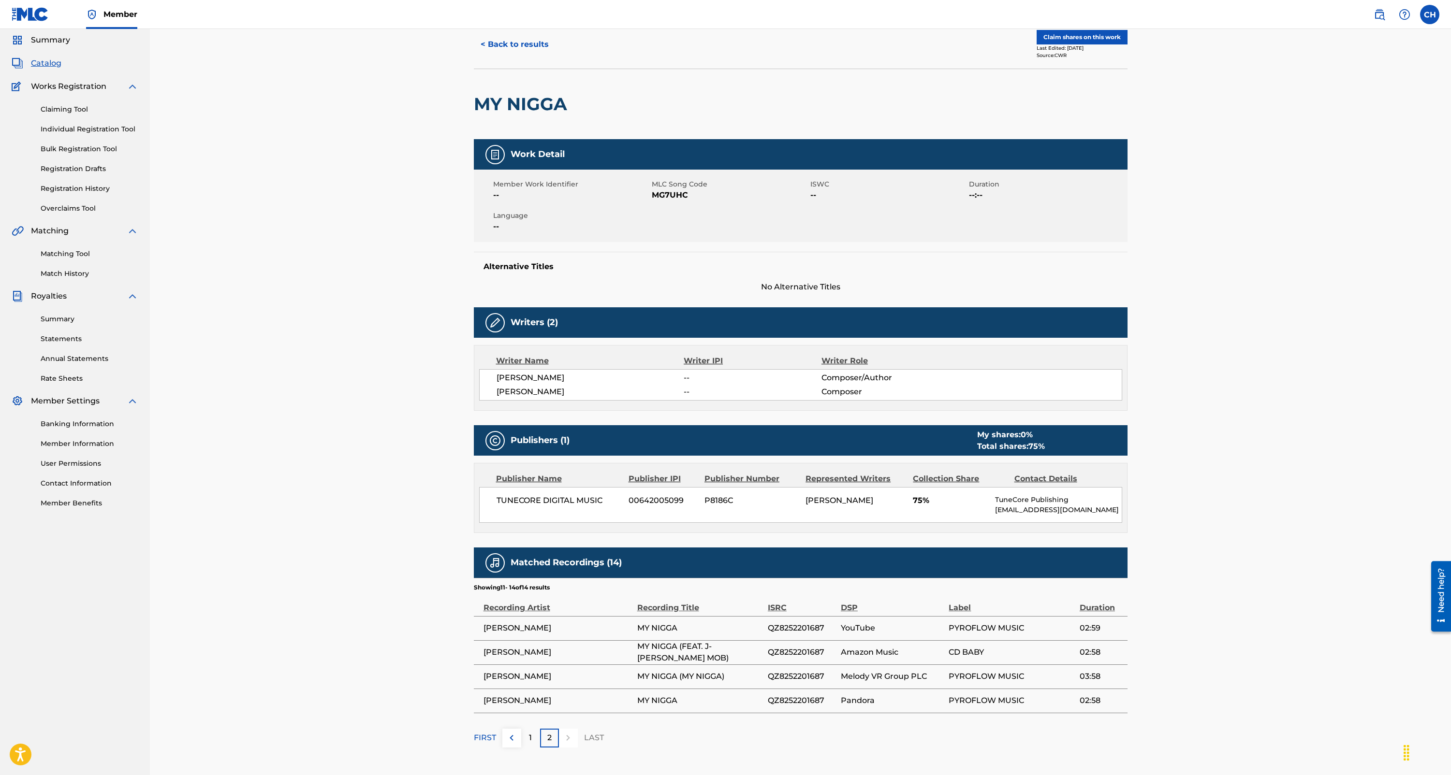
click at [530, 735] on p "1" at bounding box center [530, 738] width 3 height 12
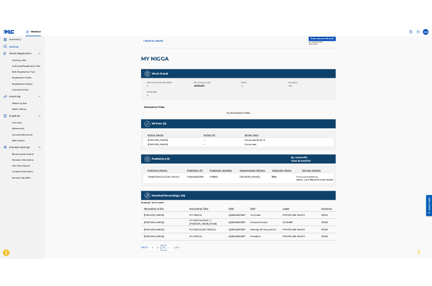
scroll to position [0, 0]
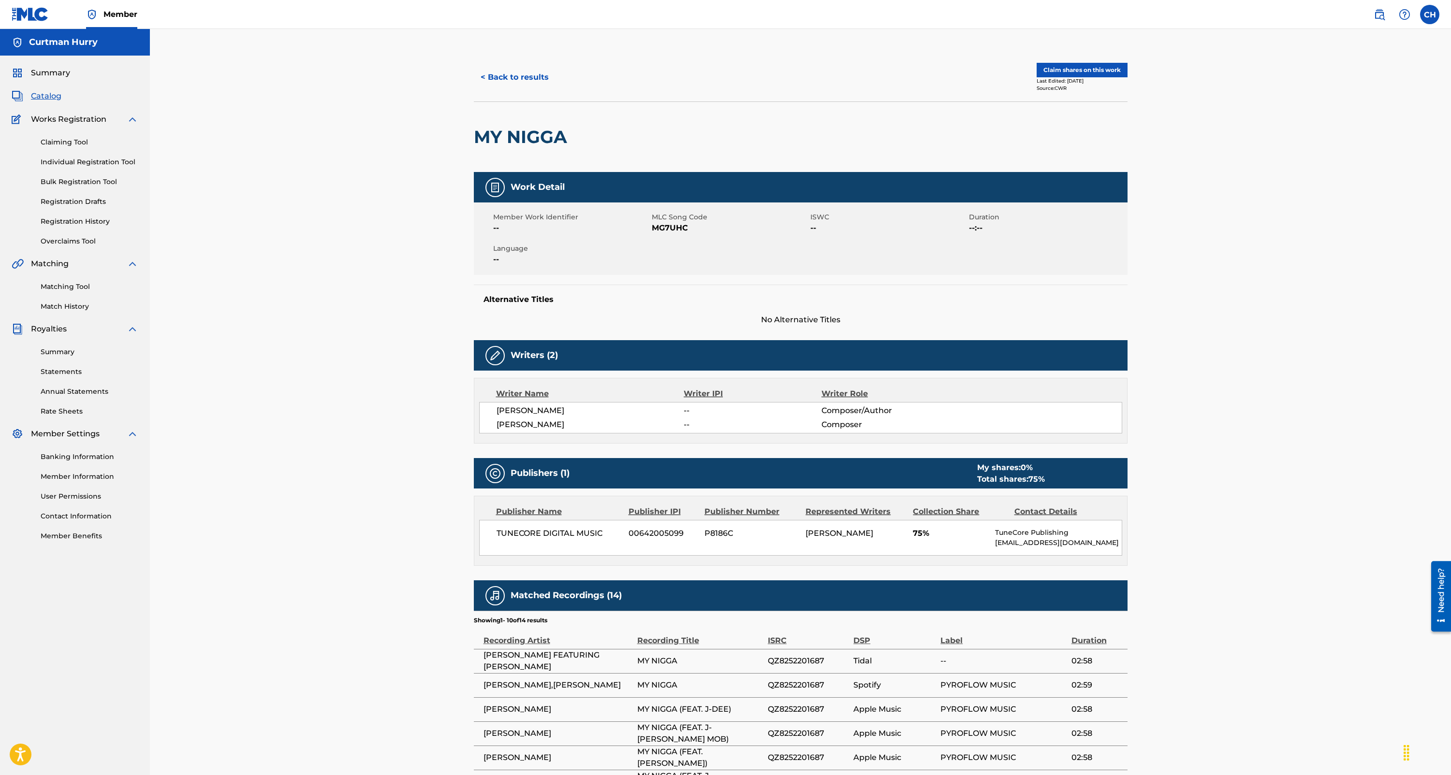
click at [1073, 68] on button "Claim shares on this work" at bounding box center [1082, 70] width 91 height 15
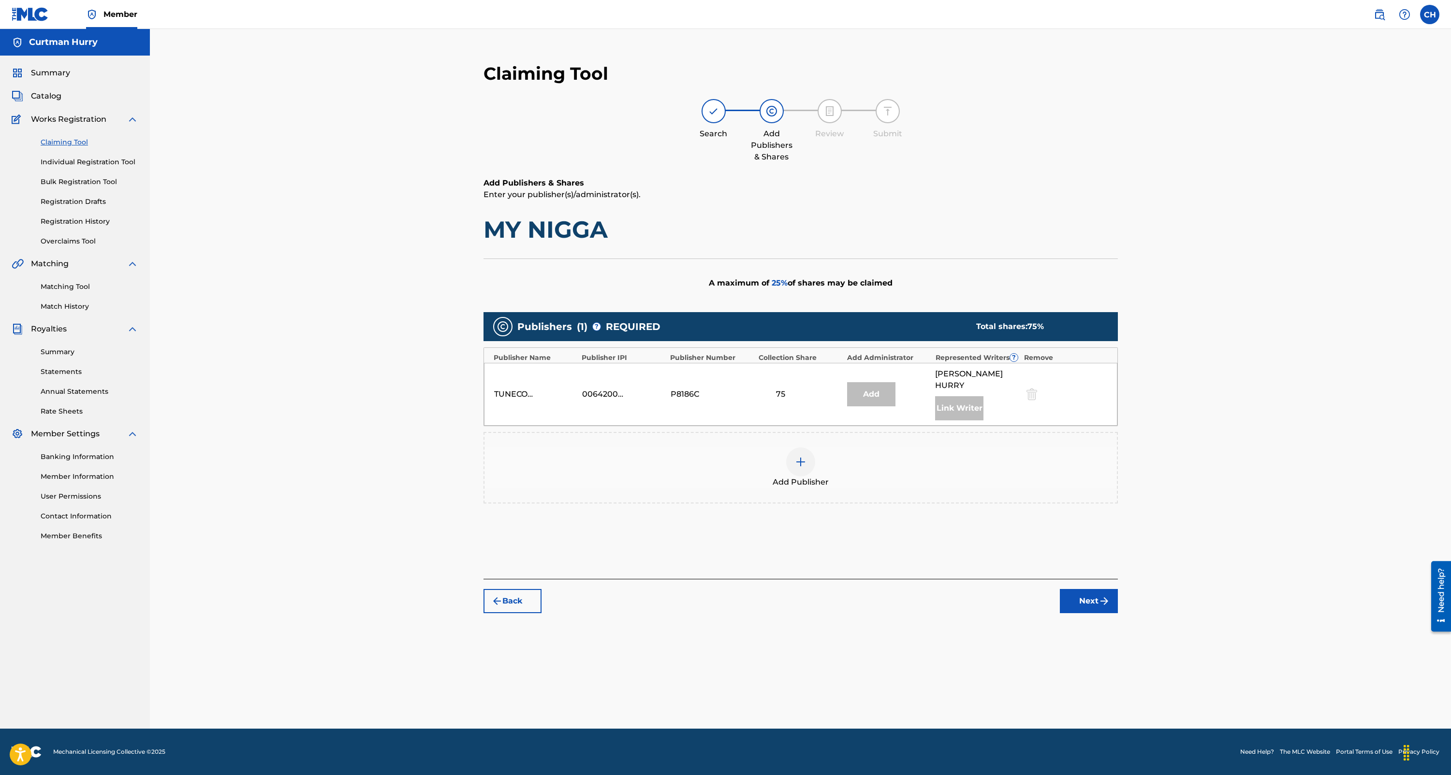
click at [953, 404] on div "Link Writer" at bounding box center [959, 408] width 48 height 24
drag, startPoint x: 875, startPoint y: 386, endPoint x: 896, endPoint y: 390, distance: 21.2
click at [875, 386] on div "Add" at bounding box center [871, 394] width 48 height 24
click at [797, 456] on img at bounding box center [801, 462] width 12 height 12
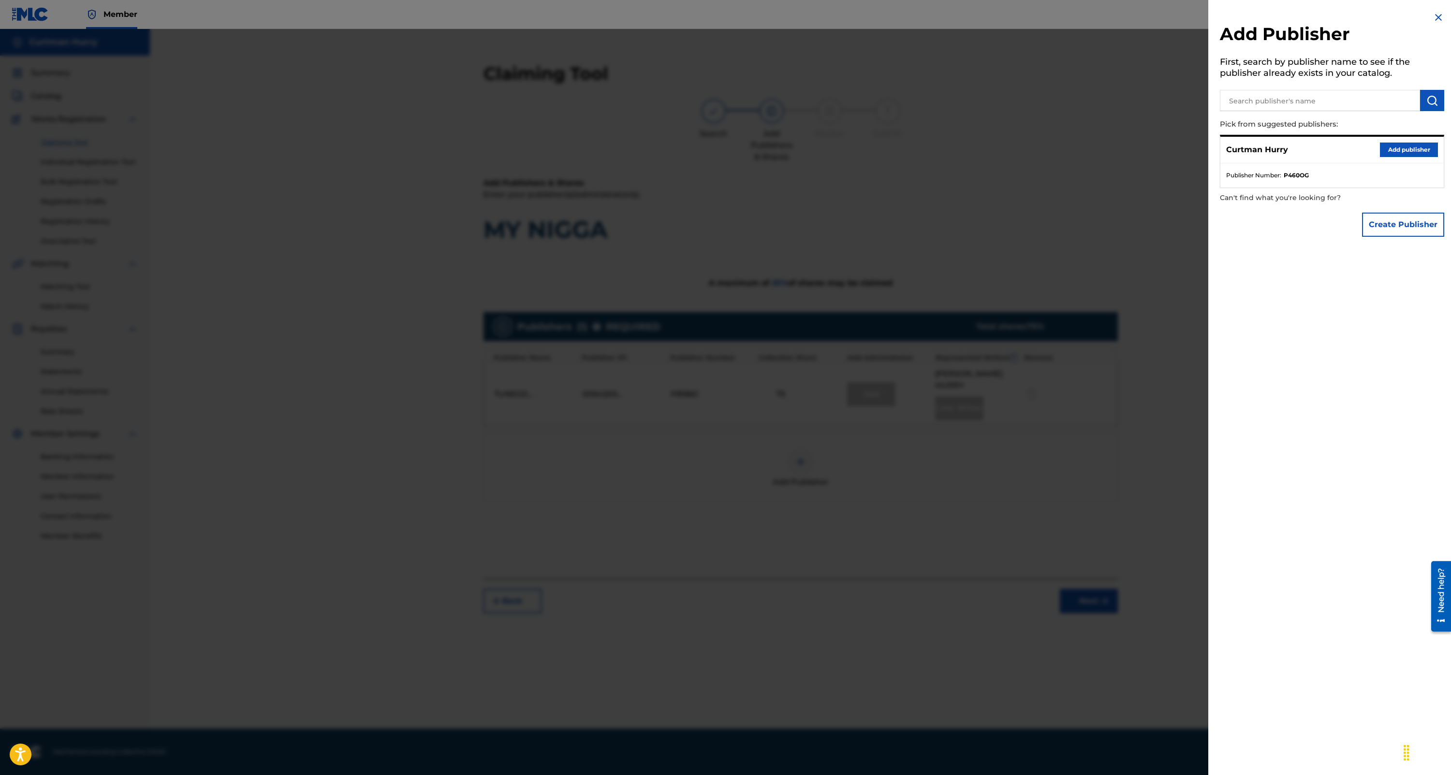
click at [1394, 151] on button "Add publisher" at bounding box center [1409, 150] width 58 height 15
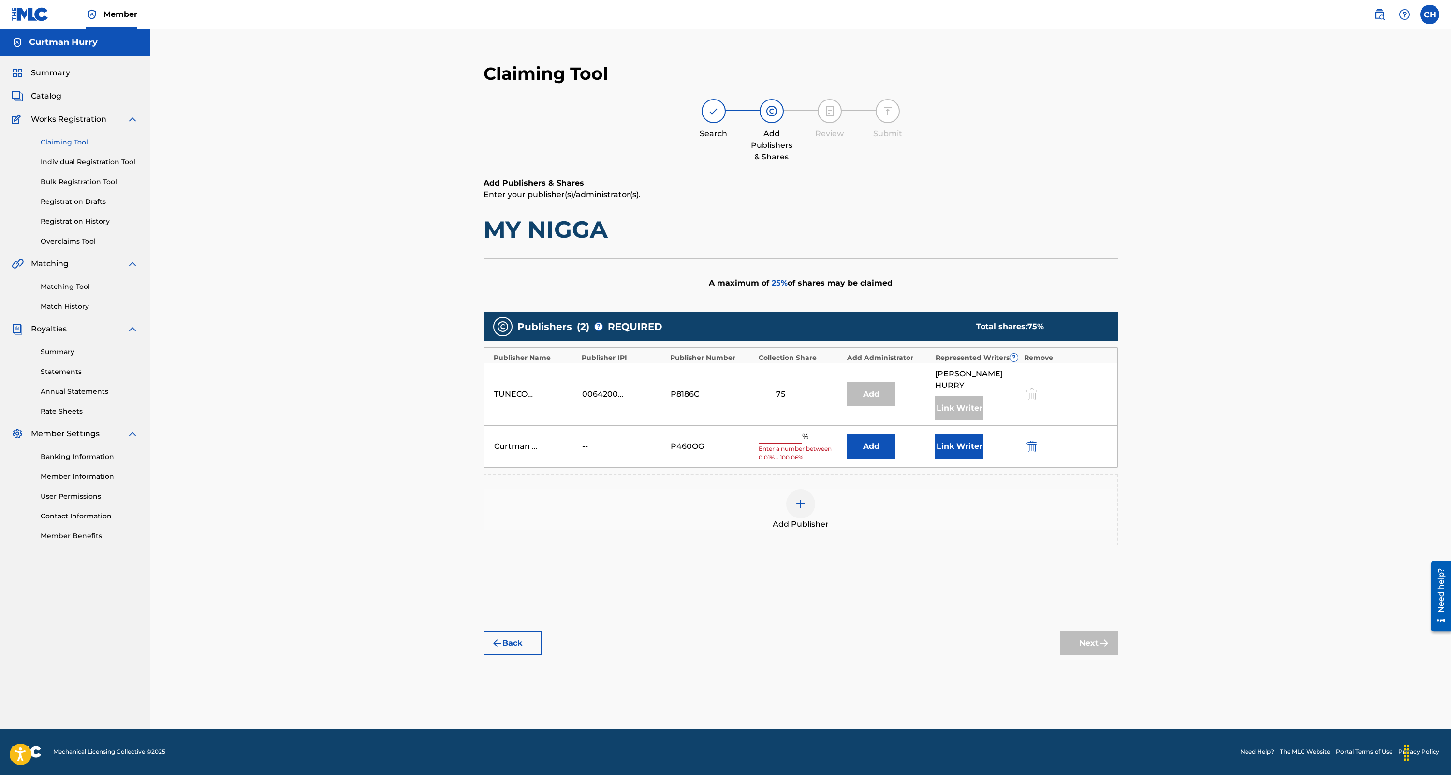
click at [788, 431] on input "text" at bounding box center [781, 437] width 44 height 13
type input "75"
click at [873, 433] on button "Add" at bounding box center [871, 443] width 48 height 24
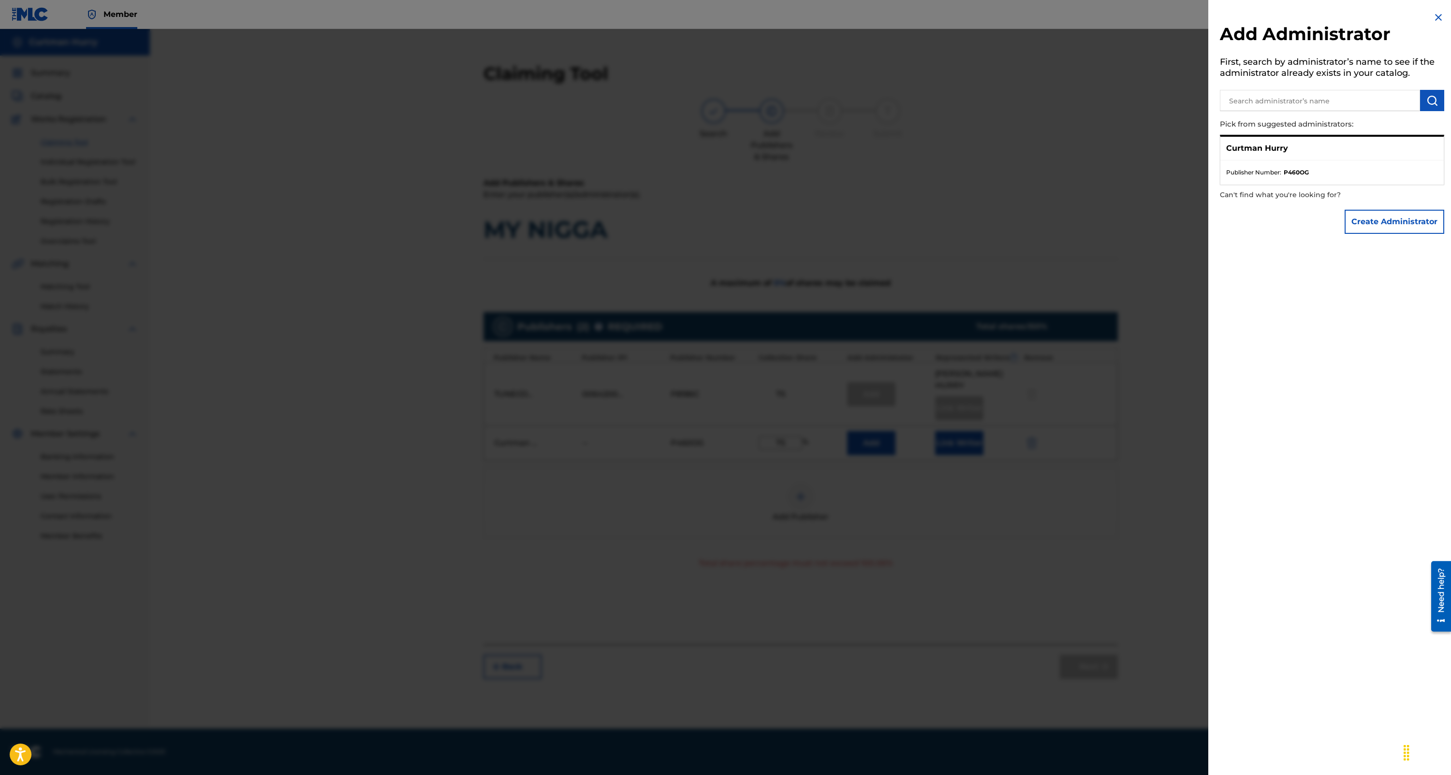
click at [1291, 202] on p "Can't find what you're looking for?" at bounding box center [1304, 195] width 169 height 20
drag, startPoint x: 1434, startPoint y: 18, endPoint x: 1429, endPoint y: 27, distance: 9.8
click at [1434, 18] on img at bounding box center [1439, 18] width 12 height 12
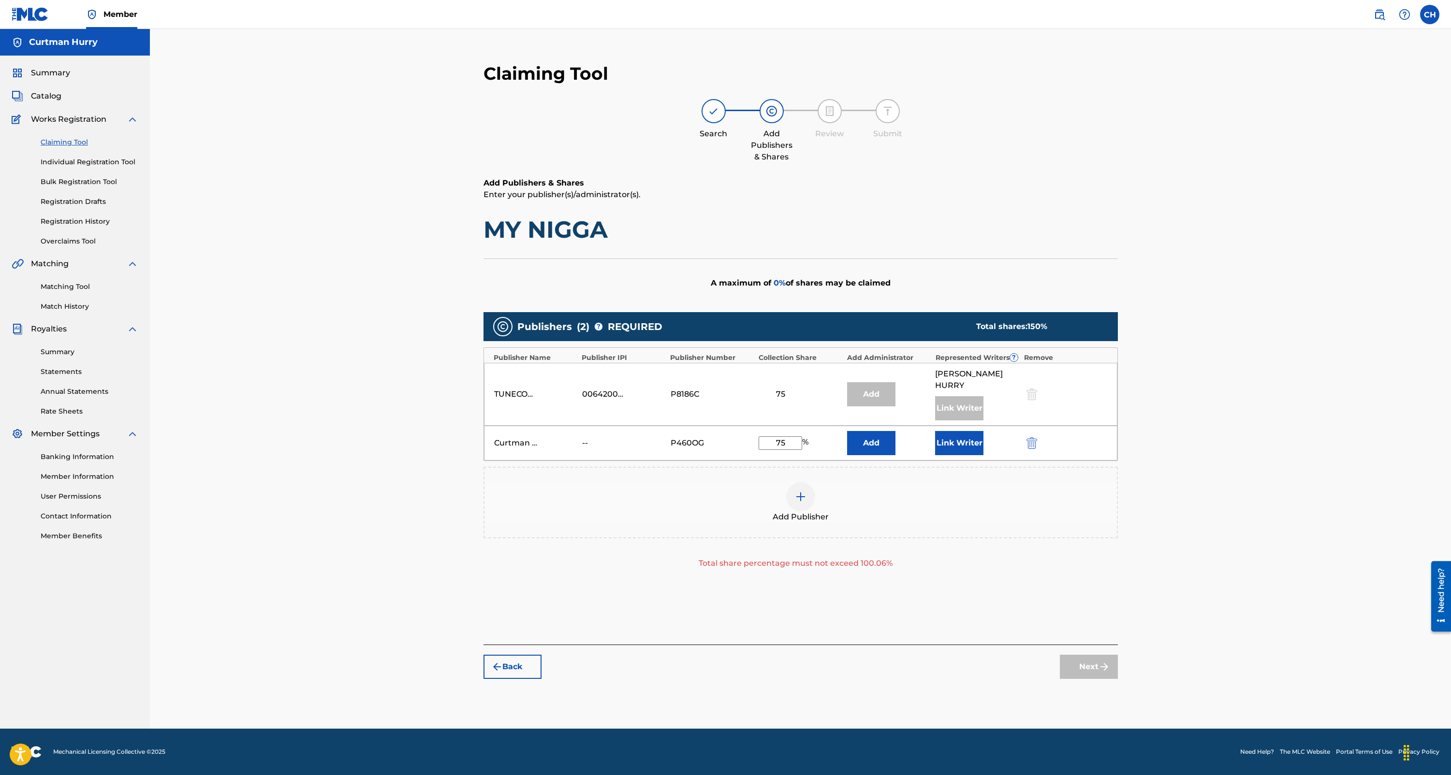
click at [954, 435] on button "Link Writer" at bounding box center [959, 443] width 48 height 24
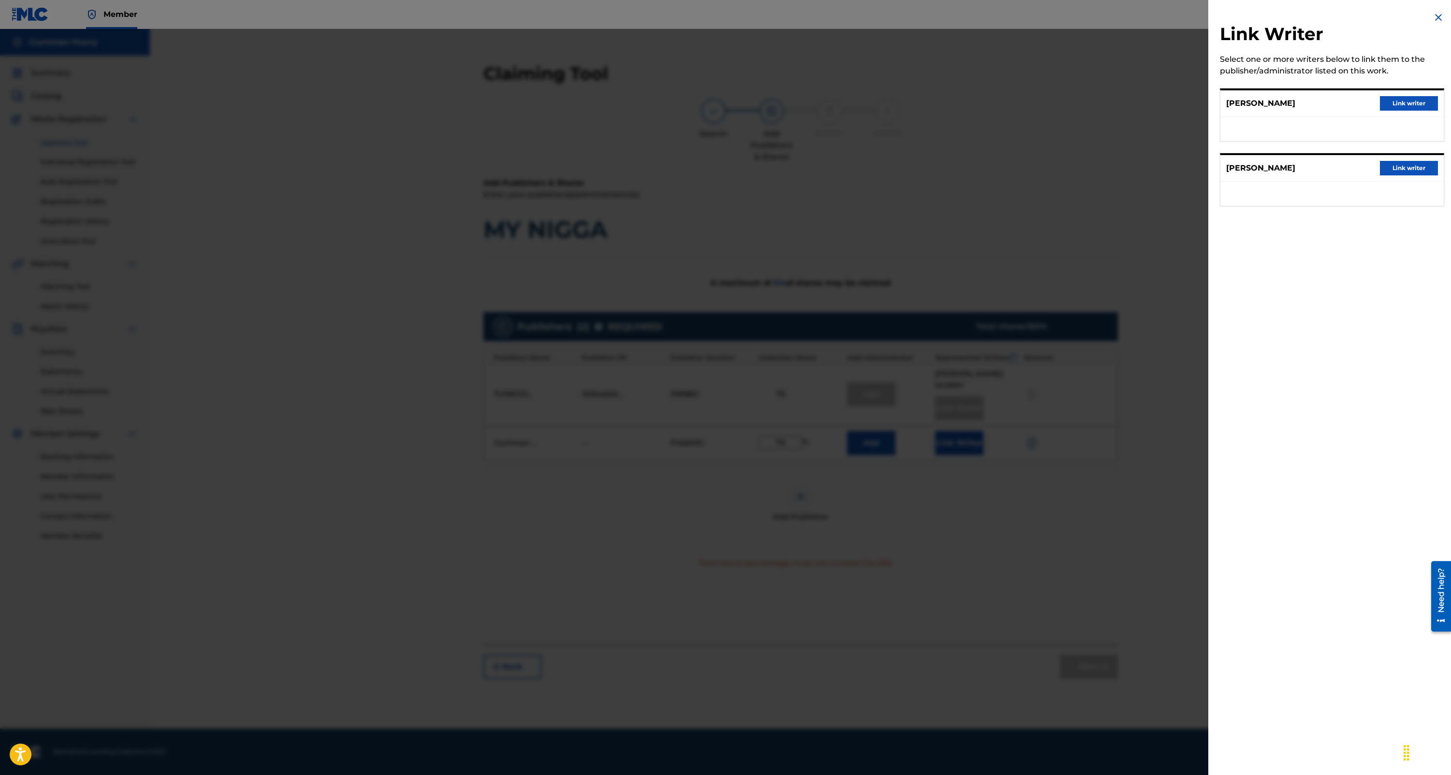
click at [1393, 170] on button "Link writer" at bounding box center [1409, 168] width 58 height 15
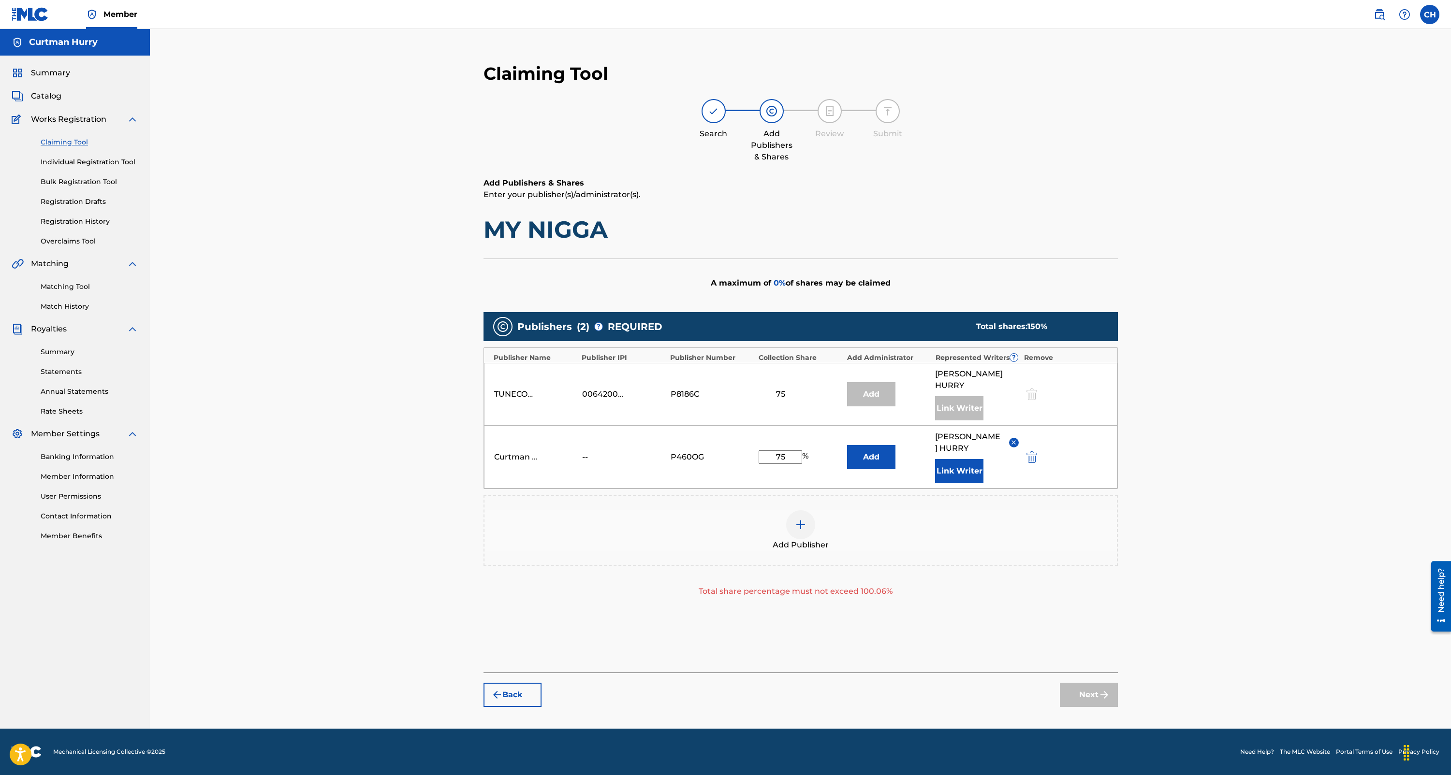
drag, startPoint x: 788, startPoint y: 439, endPoint x: 769, endPoint y: 438, distance: 19.4
click at [769, 451] on input "75" at bounding box center [781, 458] width 44 height 14
click at [1029, 452] on img "submit" at bounding box center [1031, 458] width 11 height 12
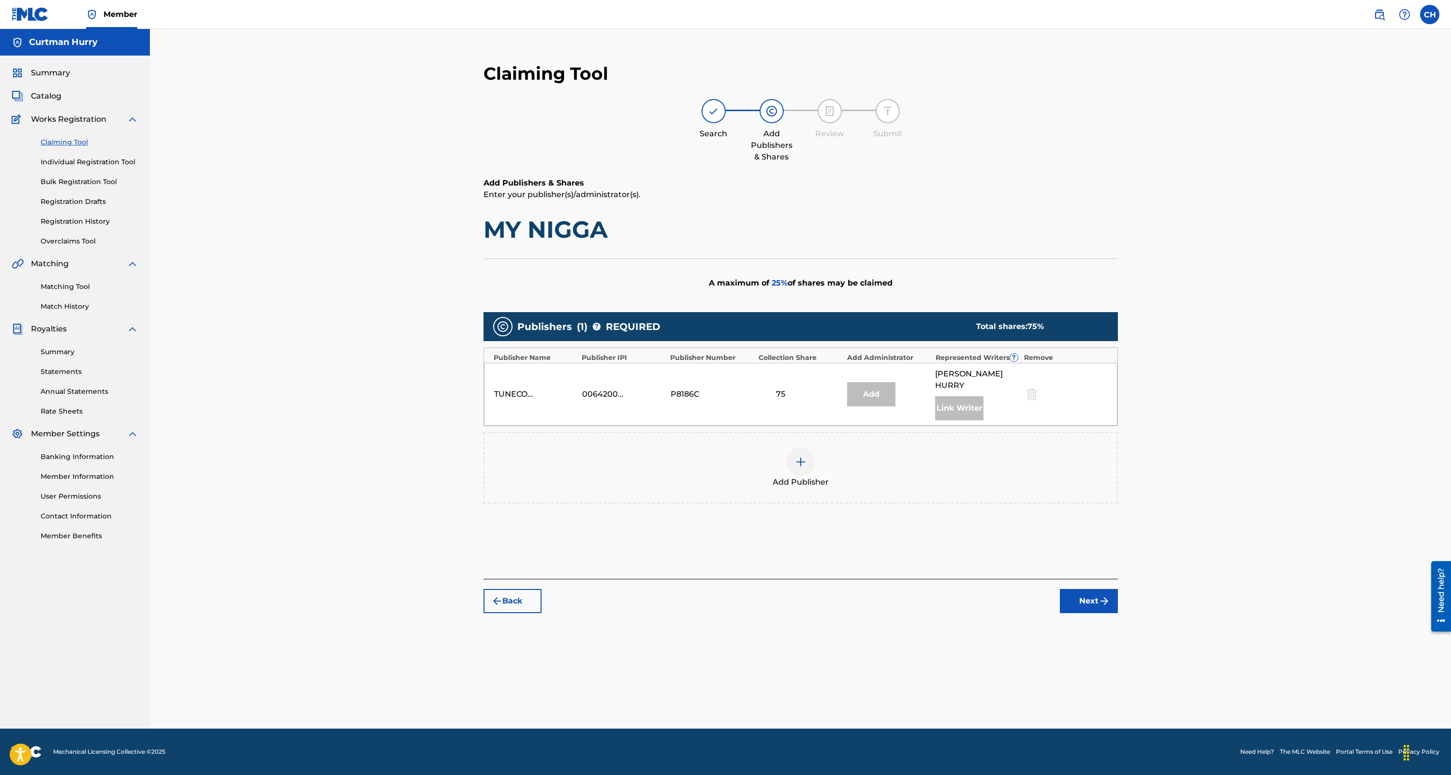
click at [1085, 589] on button "Next" at bounding box center [1089, 601] width 58 height 24
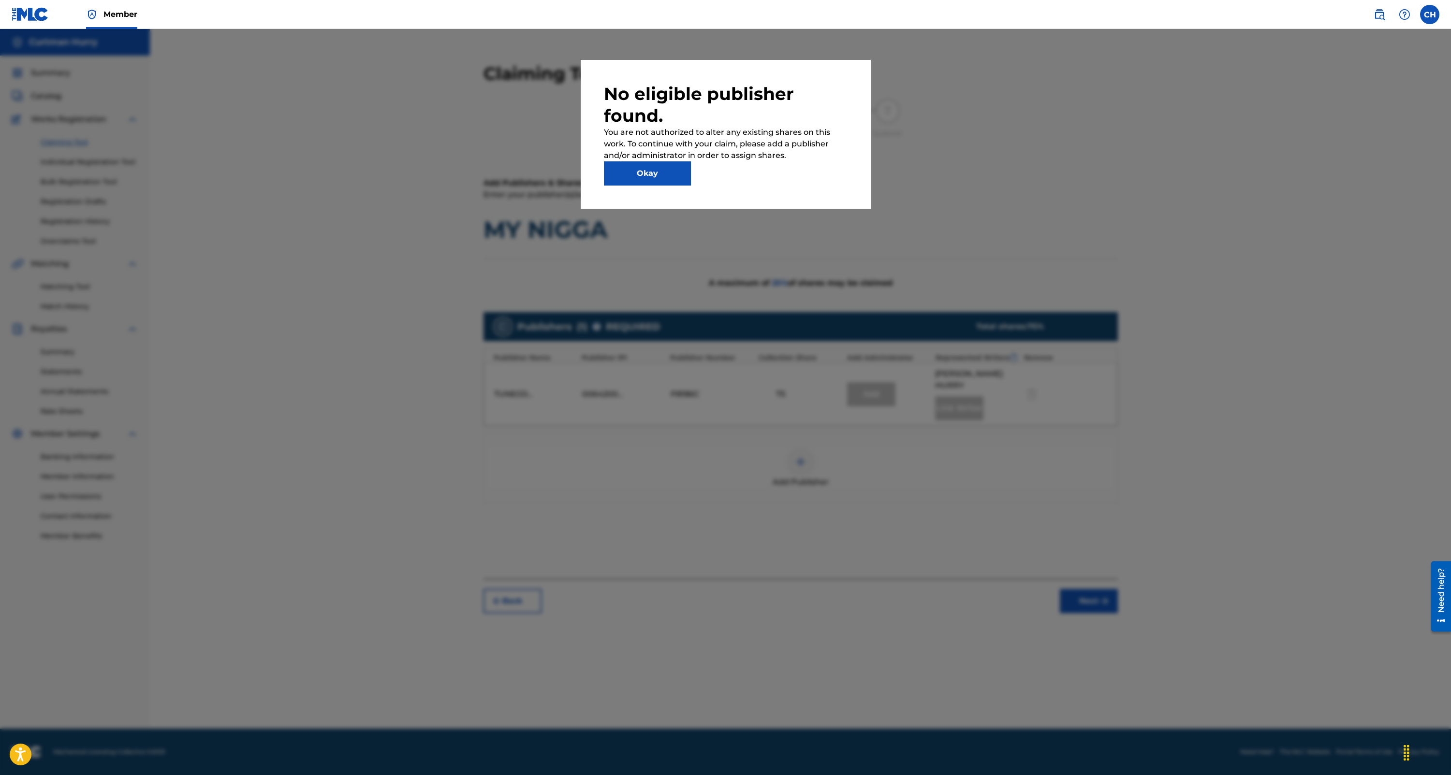
click at [645, 175] on button "Okay" at bounding box center [647, 173] width 87 height 24
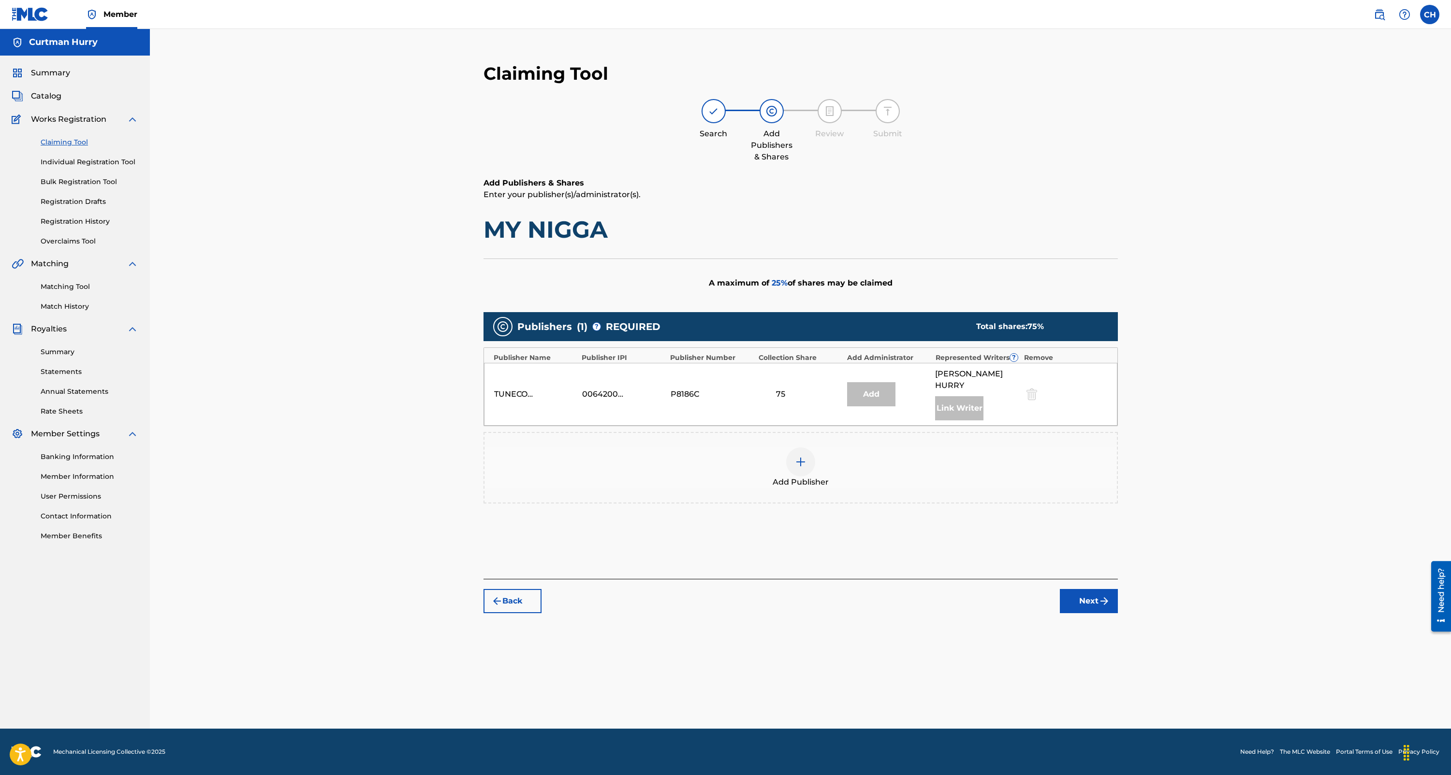
click at [799, 456] on img at bounding box center [801, 462] width 12 height 12
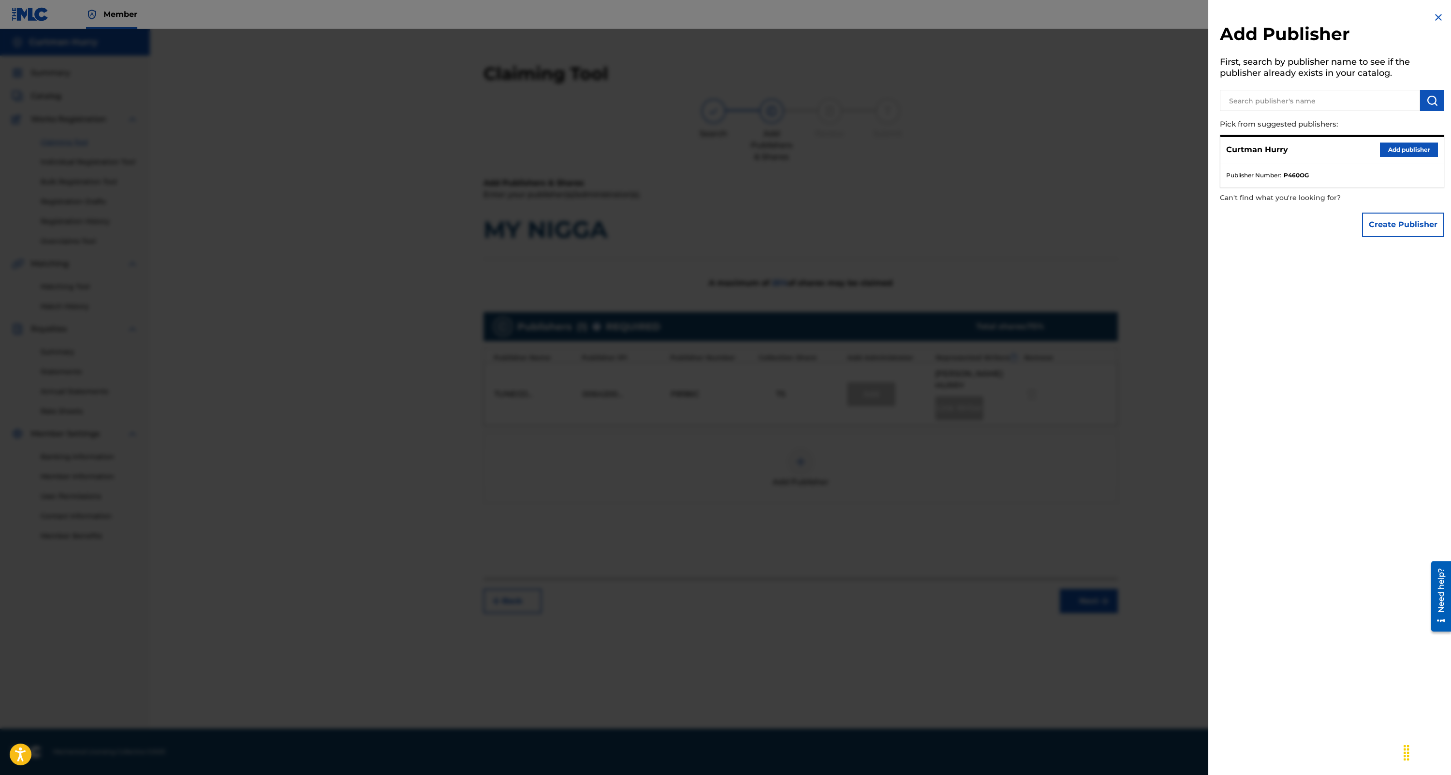
click at [1392, 229] on button "Create Publisher" at bounding box center [1403, 225] width 82 height 24
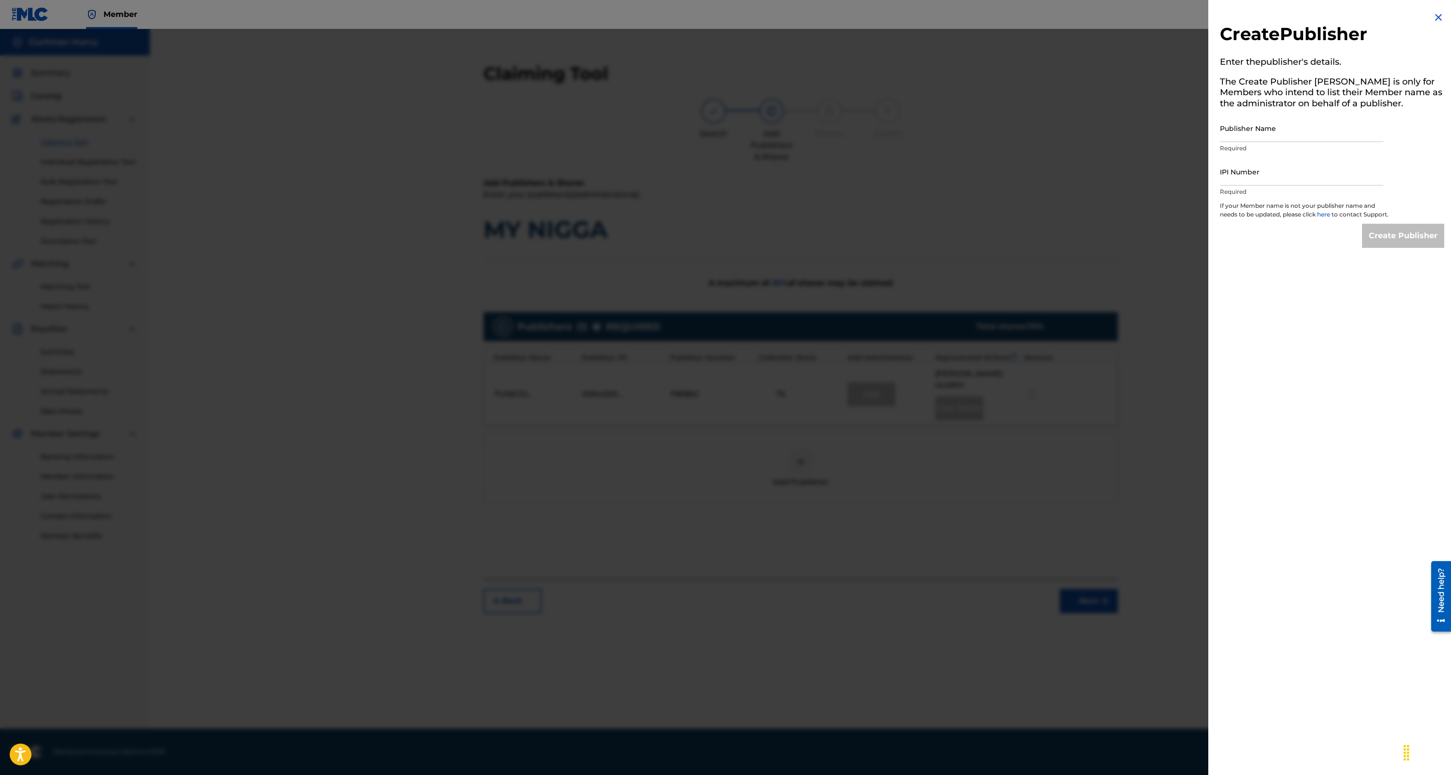
click at [1272, 134] on input "Publisher Name" at bounding box center [1301, 129] width 163 height 28
type input "PYRO FLOW MUSIC"
click at [1261, 176] on input "IPI Number" at bounding box center [1301, 172] width 163 height 28
paste input "00769325600"
type input "00769325600"
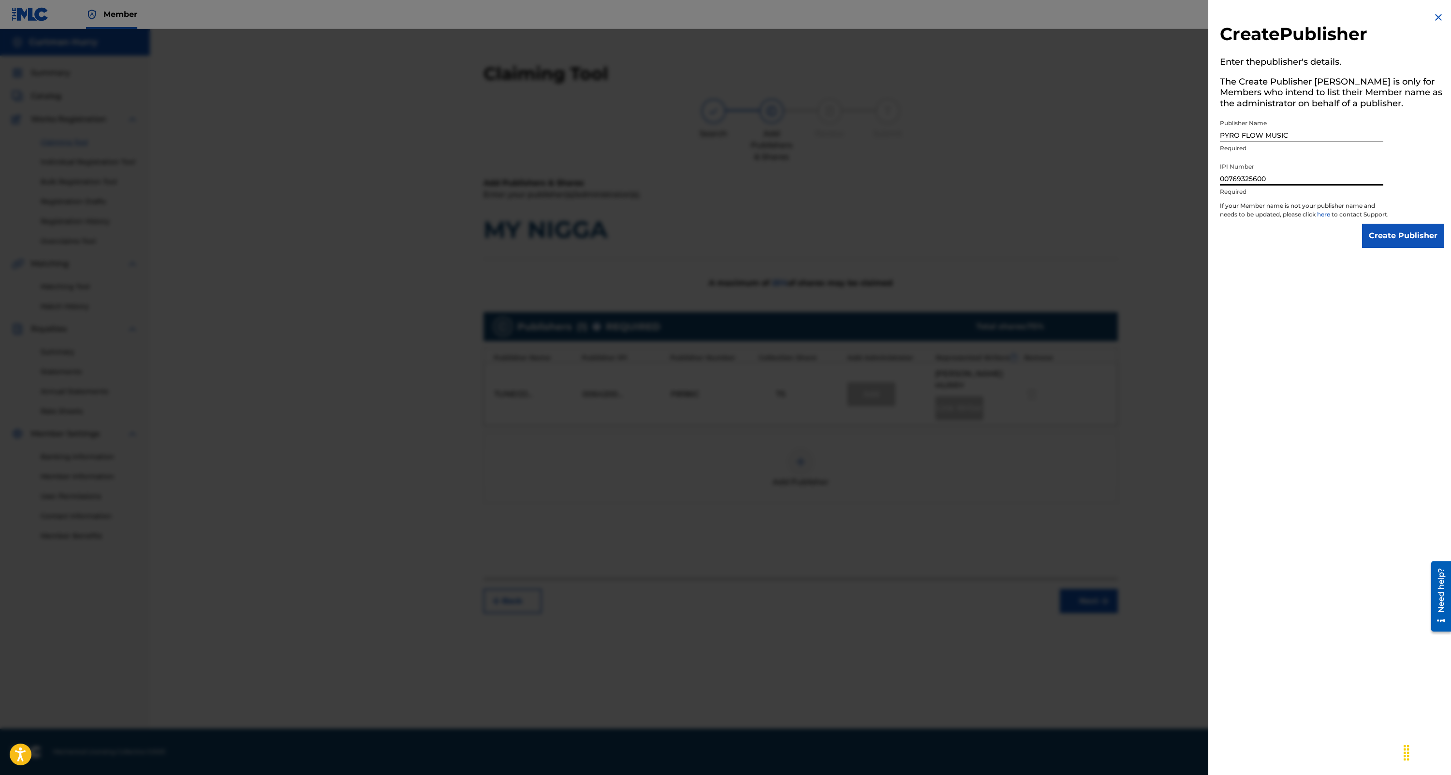
click at [1384, 246] on input "Create Publisher" at bounding box center [1403, 236] width 82 height 24
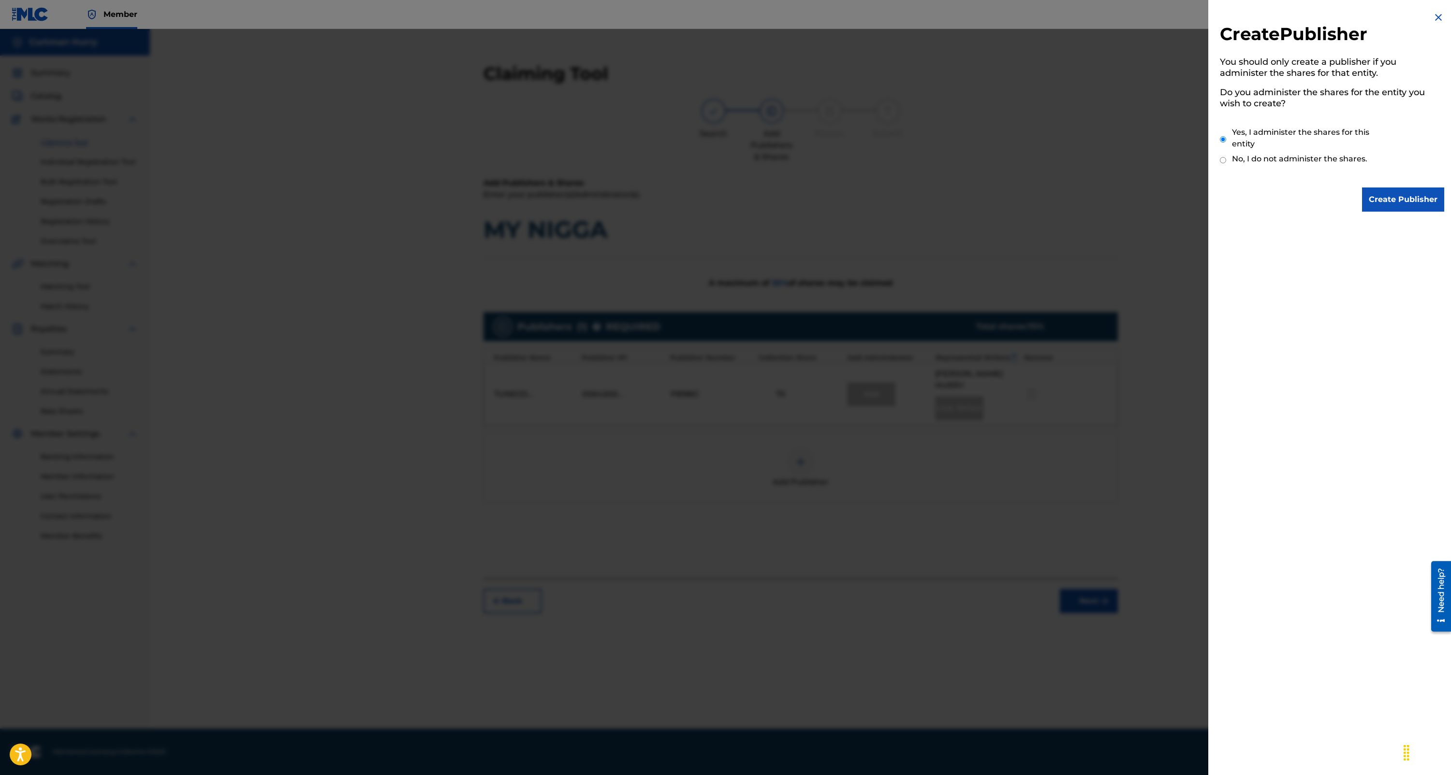
click at [1390, 199] on input "Create Publisher" at bounding box center [1403, 200] width 82 height 24
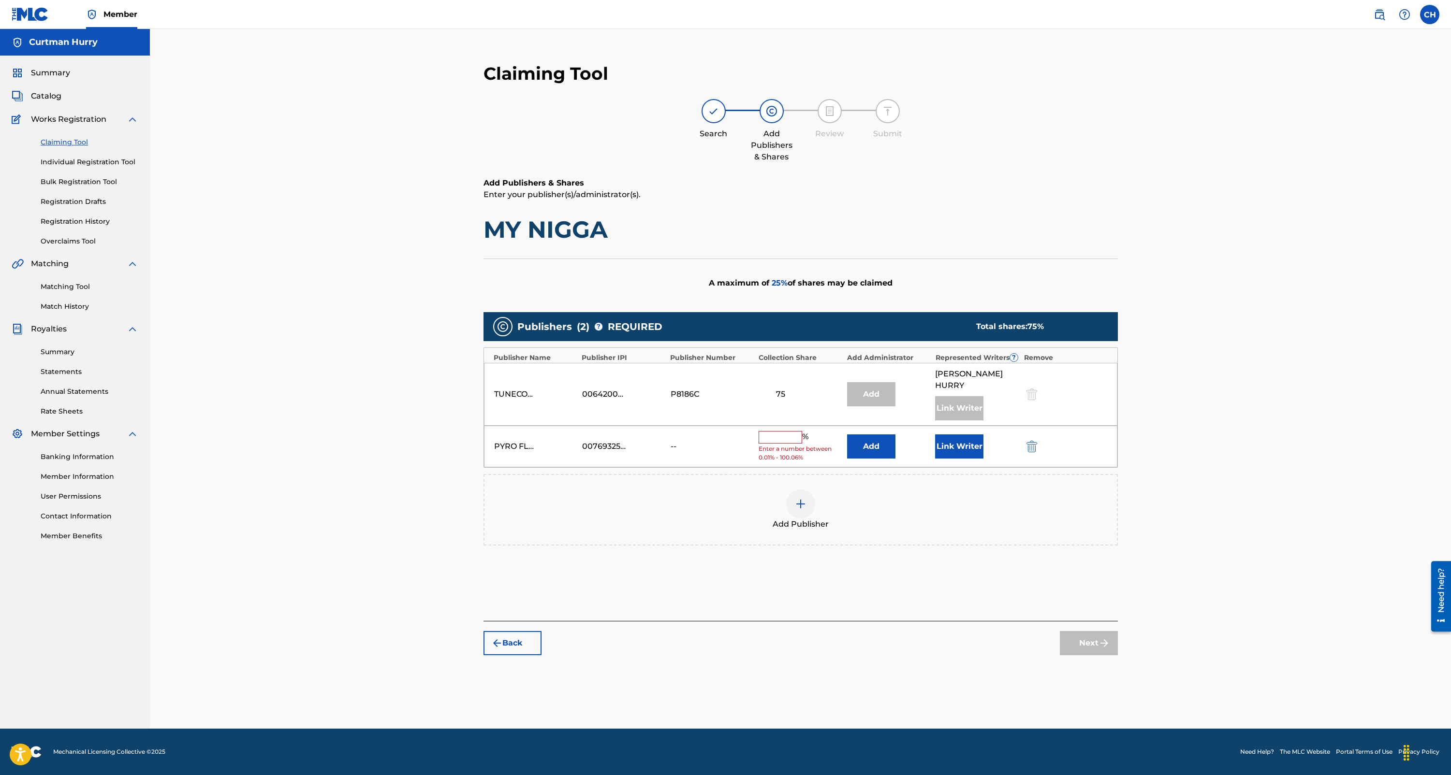
click at [778, 431] on input "text" at bounding box center [781, 437] width 44 height 13
drag, startPoint x: 788, startPoint y: 430, endPoint x: 759, endPoint y: 429, distance: 29.0
click at [760, 437] on input "75" at bounding box center [781, 444] width 44 height 14
type input "75"
click at [776, 389] on div "75" at bounding box center [781, 395] width 44 height 12
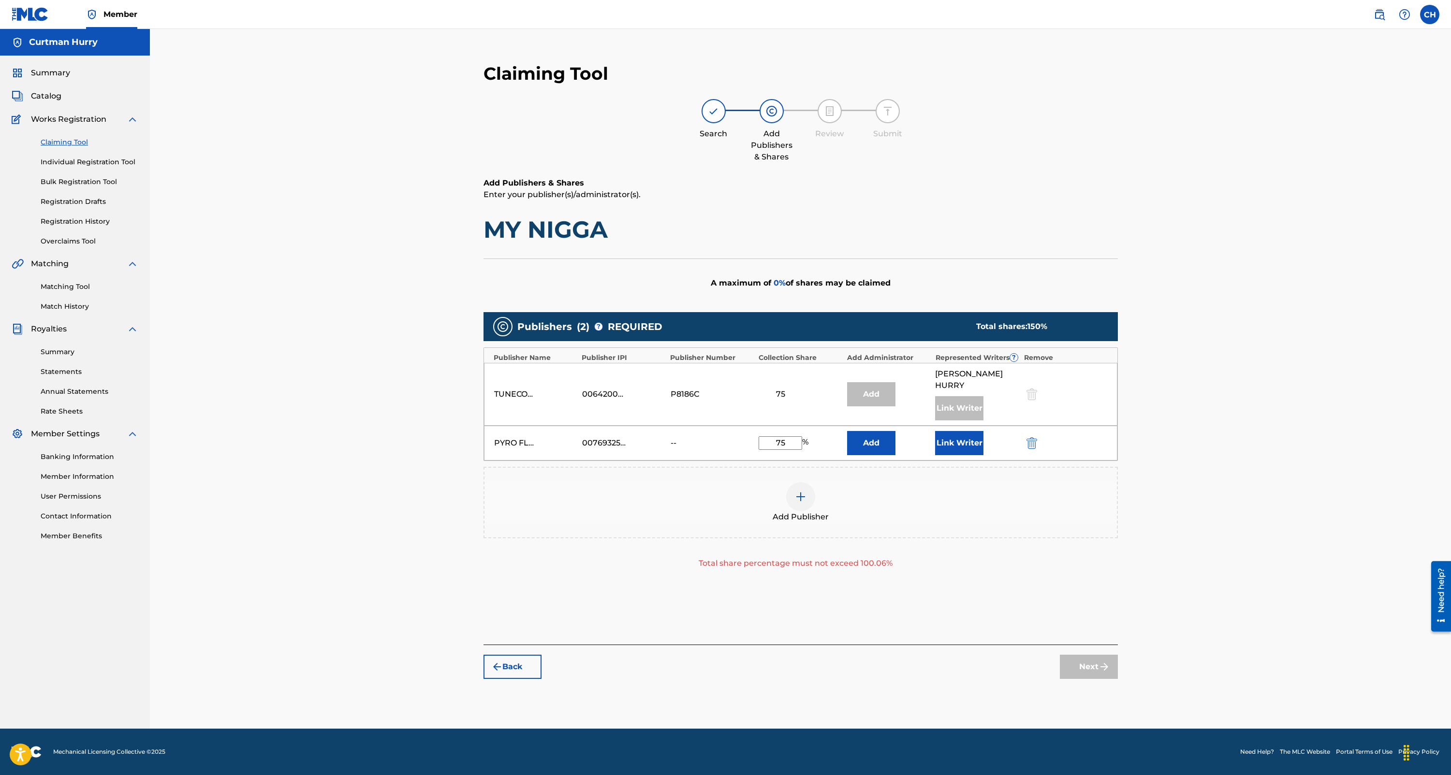
drag, startPoint x: 780, startPoint y: 387, endPoint x: 785, endPoint y: 399, distance: 13.5
click at [780, 389] on div "75" at bounding box center [781, 395] width 44 height 12
click at [786, 437] on input "75" at bounding box center [781, 444] width 44 height 14
drag, startPoint x: 787, startPoint y: 432, endPoint x: 761, endPoint y: 430, distance: 25.7
click at [761, 437] on input "75" at bounding box center [781, 444] width 44 height 14
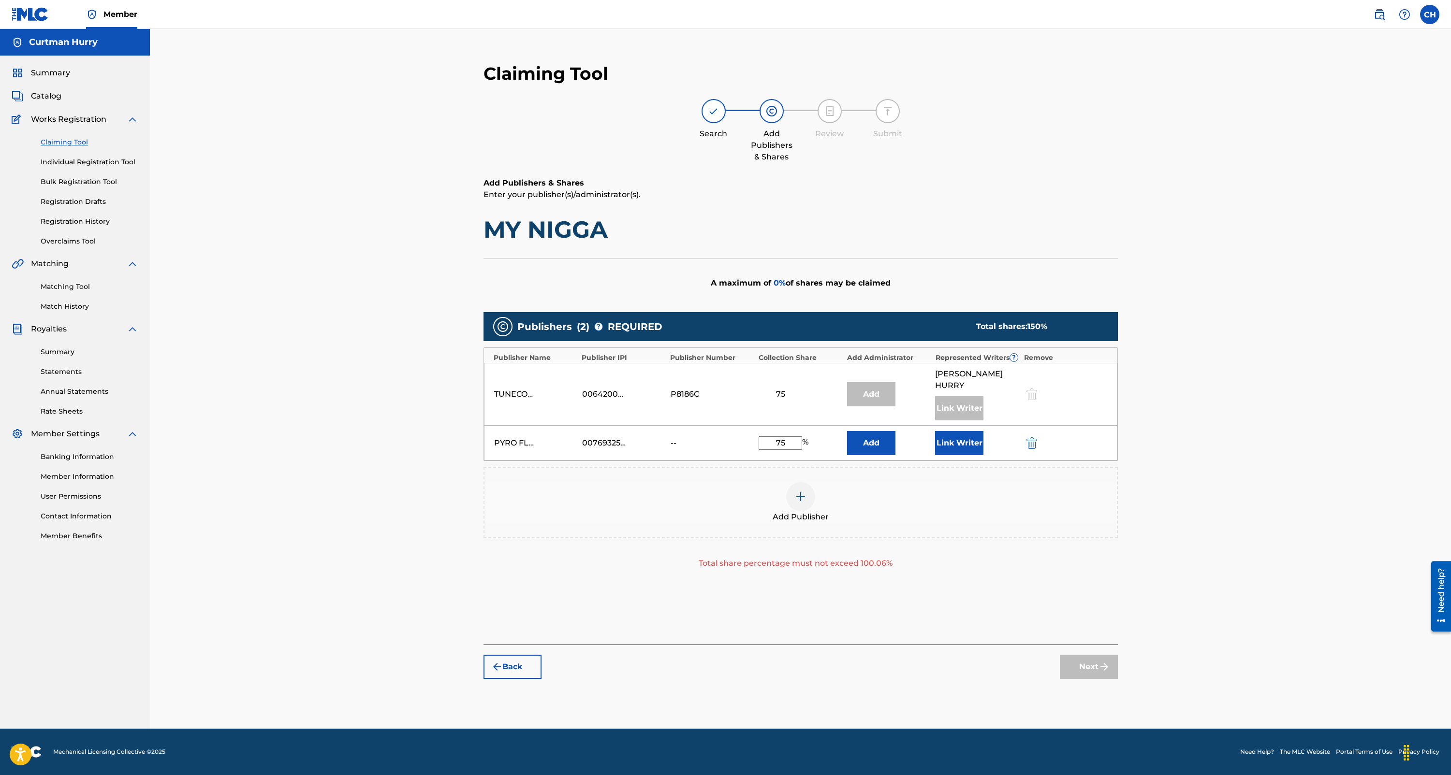
click at [961, 433] on button "Link Writer" at bounding box center [959, 443] width 48 height 24
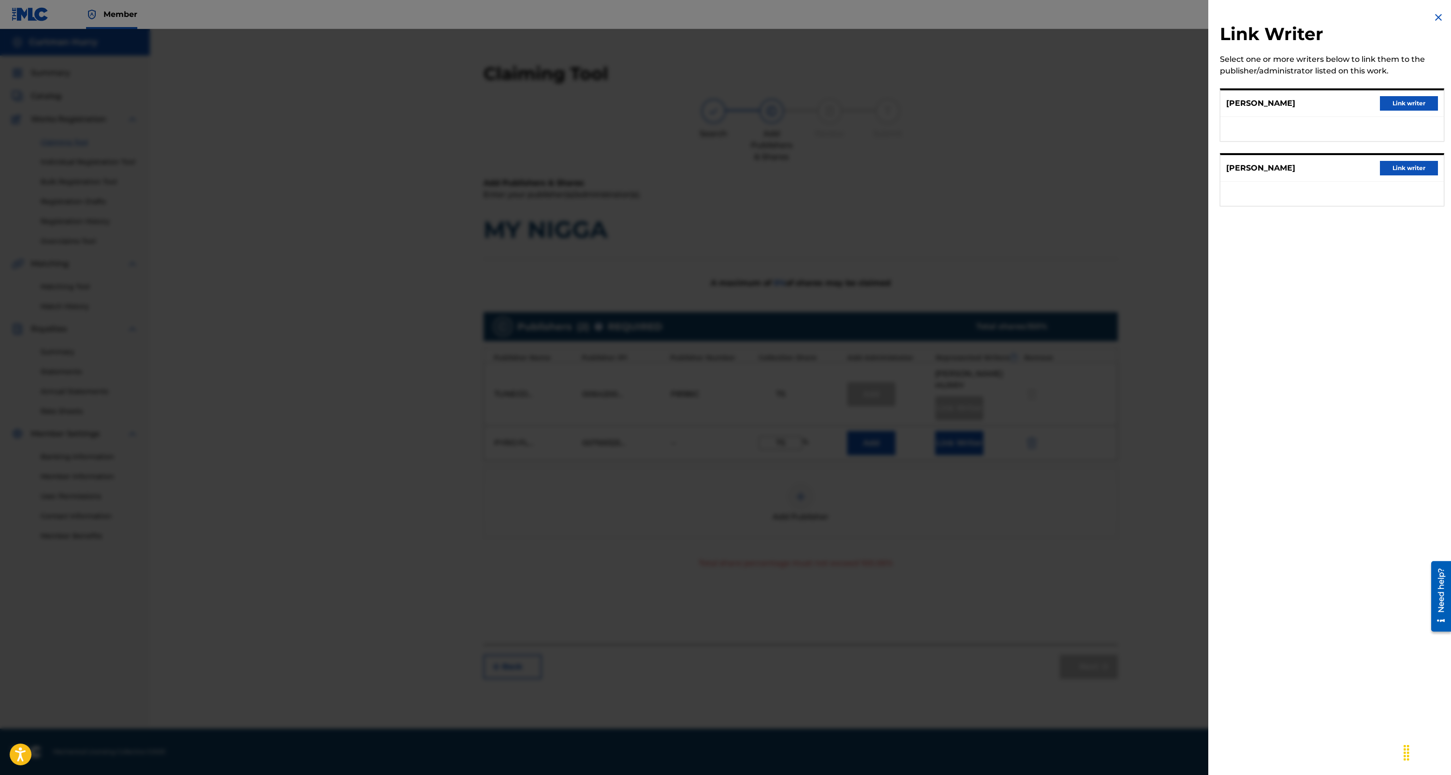
click at [1390, 167] on button "Link writer" at bounding box center [1409, 168] width 58 height 15
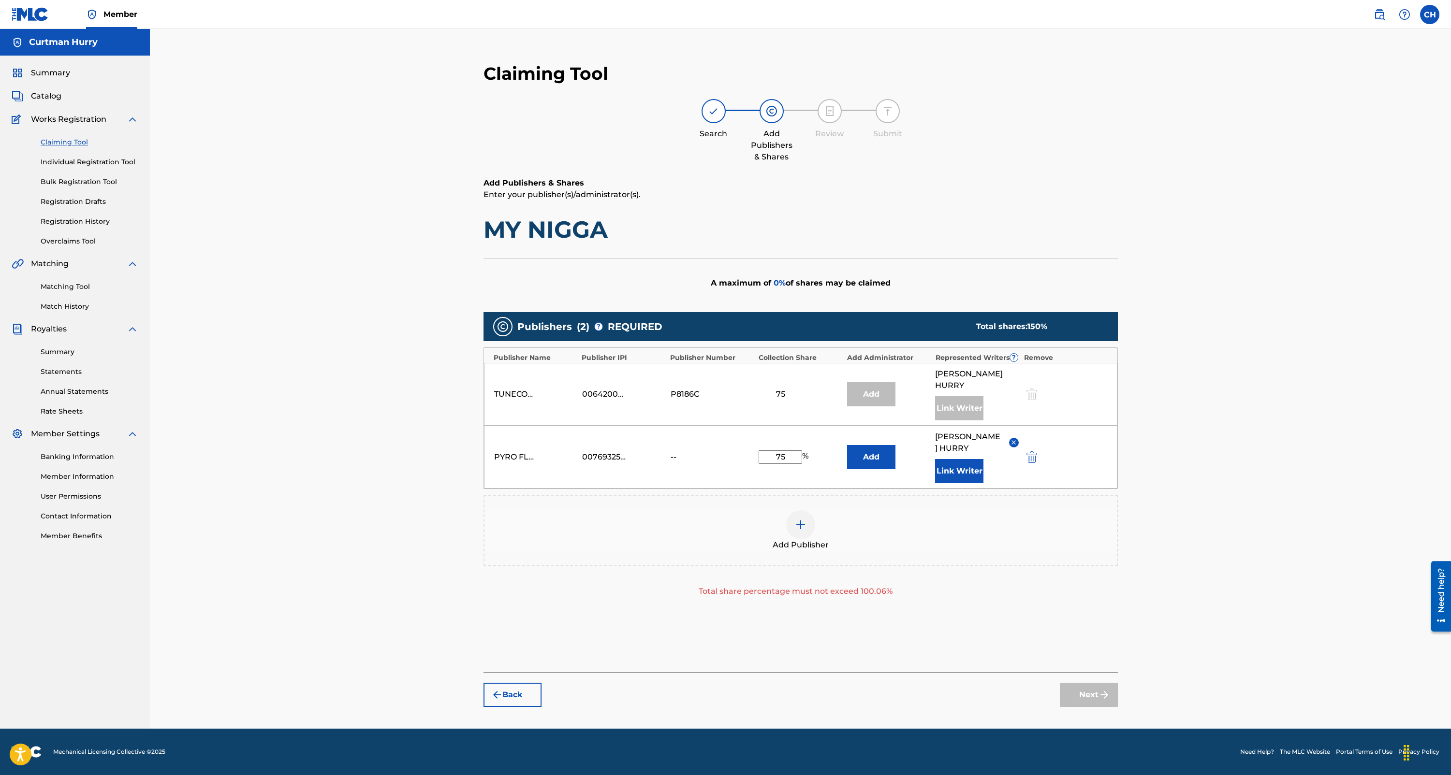
click at [854, 515] on div "Add Publisher" at bounding box center [800, 531] width 632 height 41
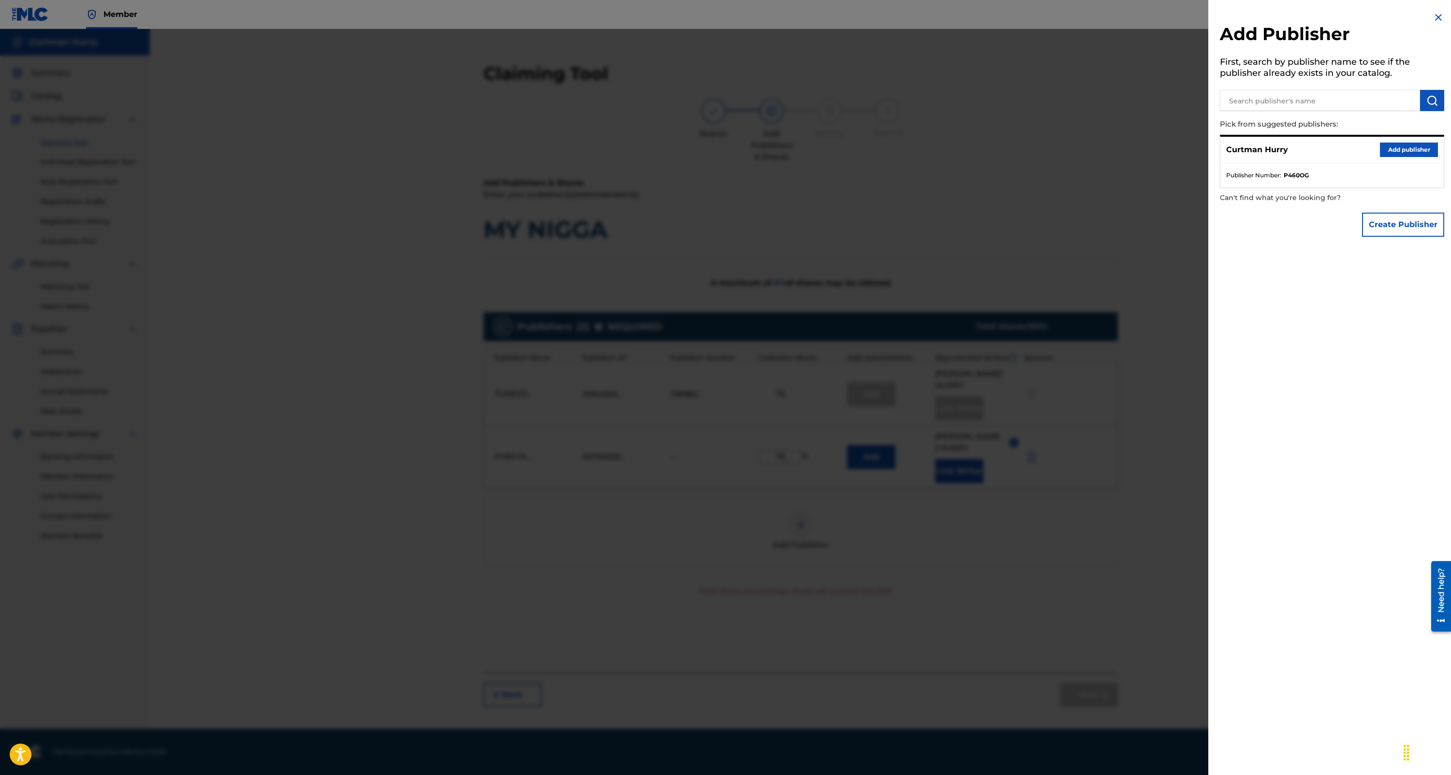
click at [1433, 17] on img at bounding box center [1439, 18] width 12 height 12
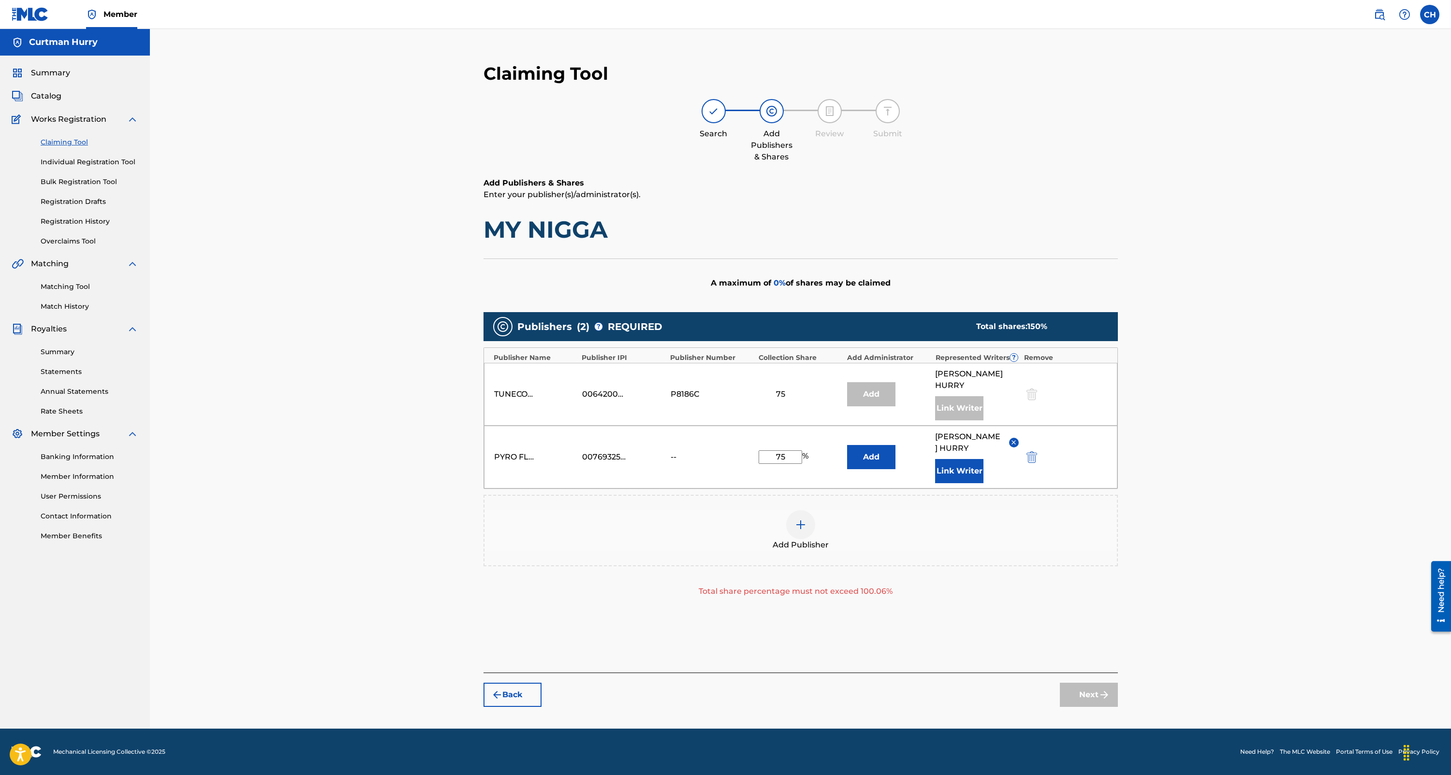
drag, startPoint x: 789, startPoint y: 440, endPoint x: 765, endPoint y: 441, distance: 23.7
click at [765, 451] on input "75" at bounding box center [781, 458] width 44 height 14
click at [789, 389] on div "75" at bounding box center [781, 395] width 44 height 12
drag, startPoint x: 786, startPoint y: 386, endPoint x: 778, endPoint y: 387, distance: 7.8
click at [785, 389] on div "75" at bounding box center [781, 395] width 44 height 12
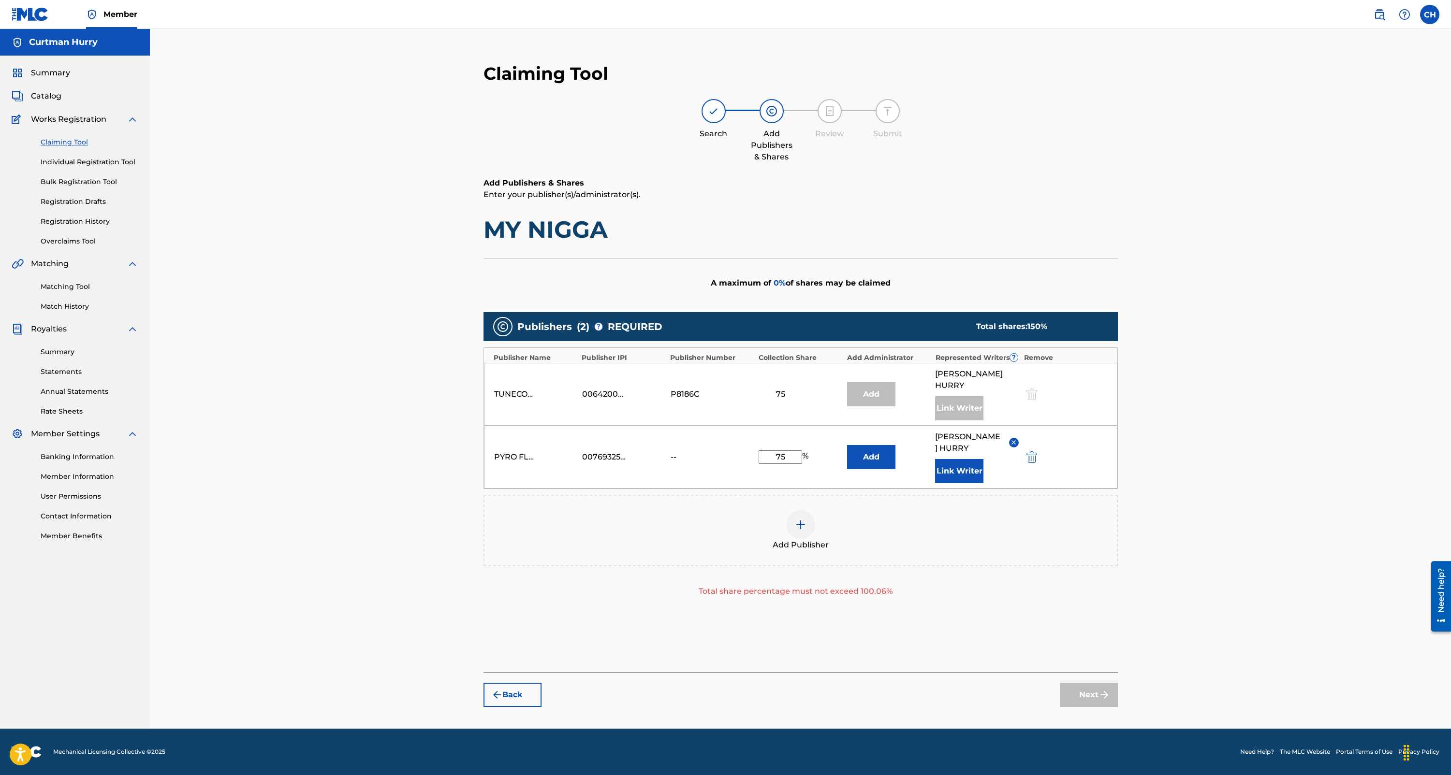
click at [778, 389] on div "75" at bounding box center [781, 395] width 44 height 12
drag, startPoint x: 783, startPoint y: 387, endPoint x: 764, endPoint y: 389, distance: 18.5
click at [765, 389] on div "75" at bounding box center [781, 395] width 44 height 12
click at [1030, 452] on img "submit" at bounding box center [1031, 458] width 11 height 12
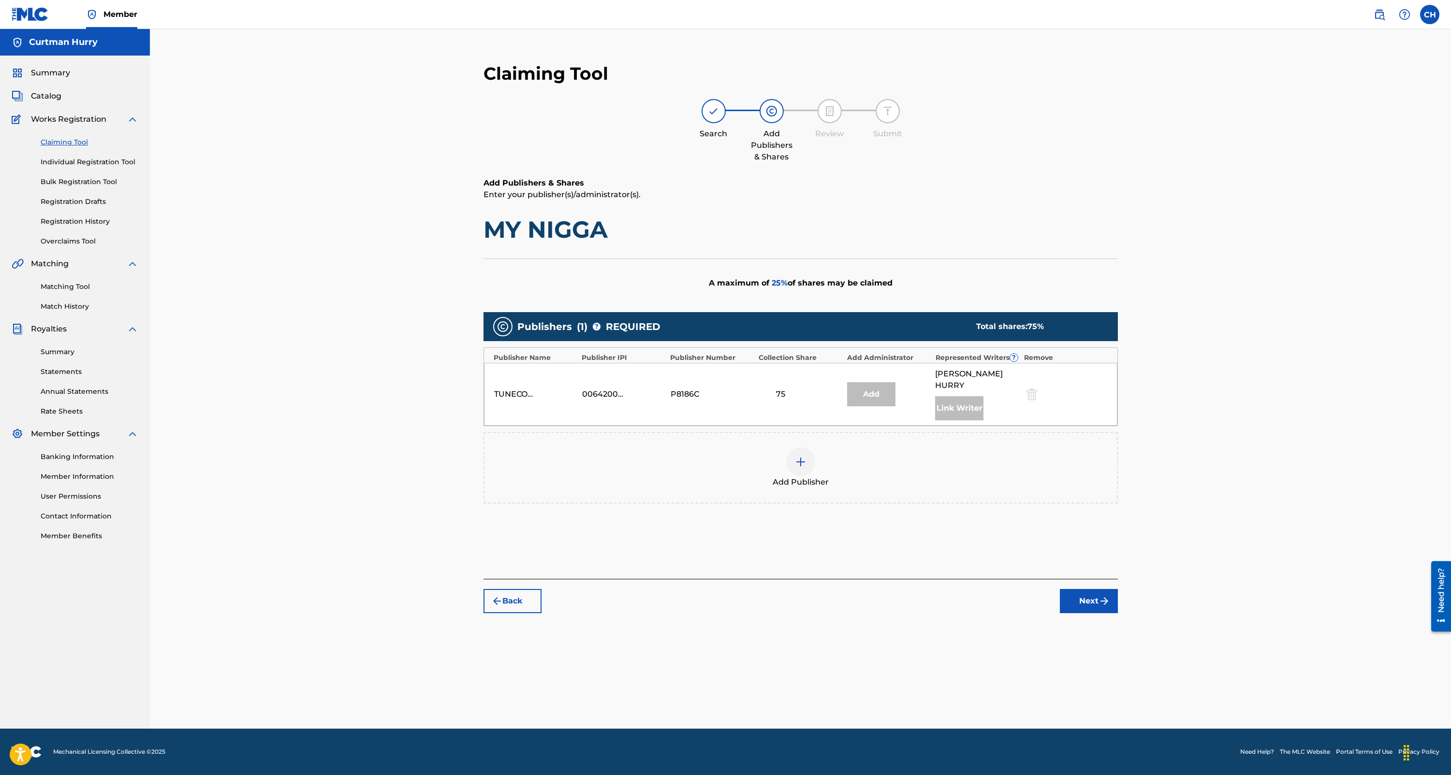
click at [797, 456] on img at bounding box center [801, 462] width 12 height 12
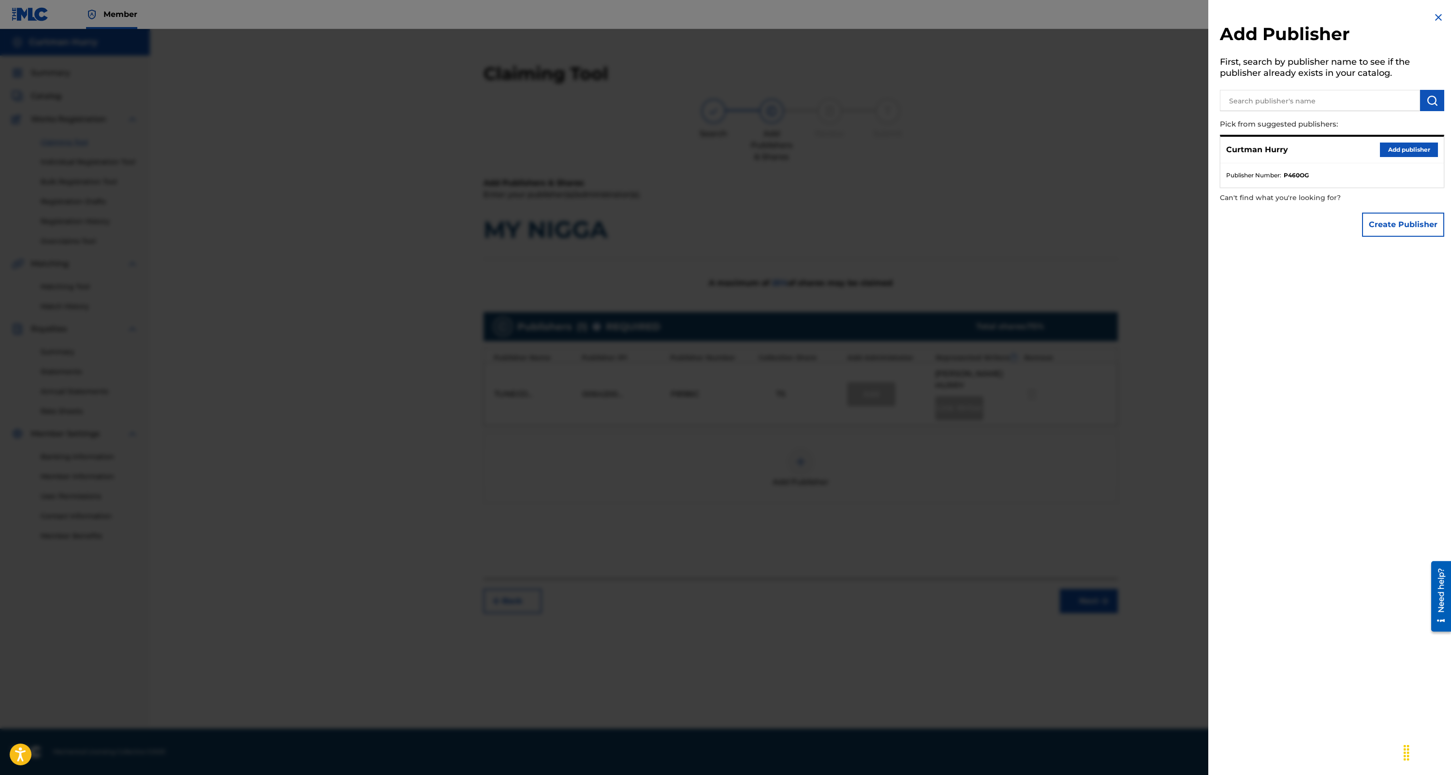
click at [1383, 225] on button "Create Publisher" at bounding box center [1403, 225] width 82 height 24
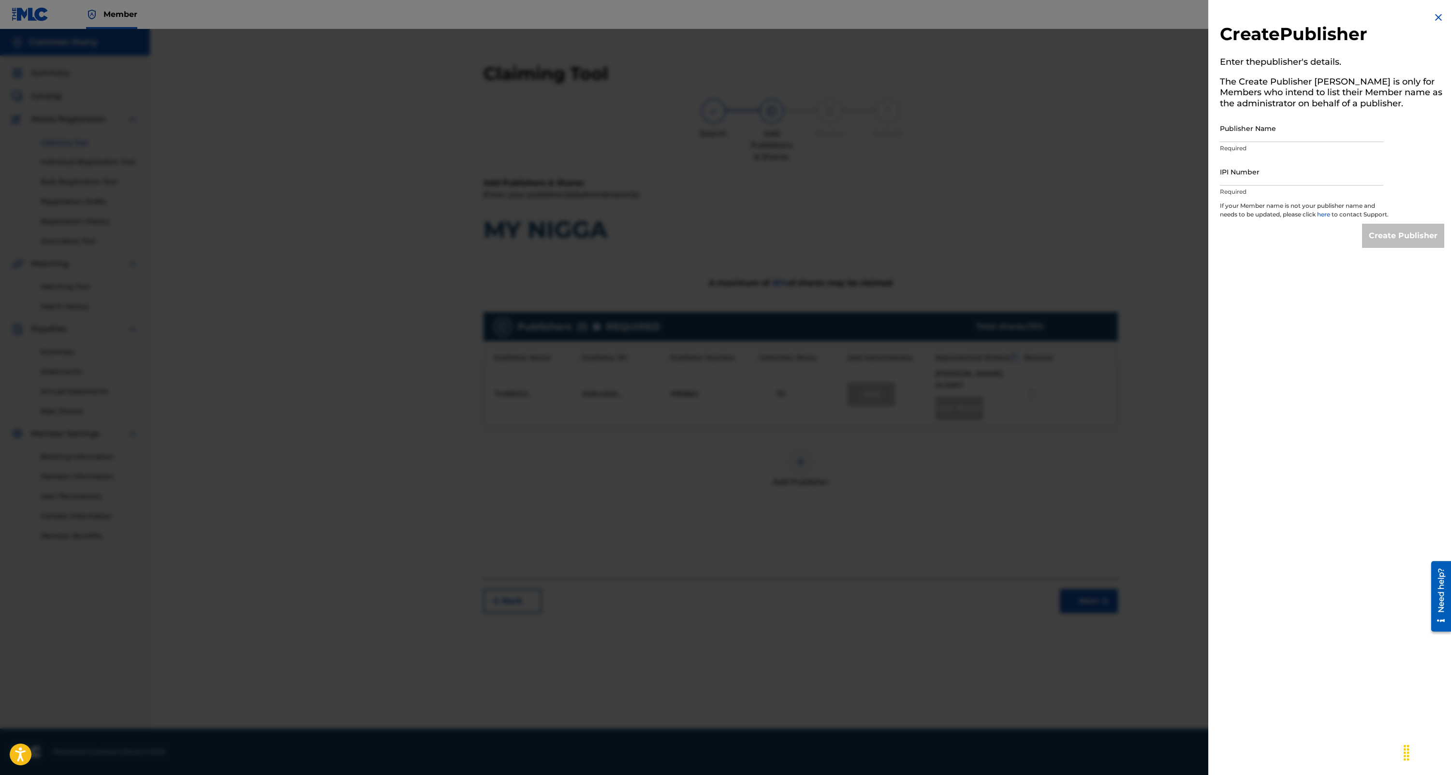
click at [1252, 125] on input "Publisher Name" at bounding box center [1301, 129] width 163 height 28
click at [1232, 175] on input "IPI Number" at bounding box center [1301, 172] width 163 height 28
paste input "00769325600"
type input "00769325600"
click at [1234, 133] on input "Publisher Name" at bounding box center [1301, 129] width 163 height 28
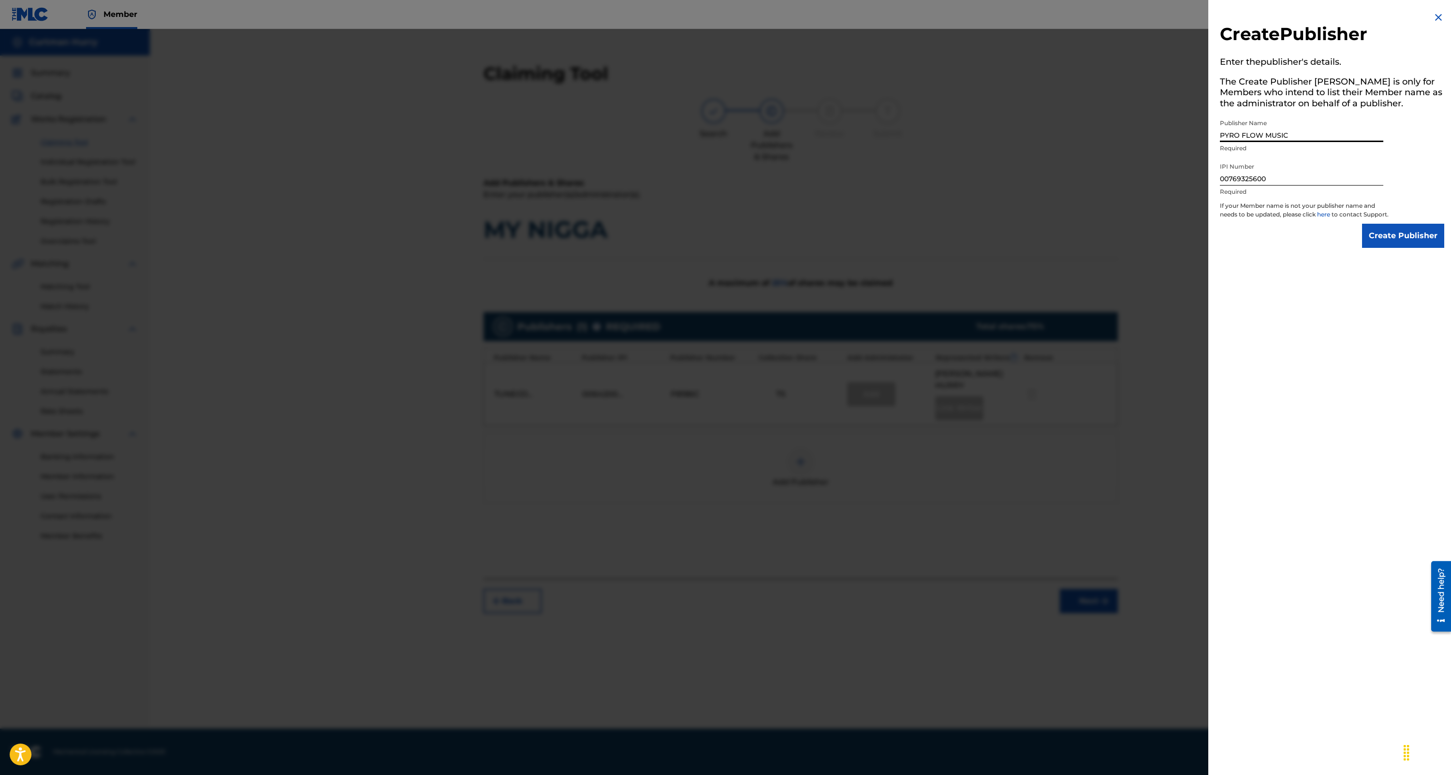
type input "PYRO FLOW MUSIC"
click at [1407, 243] on input "Create Publisher" at bounding box center [1403, 236] width 82 height 24
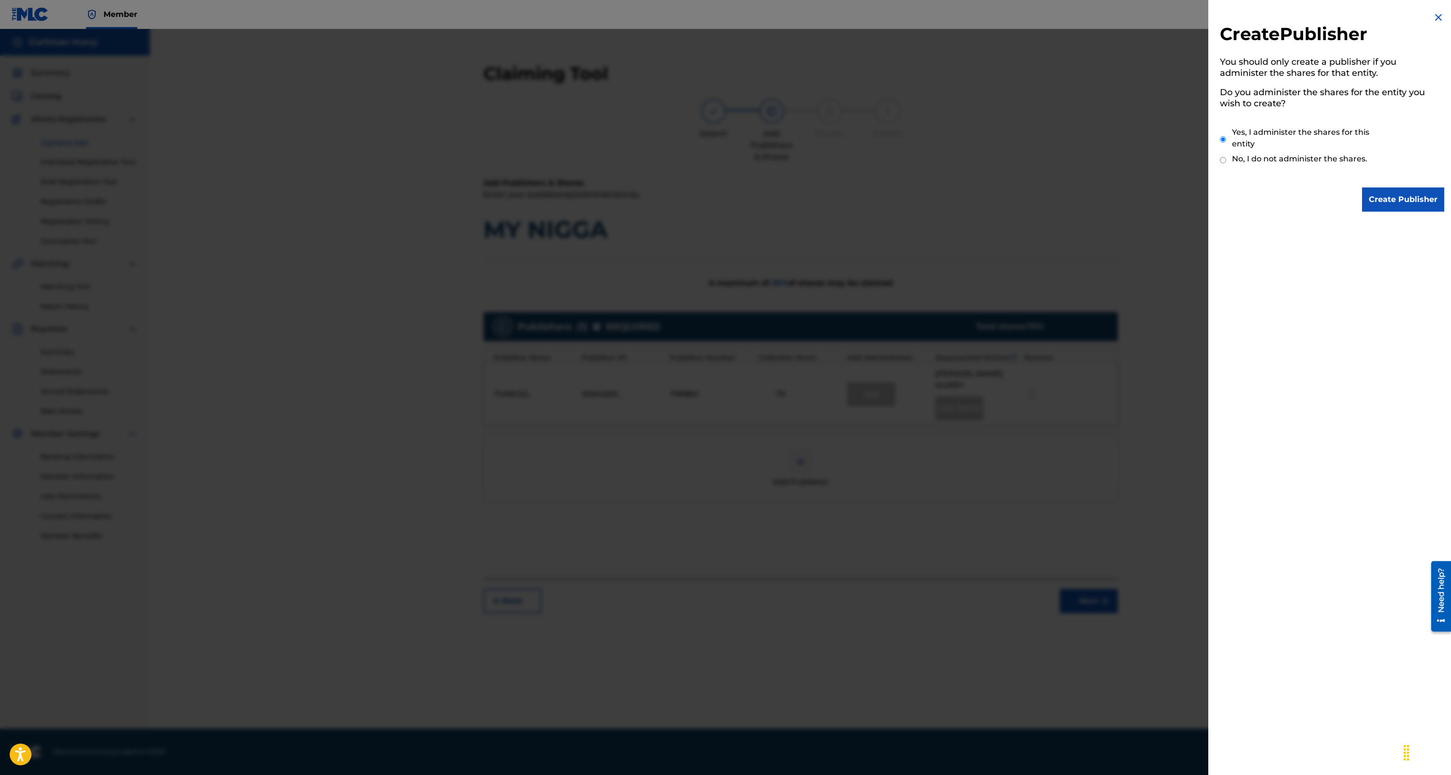
click at [1388, 202] on input "Create Publisher" at bounding box center [1403, 200] width 82 height 24
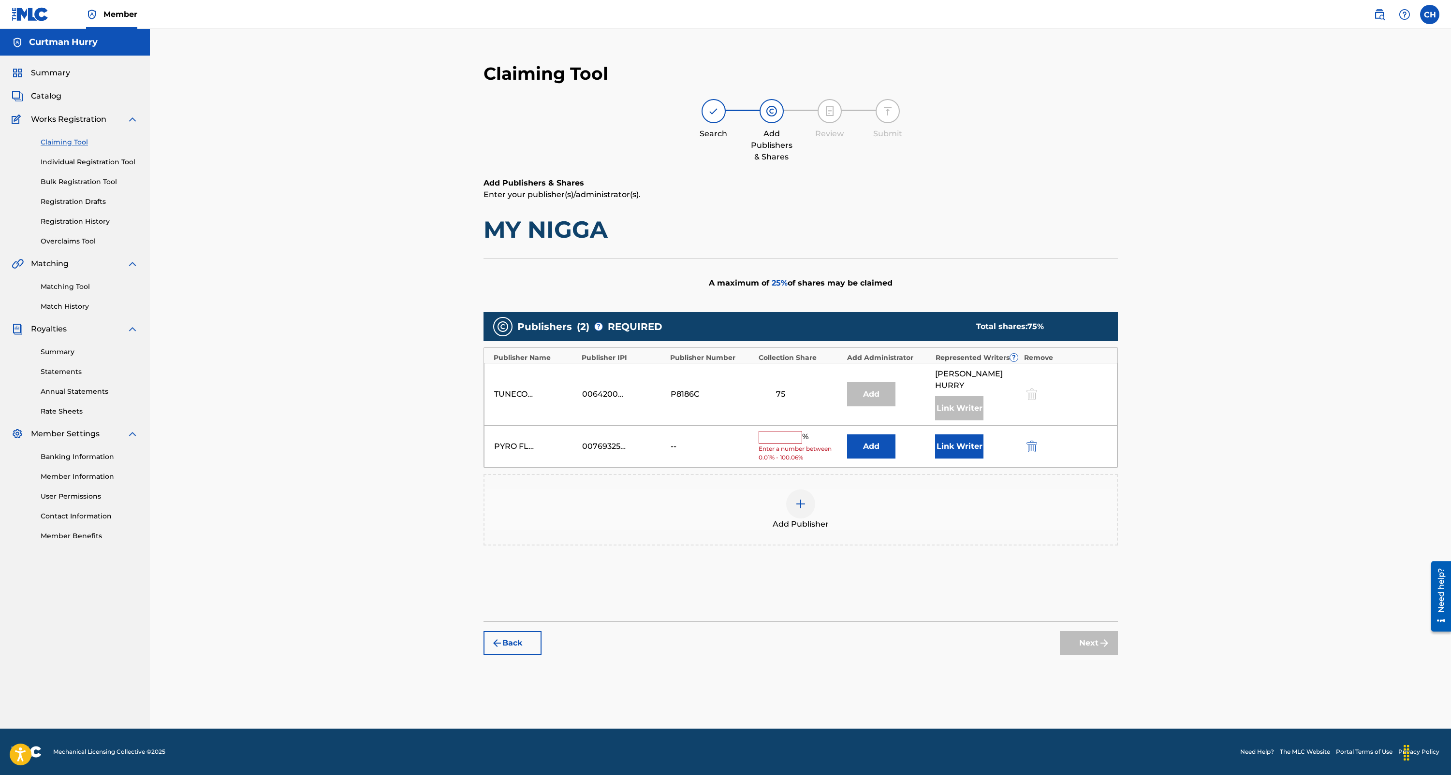
click at [789, 431] on input "text" at bounding box center [781, 437] width 44 height 13
type input "2"
type input "0"
drag, startPoint x: 1073, startPoint y: 588, endPoint x: 1056, endPoint y: 555, distance: 37.8
click at [1073, 588] on div "Add Publishers & Shares Enter your publisher(s)/administrator(s). MY NIGGA A ma…" at bounding box center [800, 399] width 634 height 444
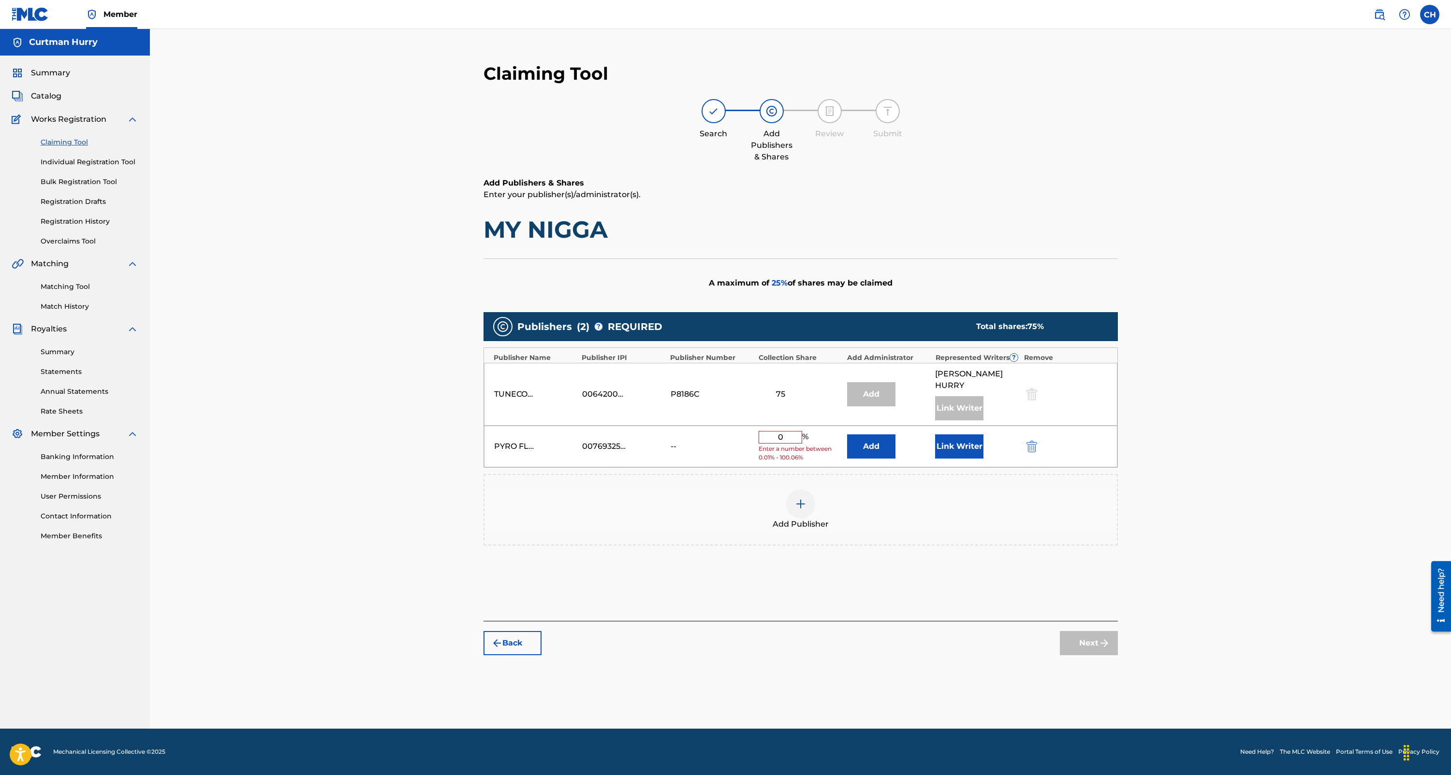
click at [1075, 436] on div "PYRO FLOW MUSIC 00769325600 -- 0 % Enter a number between 0.01% - 100.06% Add L…" at bounding box center [800, 447] width 633 height 42
click at [791, 431] on input "0" at bounding box center [781, 437] width 44 height 13
drag, startPoint x: 791, startPoint y: 429, endPoint x: 755, endPoint y: 426, distance: 36.9
click at [755, 426] on div "PYRO FLOW MUSIC 00769325600 -- 0 % Enter a number between 0.01% - 100.06% Add L…" at bounding box center [800, 447] width 633 height 42
click at [789, 389] on div "75" at bounding box center [781, 395] width 44 height 12
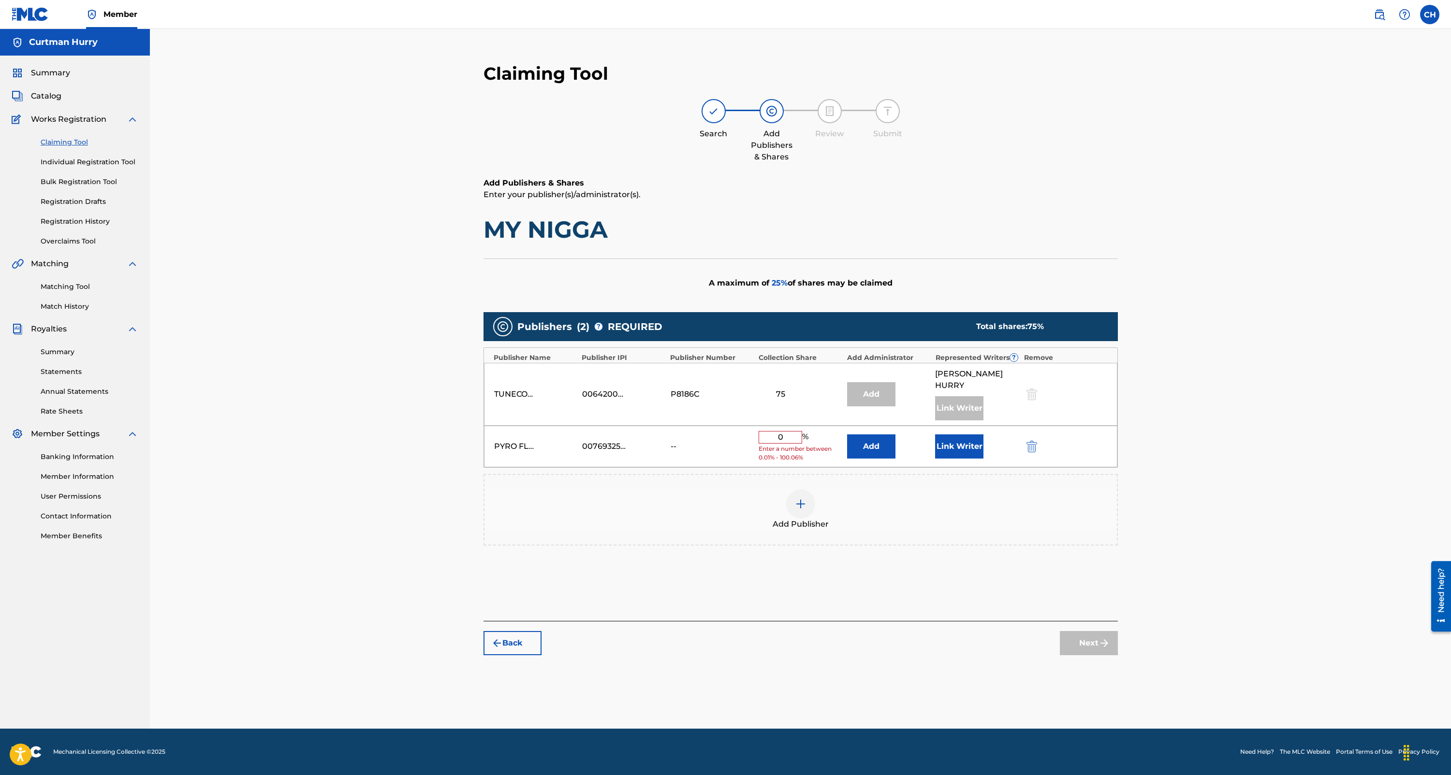
click at [777, 389] on div "75" at bounding box center [781, 395] width 44 height 12
click at [510, 636] on button "Back" at bounding box center [512, 643] width 58 height 24
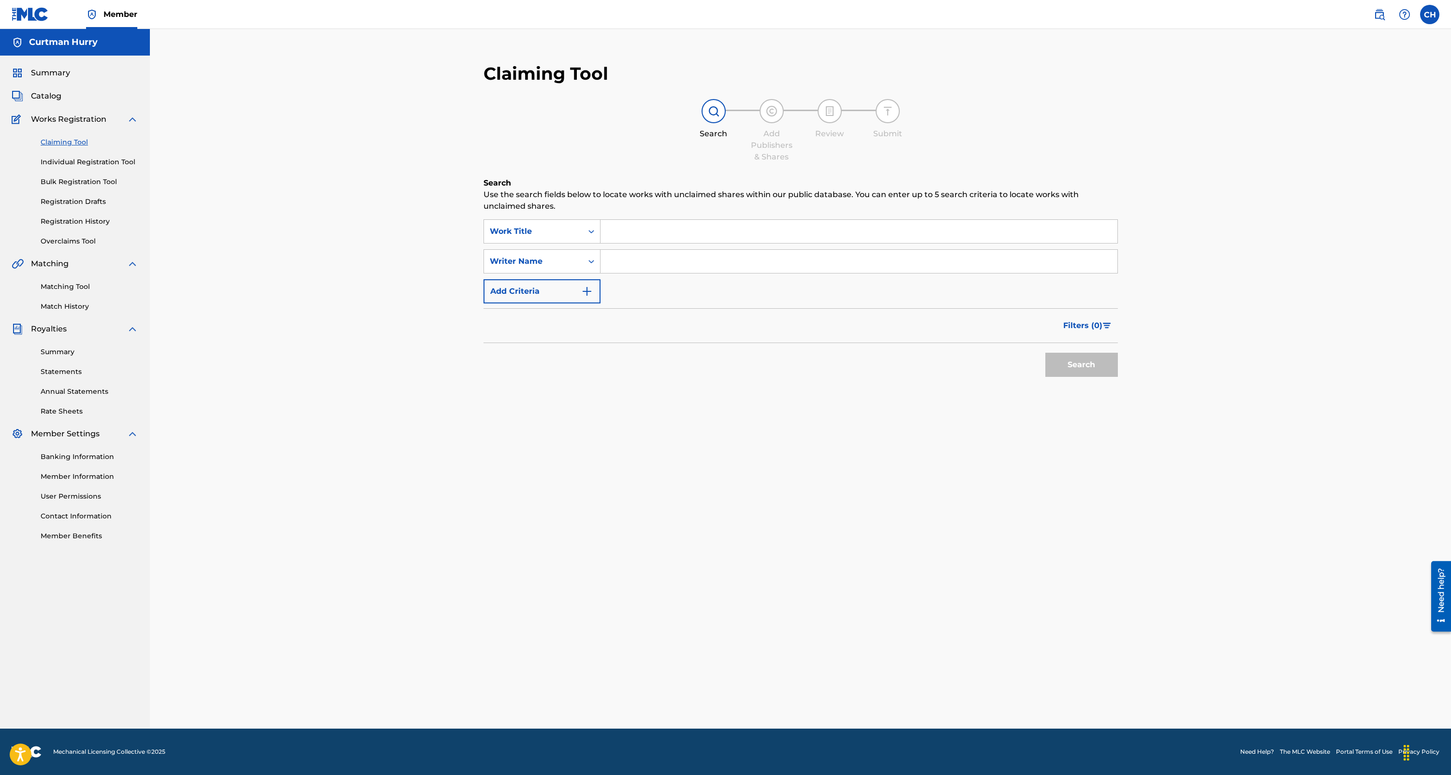
click at [57, 373] on link "Statements" at bounding box center [90, 372] width 98 height 10
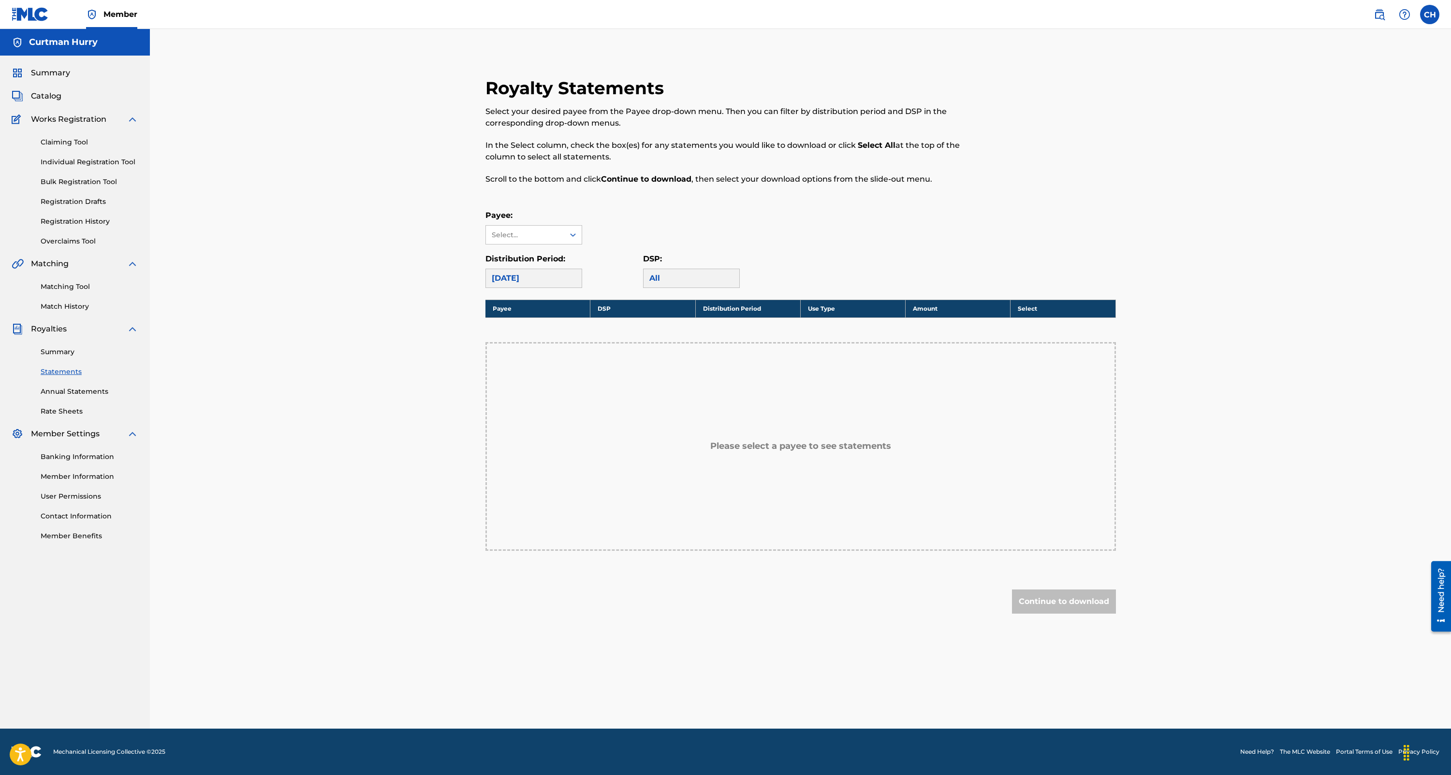
click at [40, 93] on span "Catalog" at bounding box center [46, 96] width 30 height 12
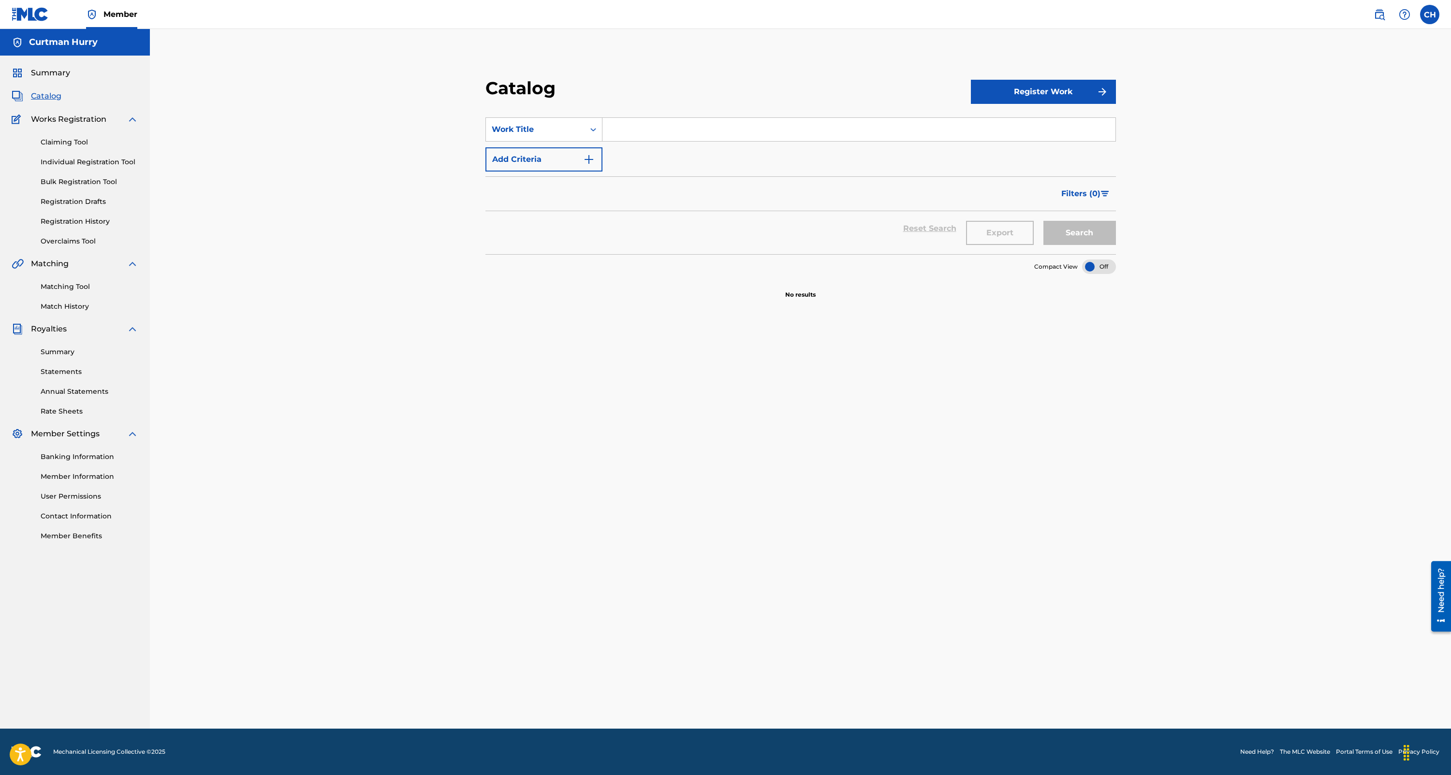
click at [44, 71] on span "Summary" at bounding box center [50, 73] width 39 height 12
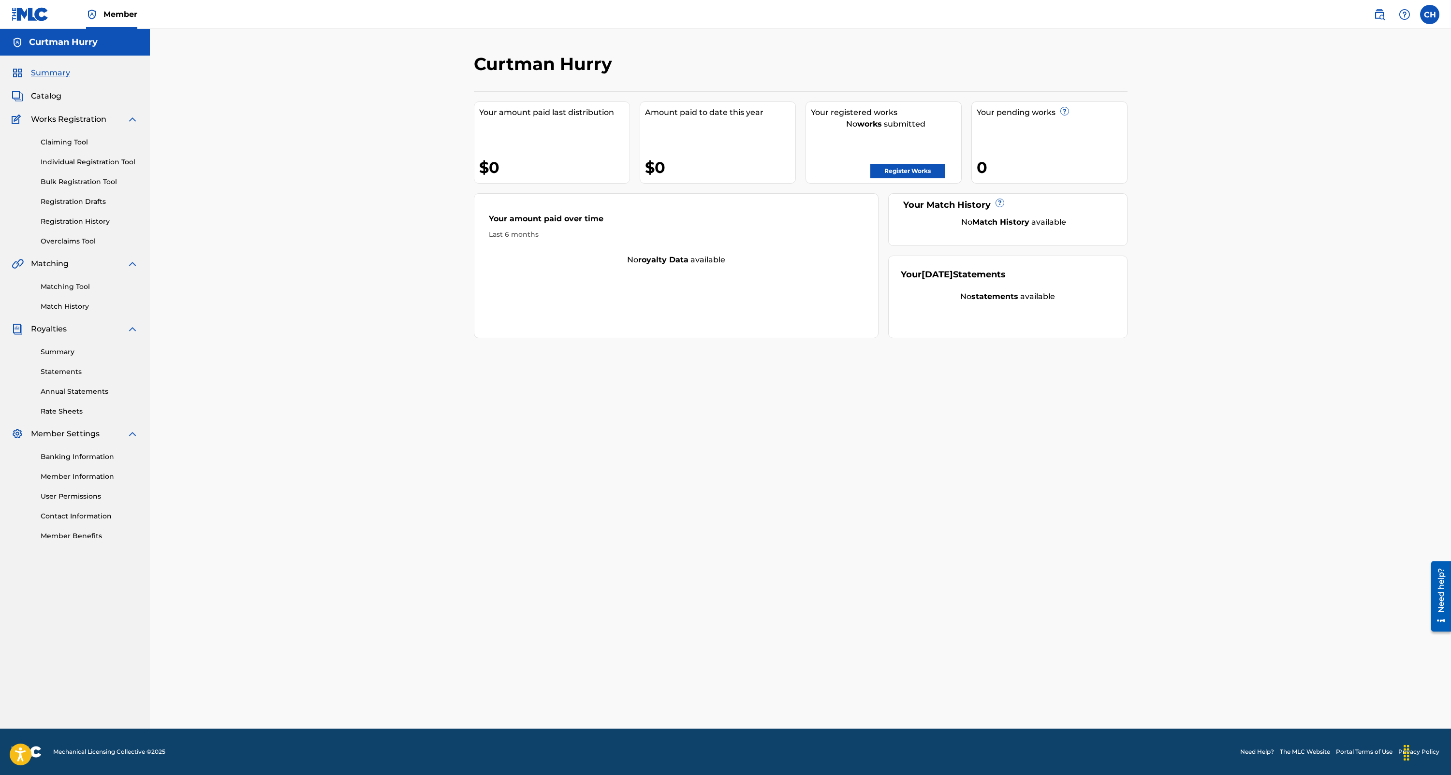
click at [65, 221] on link "Registration History" at bounding box center [90, 222] width 98 height 10
